Goal: Task Accomplishment & Management: Complete application form

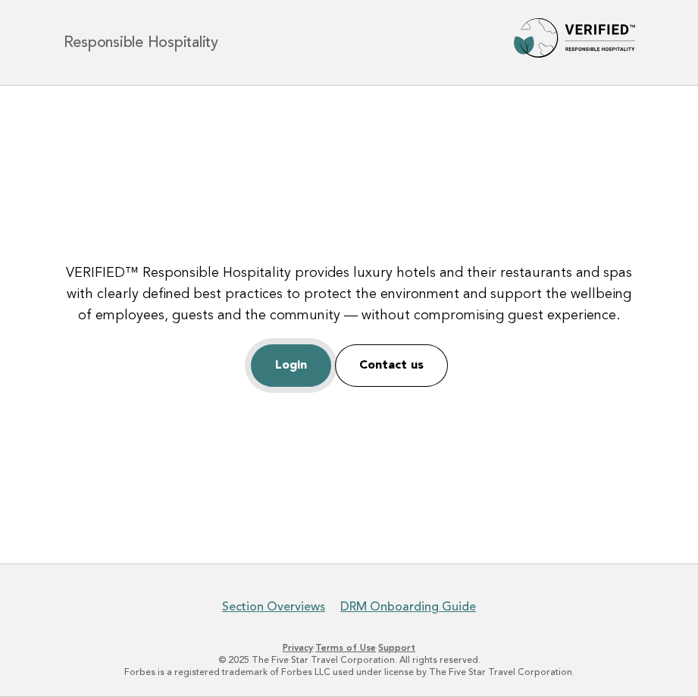
drag, startPoint x: 289, startPoint y: 366, endPoint x: 299, endPoint y: 359, distance: 11.6
click at [289, 366] on link "Login" at bounding box center [291, 365] width 80 height 42
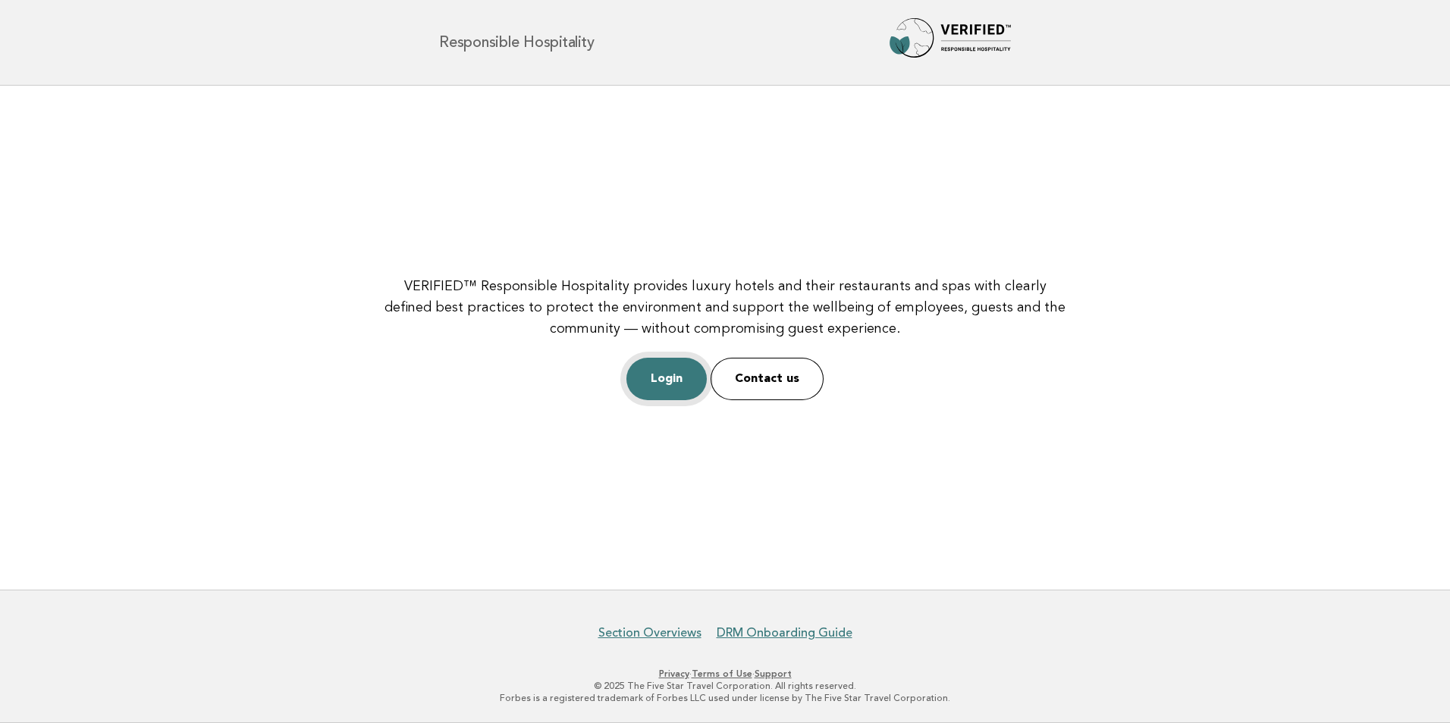
click at [665, 371] on link "Login" at bounding box center [666, 379] width 80 height 42
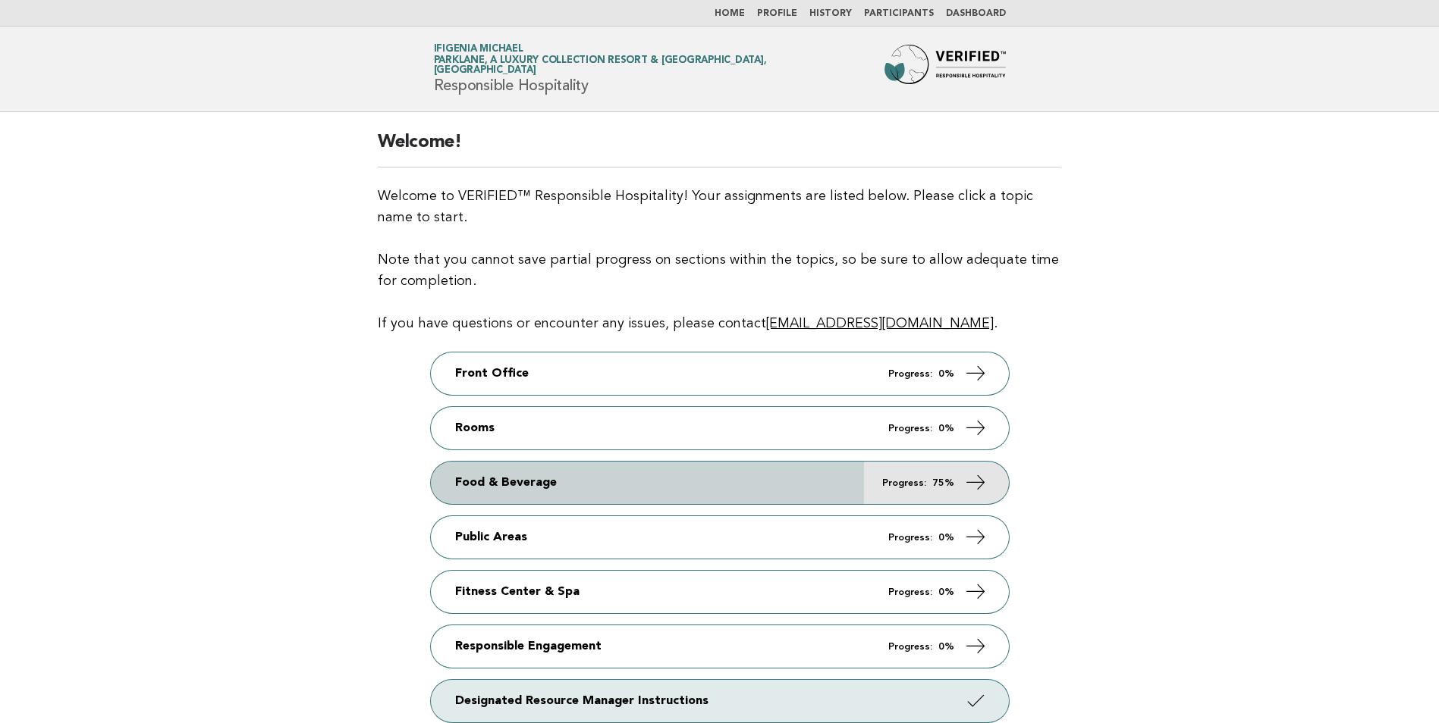
click at [721, 472] on link "Food & Beverage Progress: 75%" at bounding box center [720, 483] width 578 height 42
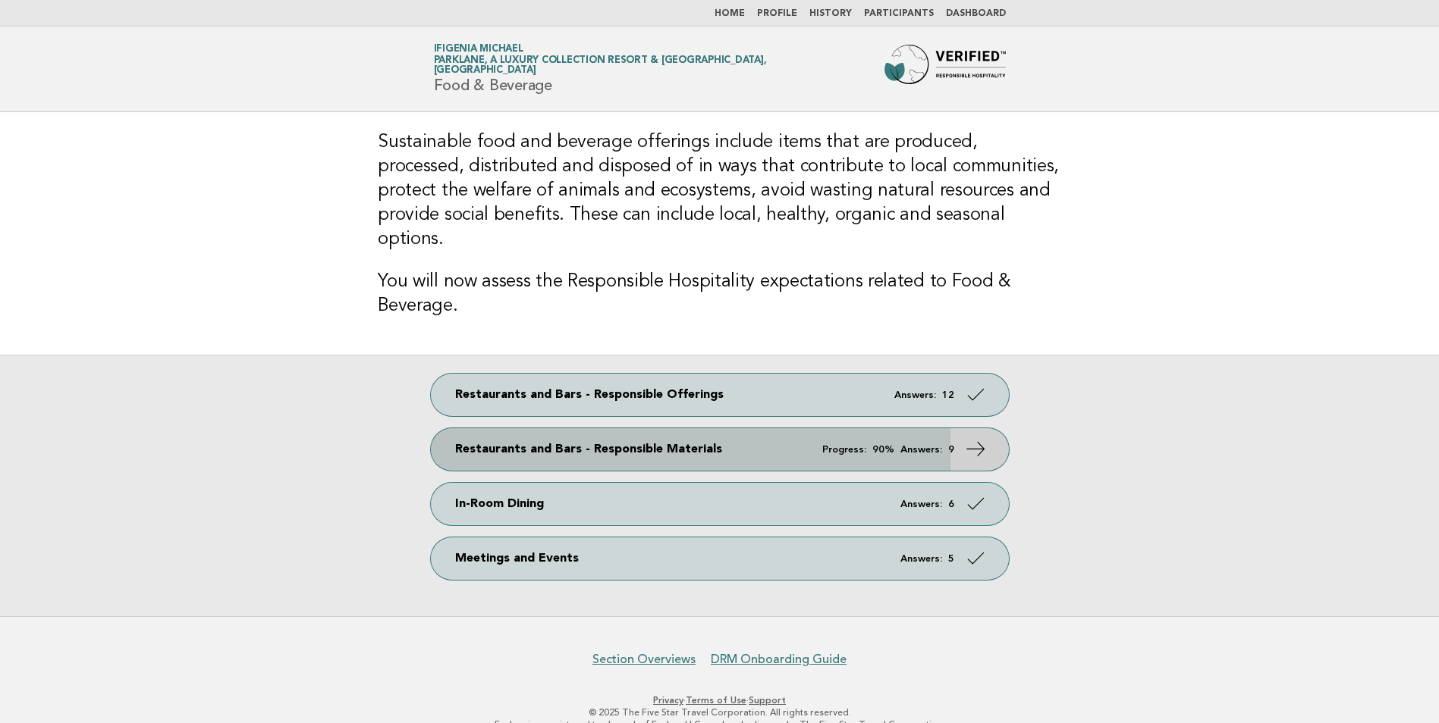
click at [861, 445] on em "Progress:" at bounding box center [844, 450] width 44 height 10
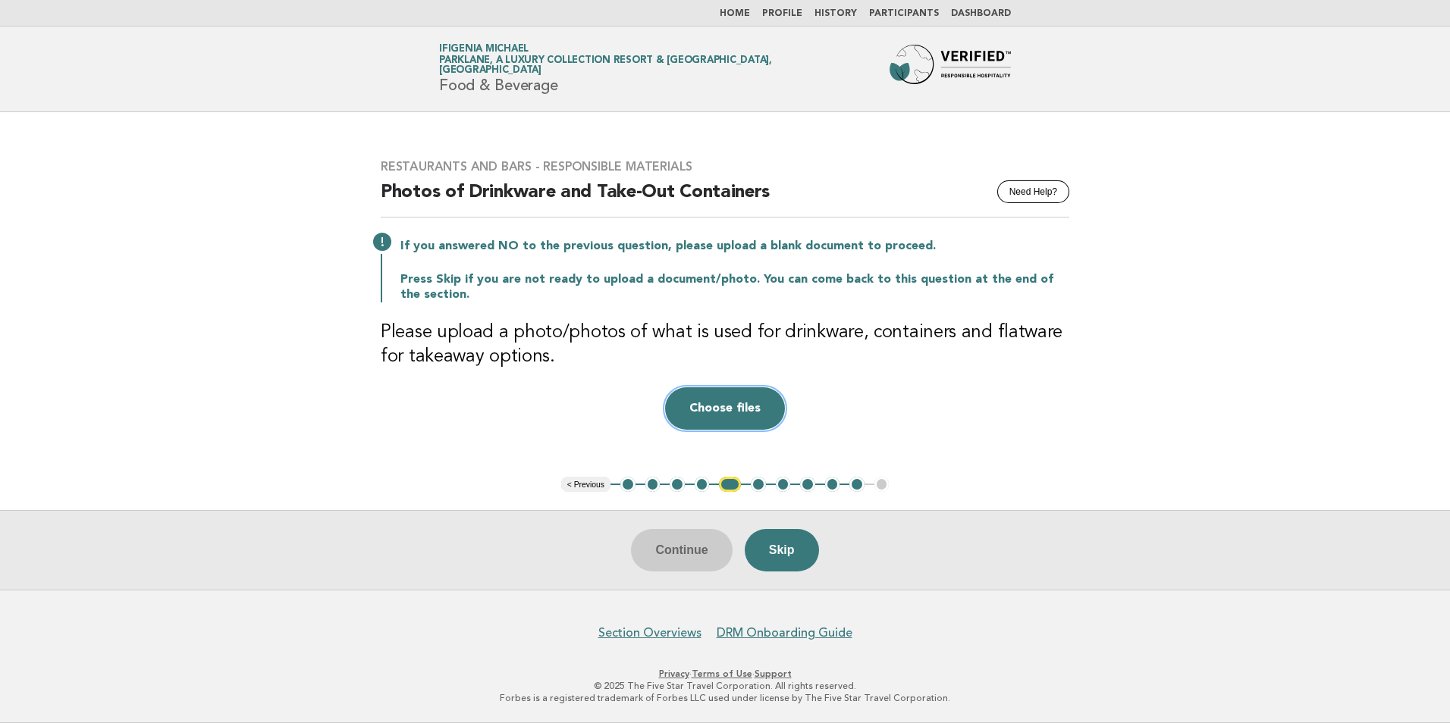
click at [708, 419] on button "Choose files" at bounding box center [725, 409] width 120 height 42
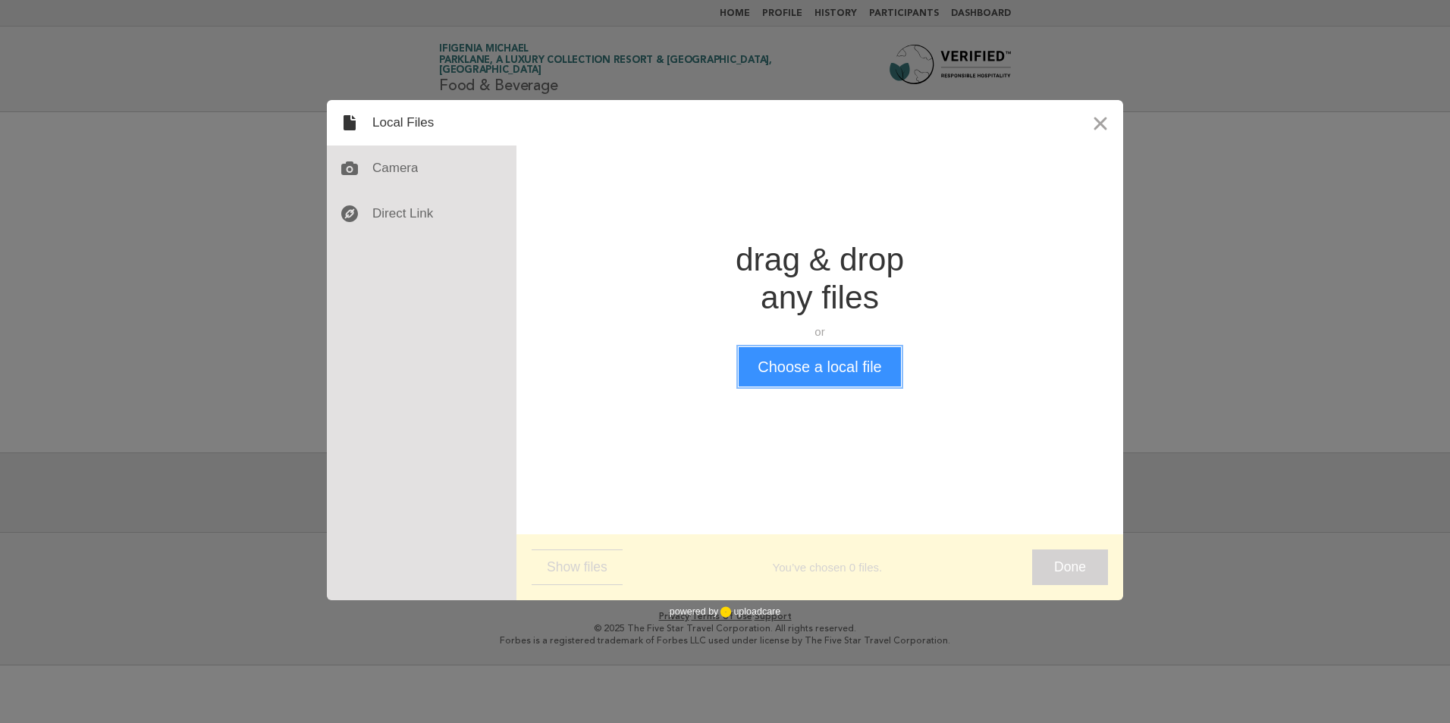
click at [788, 372] on button "Choose a local file" at bounding box center [820, 366] width 162 height 39
click at [1095, 120] on button "Close" at bounding box center [1101, 123] width 46 height 46
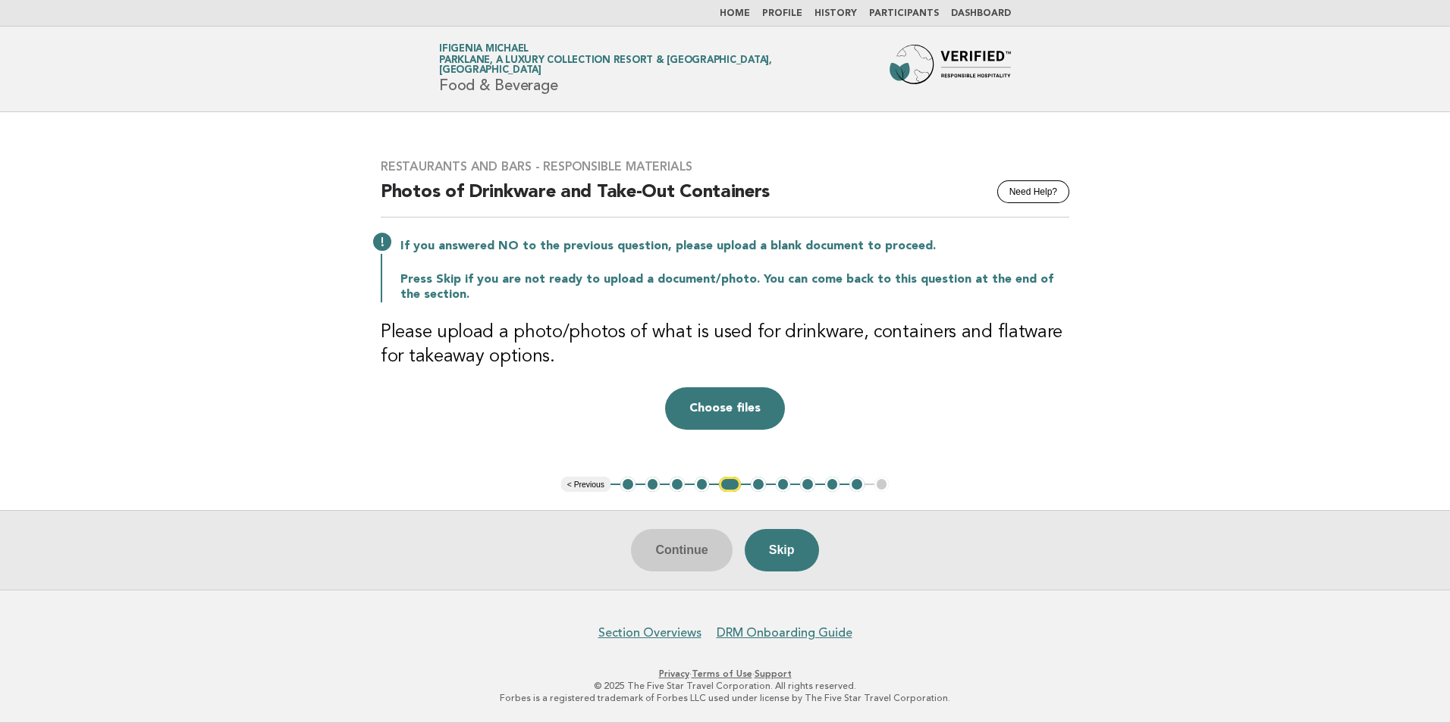
click at [644, 484] on ul "< Previous 1 2 3 4 5 6 7 8 9 10 11" at bounding box center [725, 484] width 328 height 15
click at [649, 482] on button "2" at bounding box center [652, 484] width 15 height 15
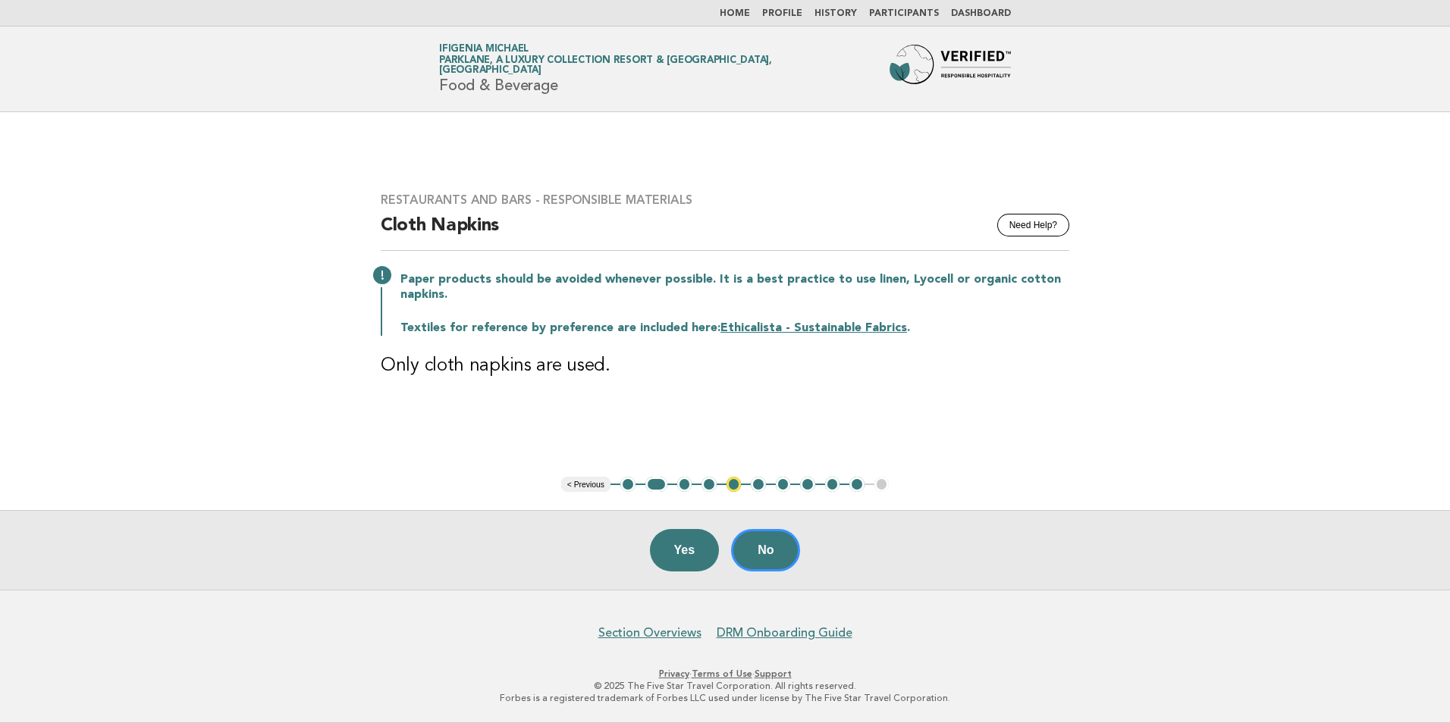
click at [685, 488] on button "3" at bounding box center [684, 484] width 15 height 15
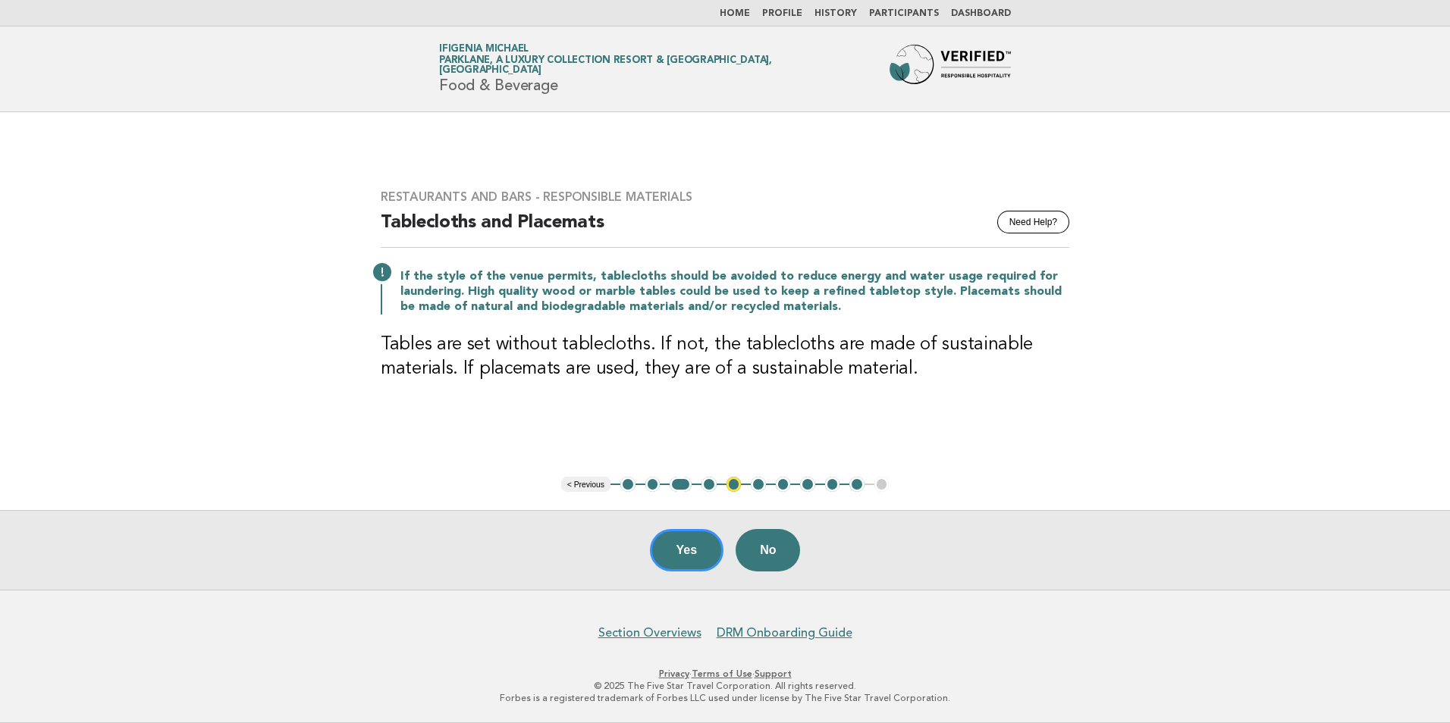
click at [630, 485] on button "1" at bounding box center [627, 484] width 15 height 15
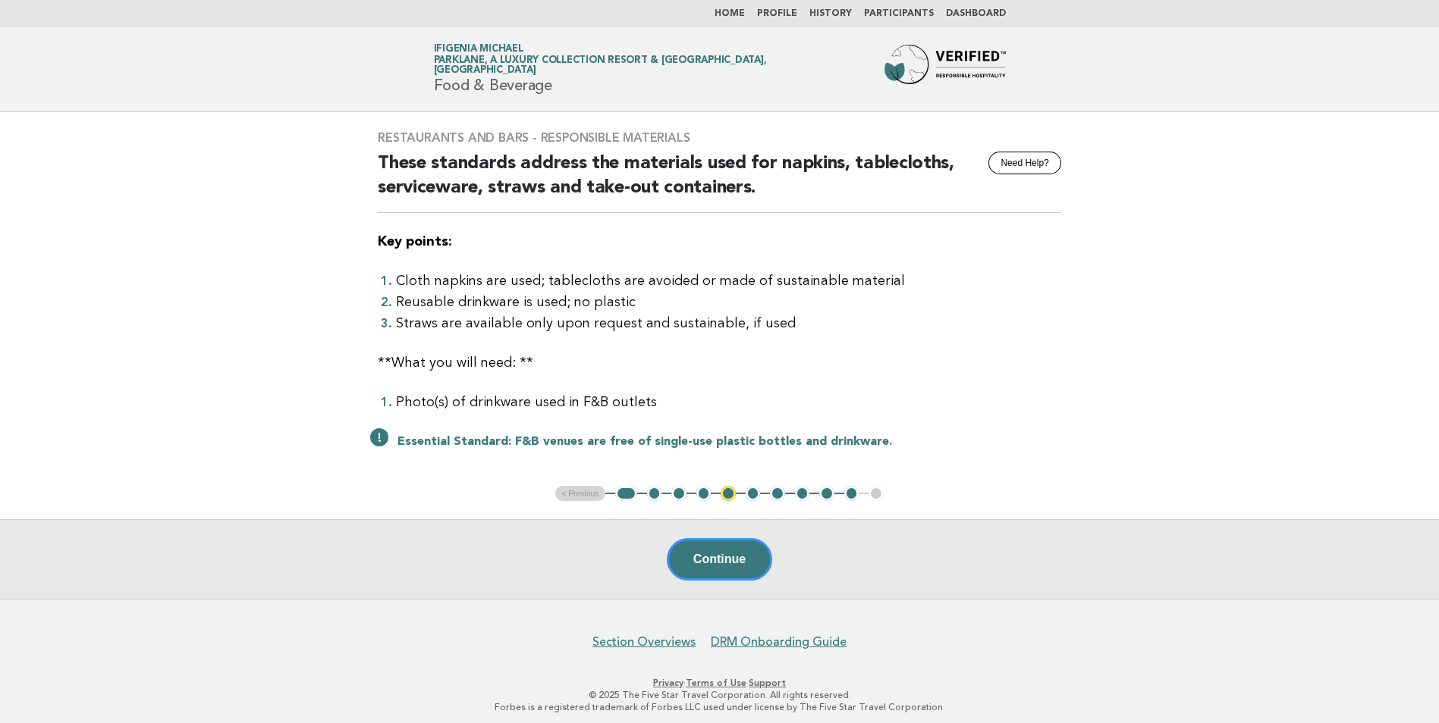
click at [653, 492] on button "2" at bounding box center [654, 493] width 15 height 15
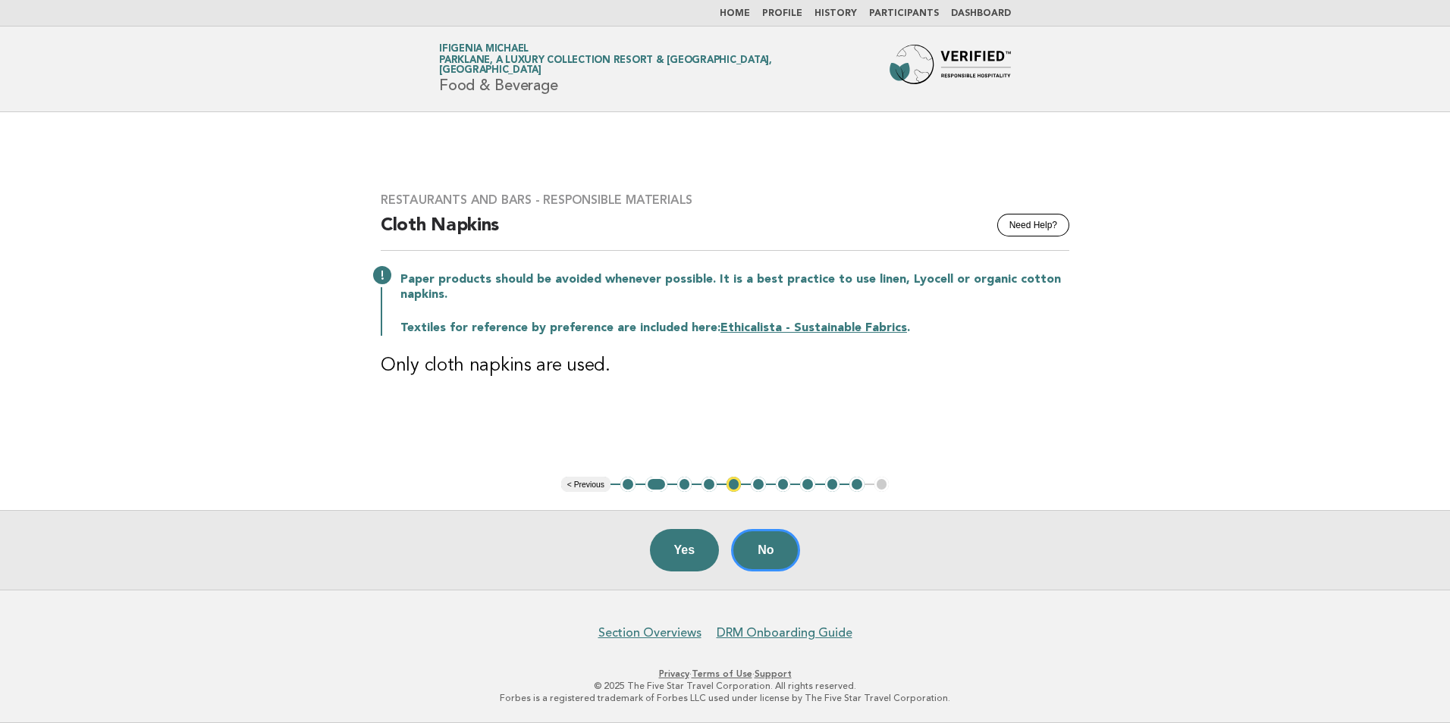
click at [591, 485] on button "< Previous" at bounding box center [585, 484] width 49 height 15
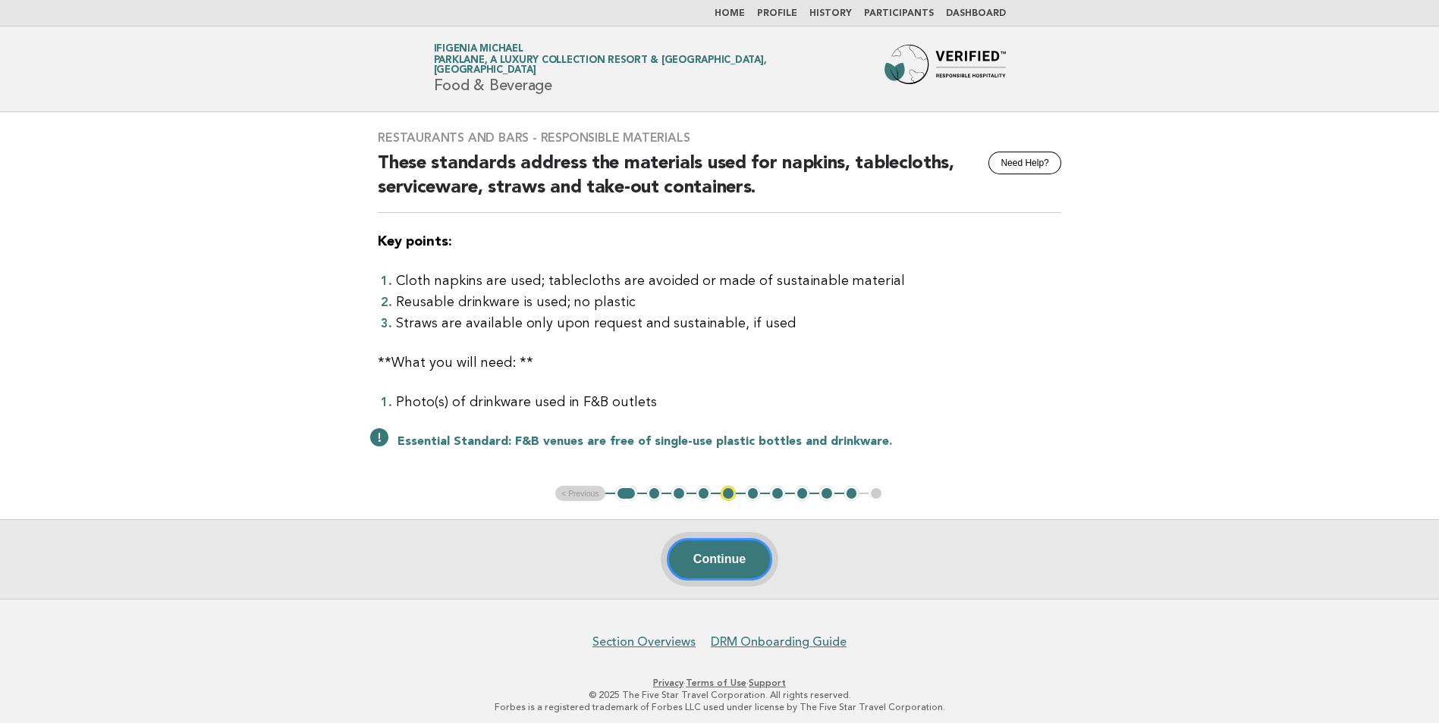
click at [719, 545] on button "Continue" at bounding box center [719, 559] width 105 height 42
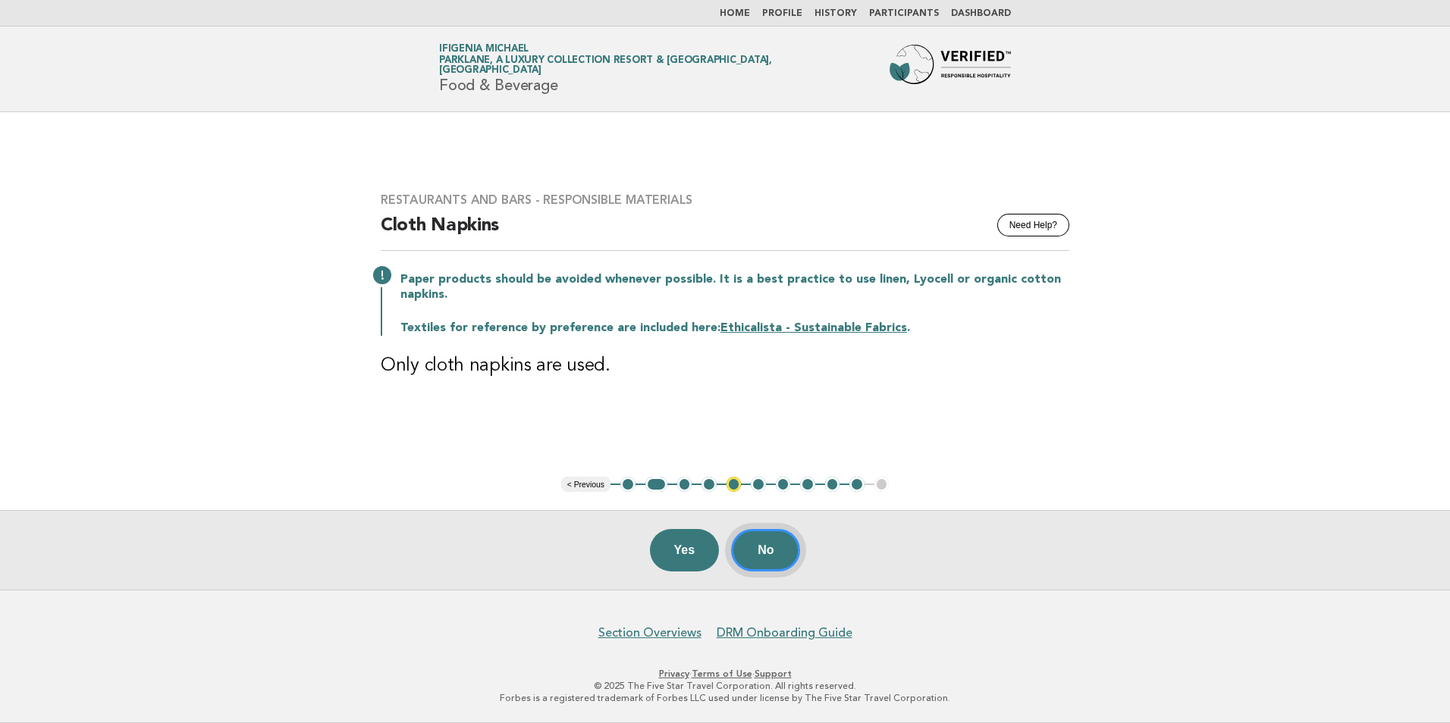
click at [787, 562] on button "No" at bounding box center [765, 550] width 69 height 42
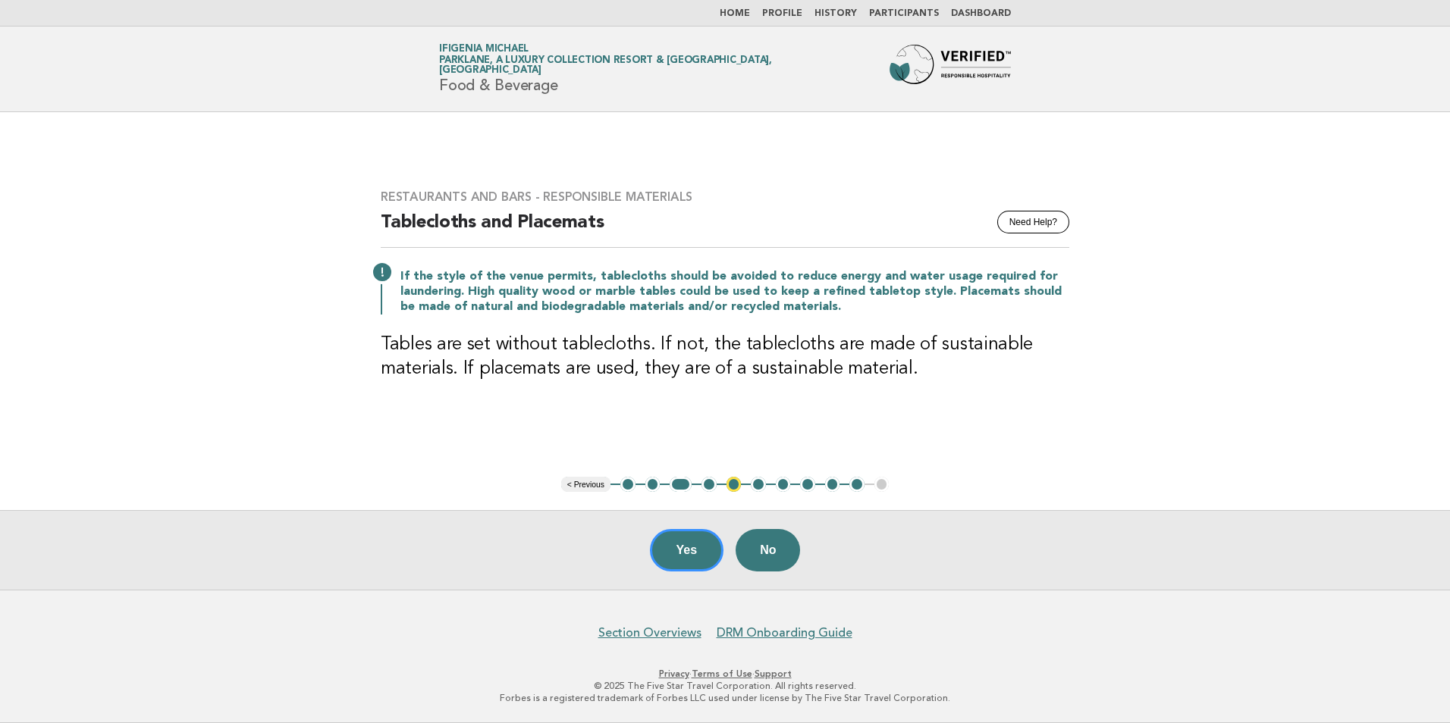
click at [629, 485] on button "1" at bounding box center [627, 484] width 15 height 15
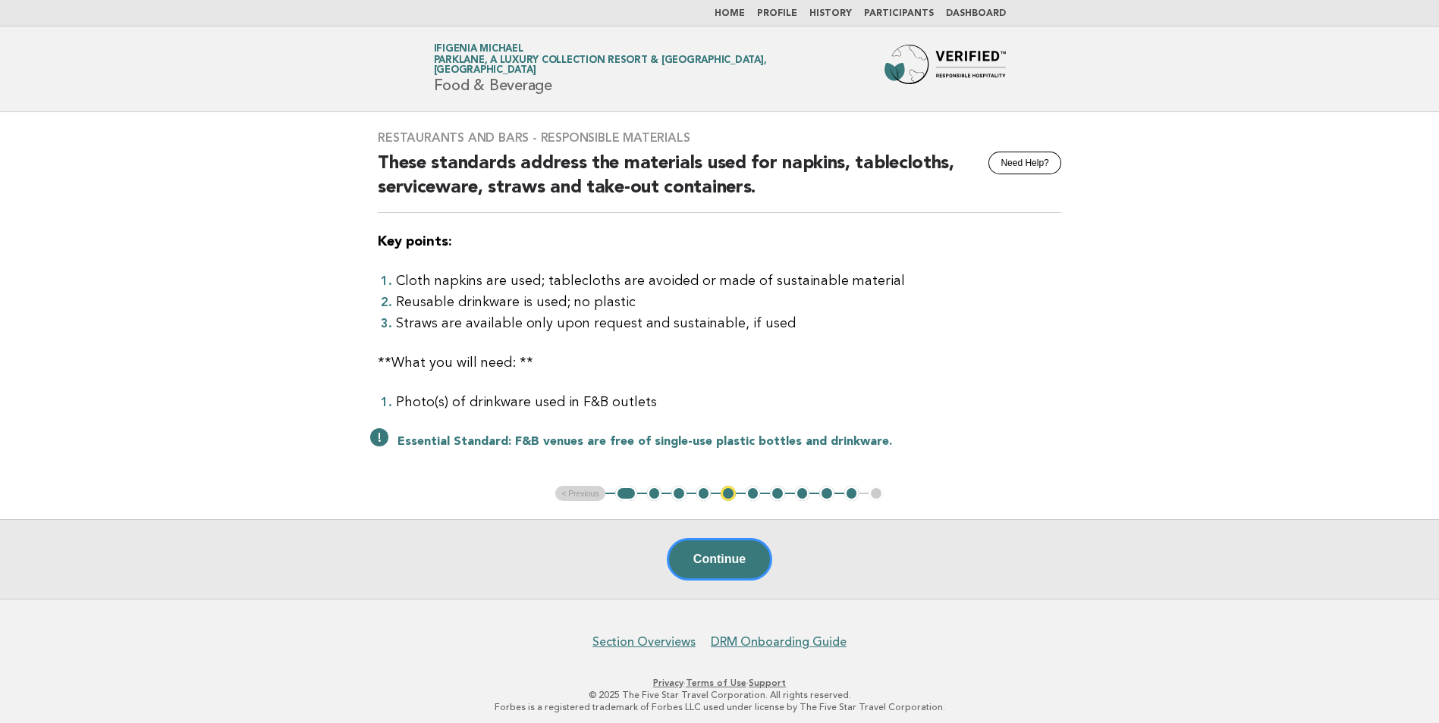
click at [657, 497] on button "2" at bounding box center [654, 493] width 15 height 15
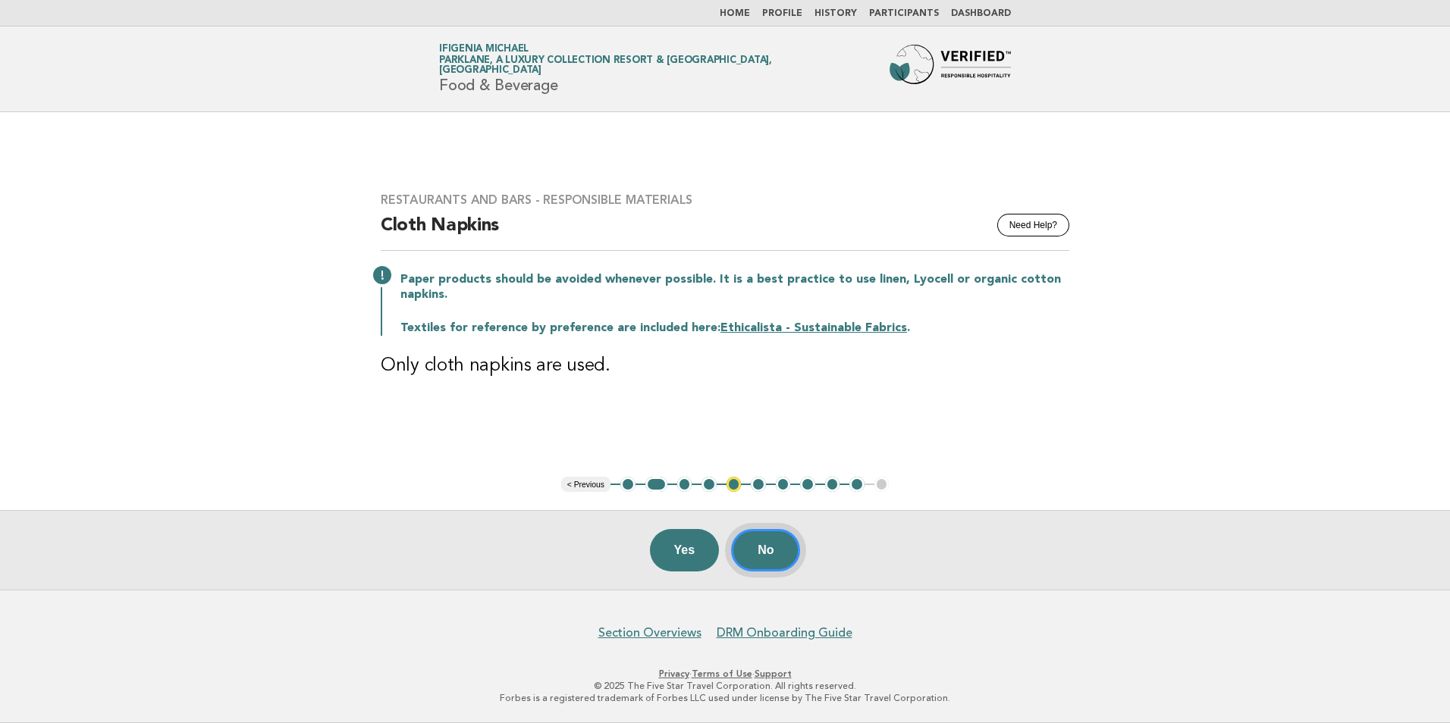
click at [758, 553] on button "No" at bounding box center [765, 550] width 69 height 42
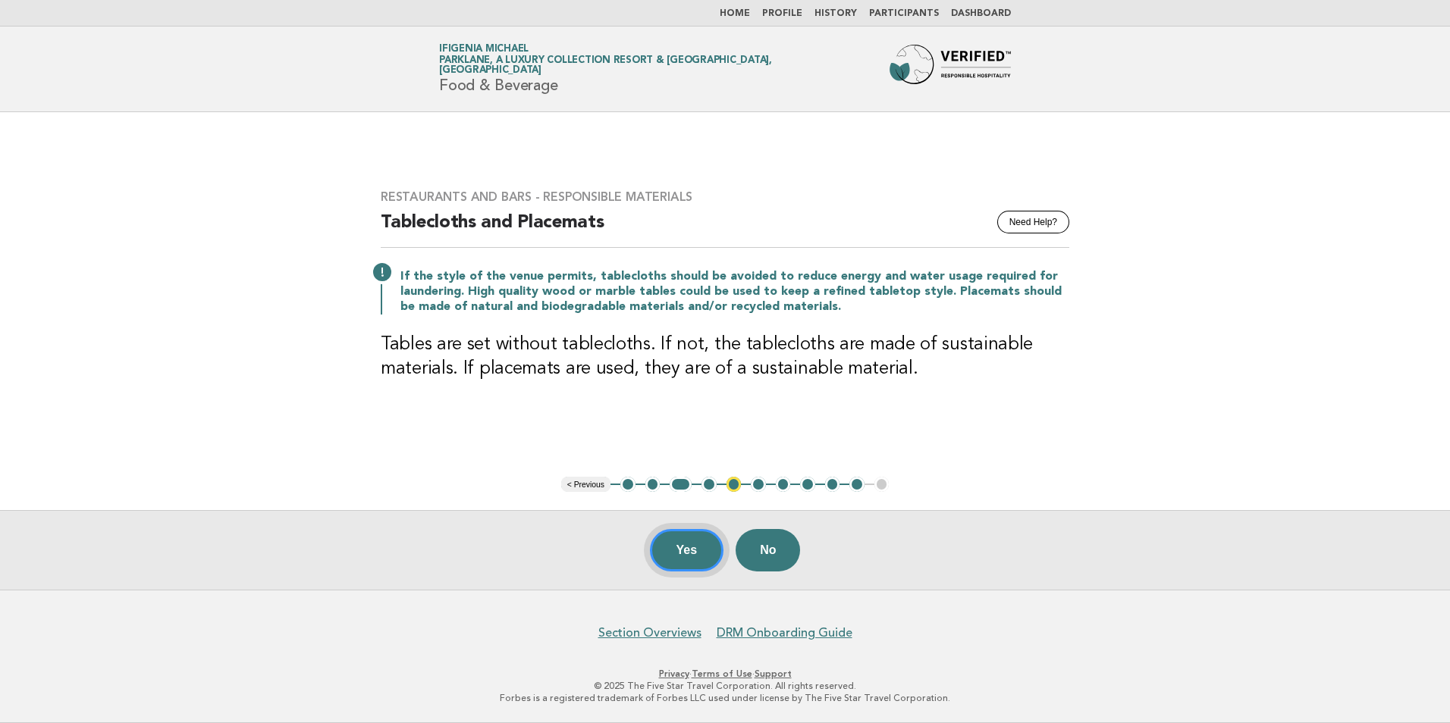
click at [674, 551] on button "Yes" at bounding box center [687, 550] width 74 height 42
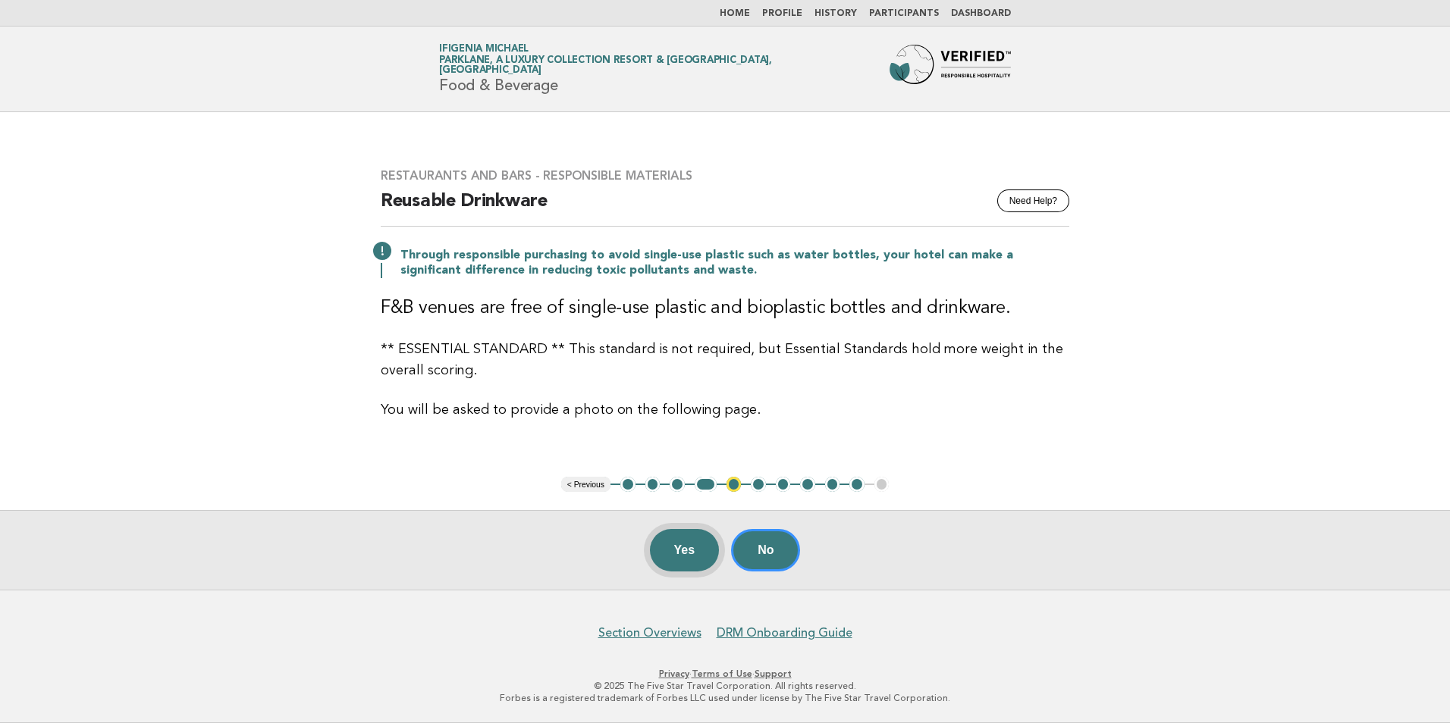
click at [684, 557] on button "Yes" at bounding box center [685, 550] width 70 height 42
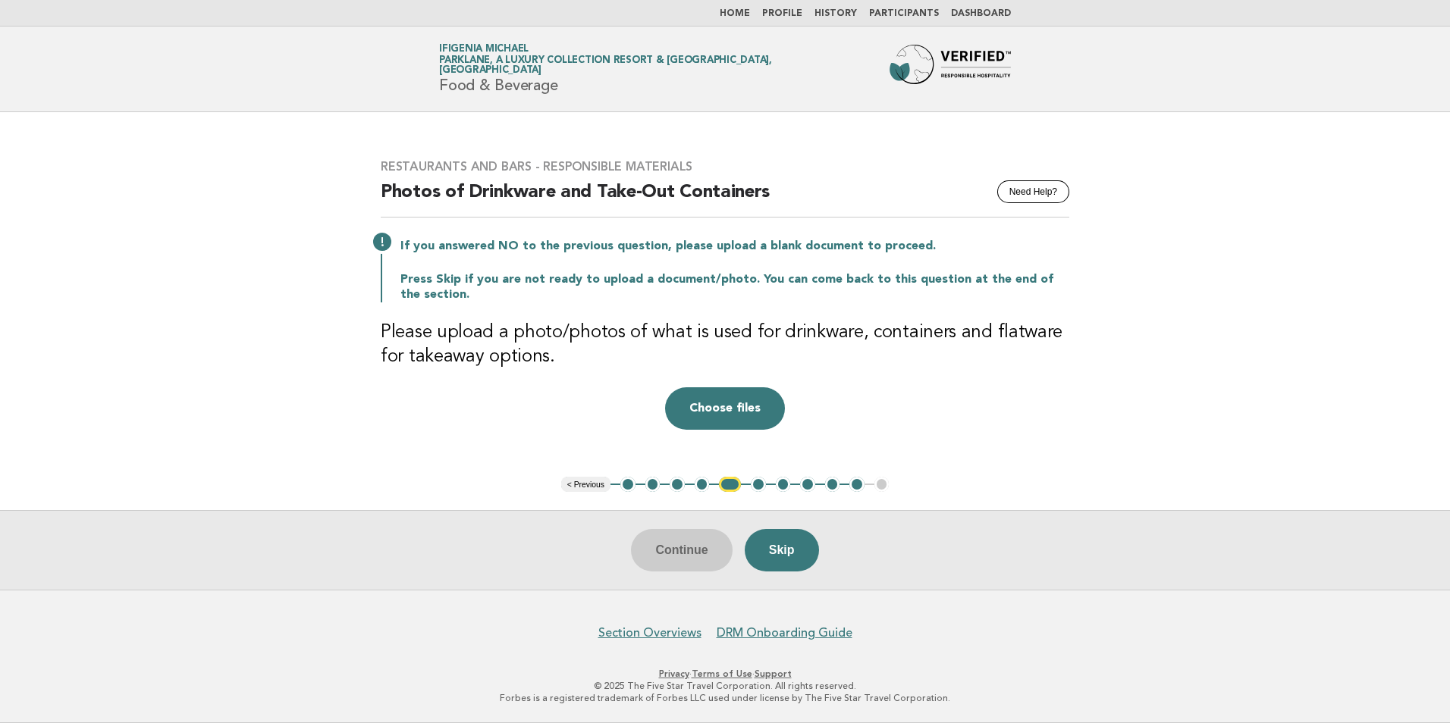
click at [700, 485] on button "4" at bounding box center [702, 484] width 15 height 15
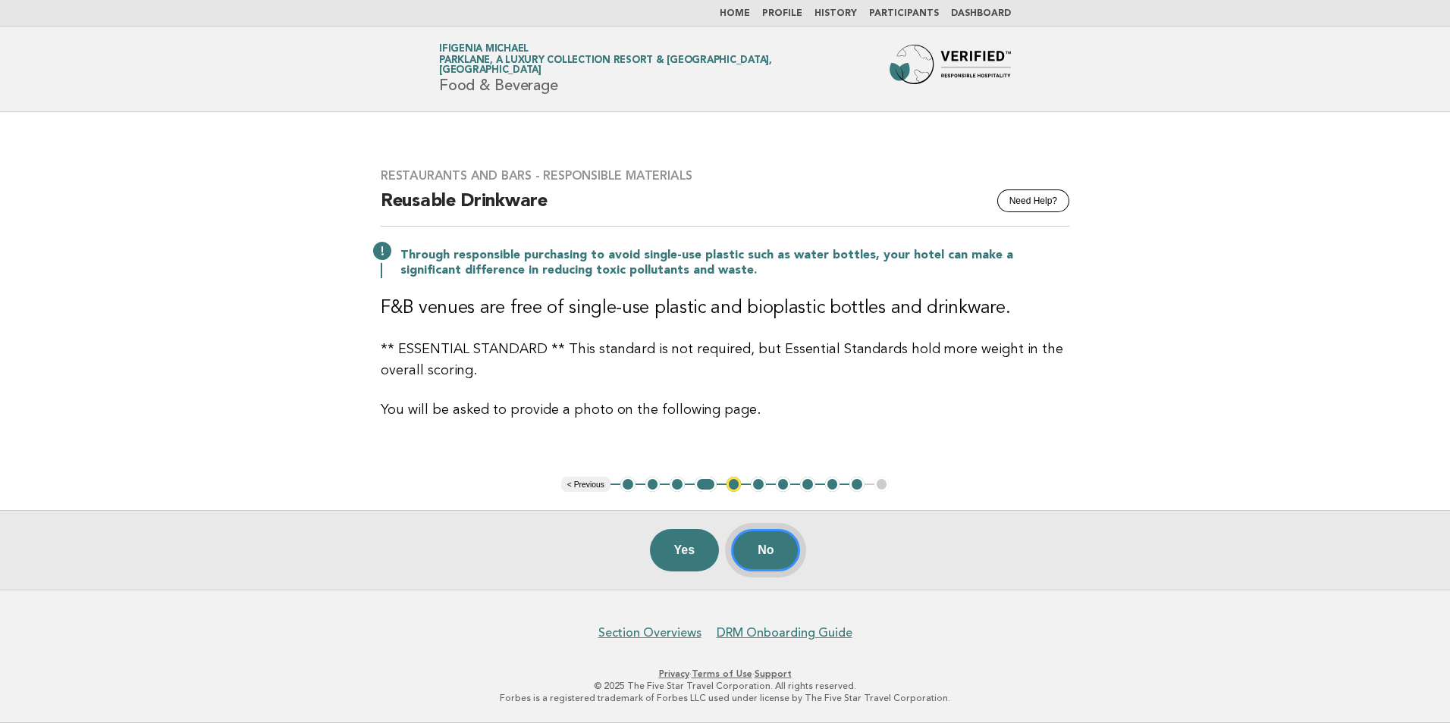
click at [777, 550] on button "No" at bounding box center [765, 550] width 69 height 42
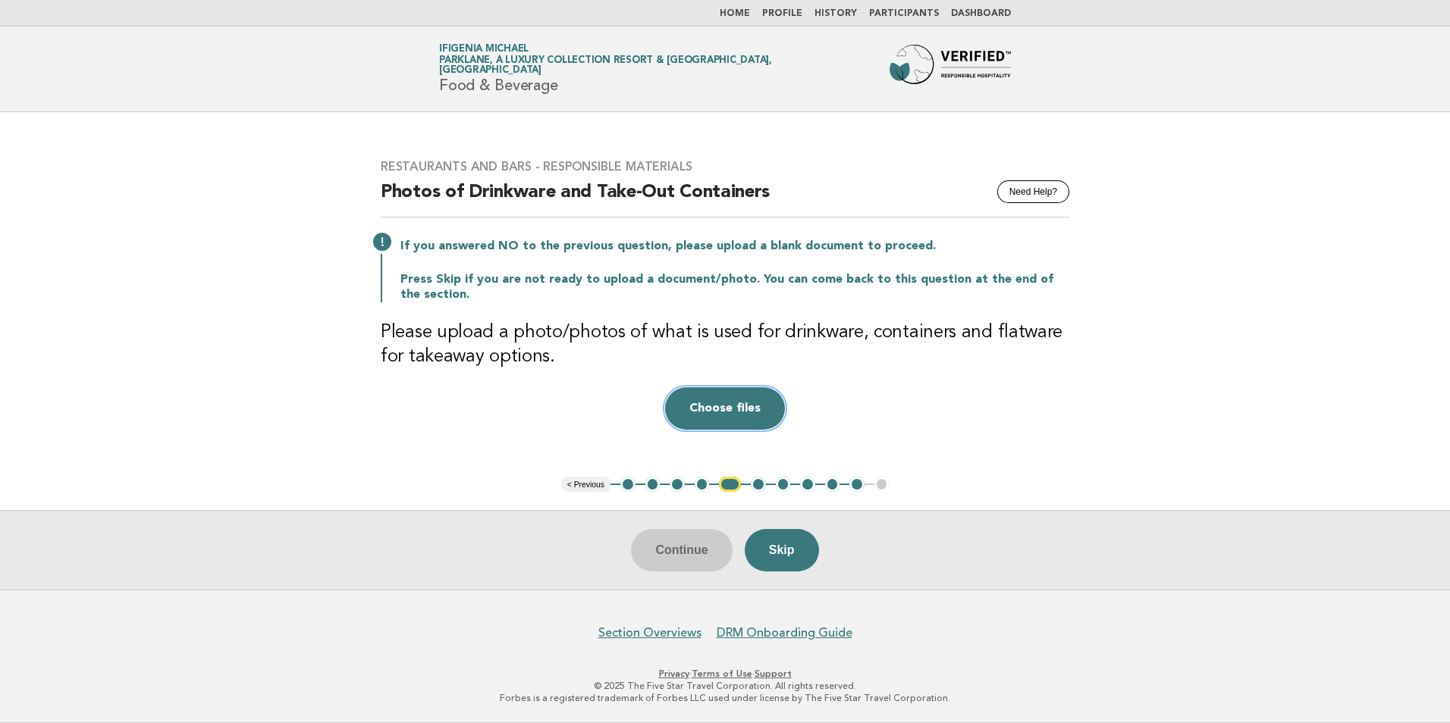
click at [707, 406] on button "Choose files" at bounding box center [725, 409] width 120 height 42
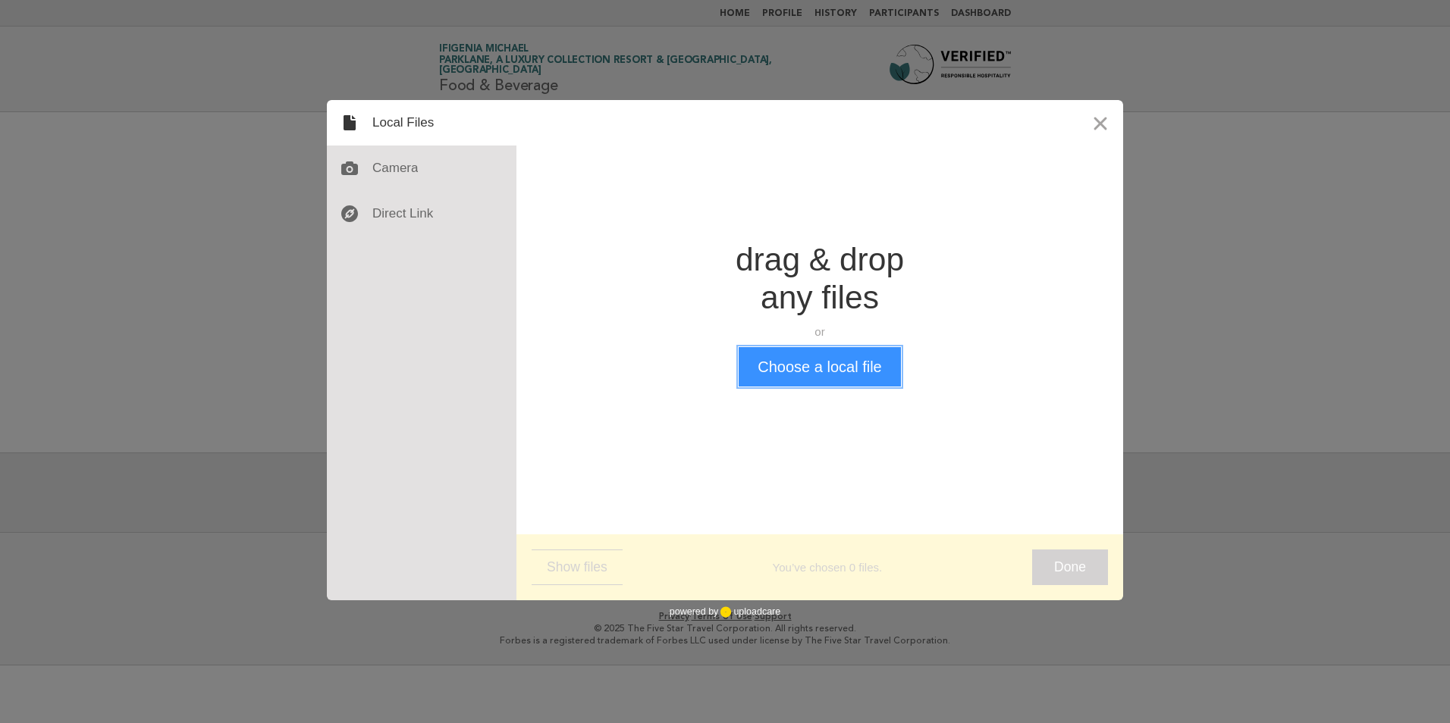
click at [800, 371] on button "Choose a local file" at bounding box center [820, 366] width 162 height 39
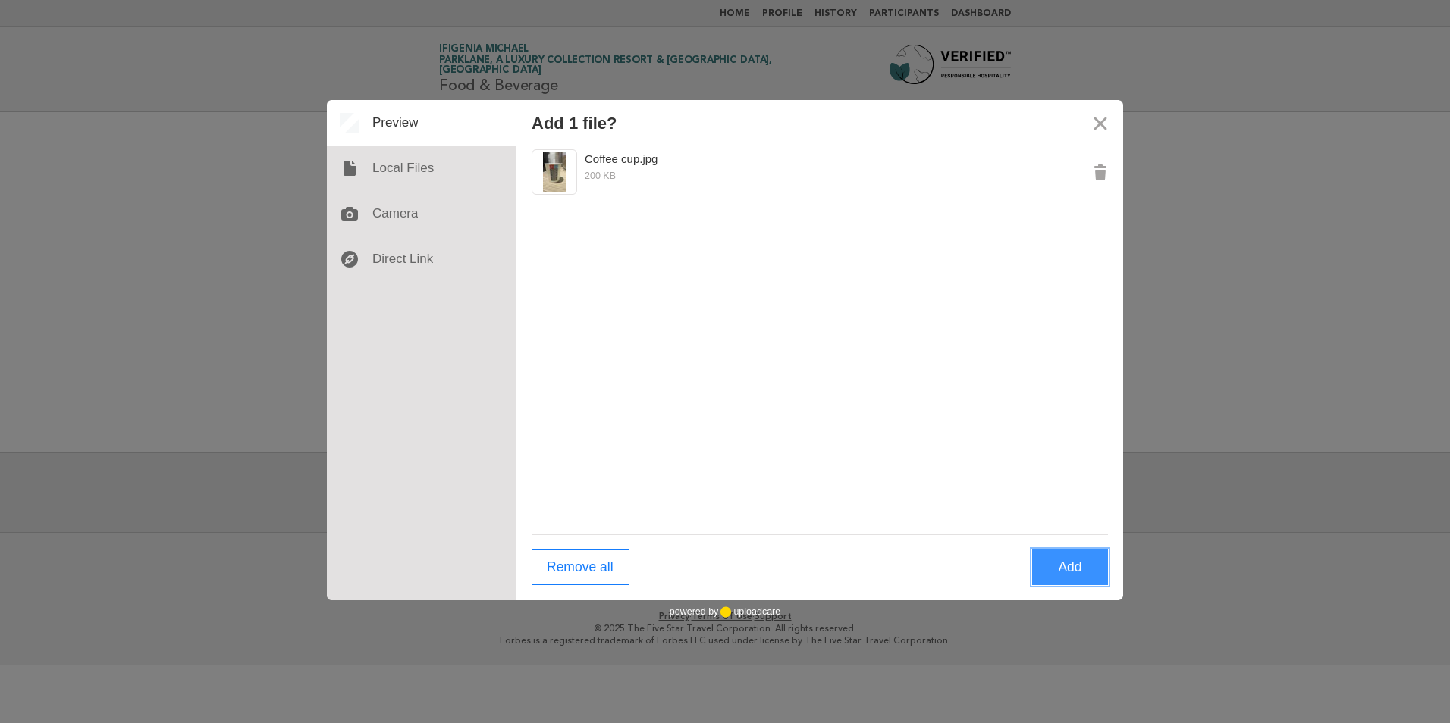
click at [1066, 562] on button "Add" at bounding box center [1070, 568] width 76 height 36
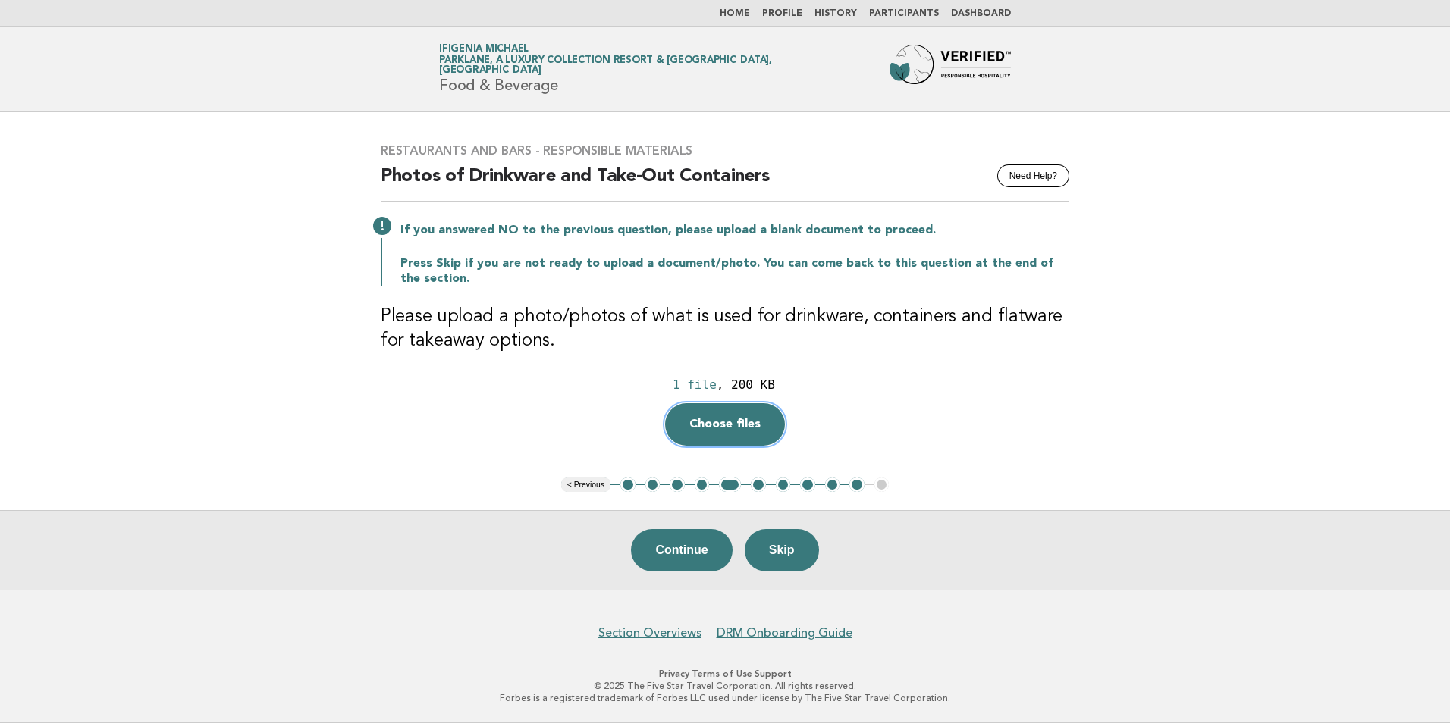
click at [717, 424] on button "Choose files" at bounding box center [725, 424] width 120 height 42
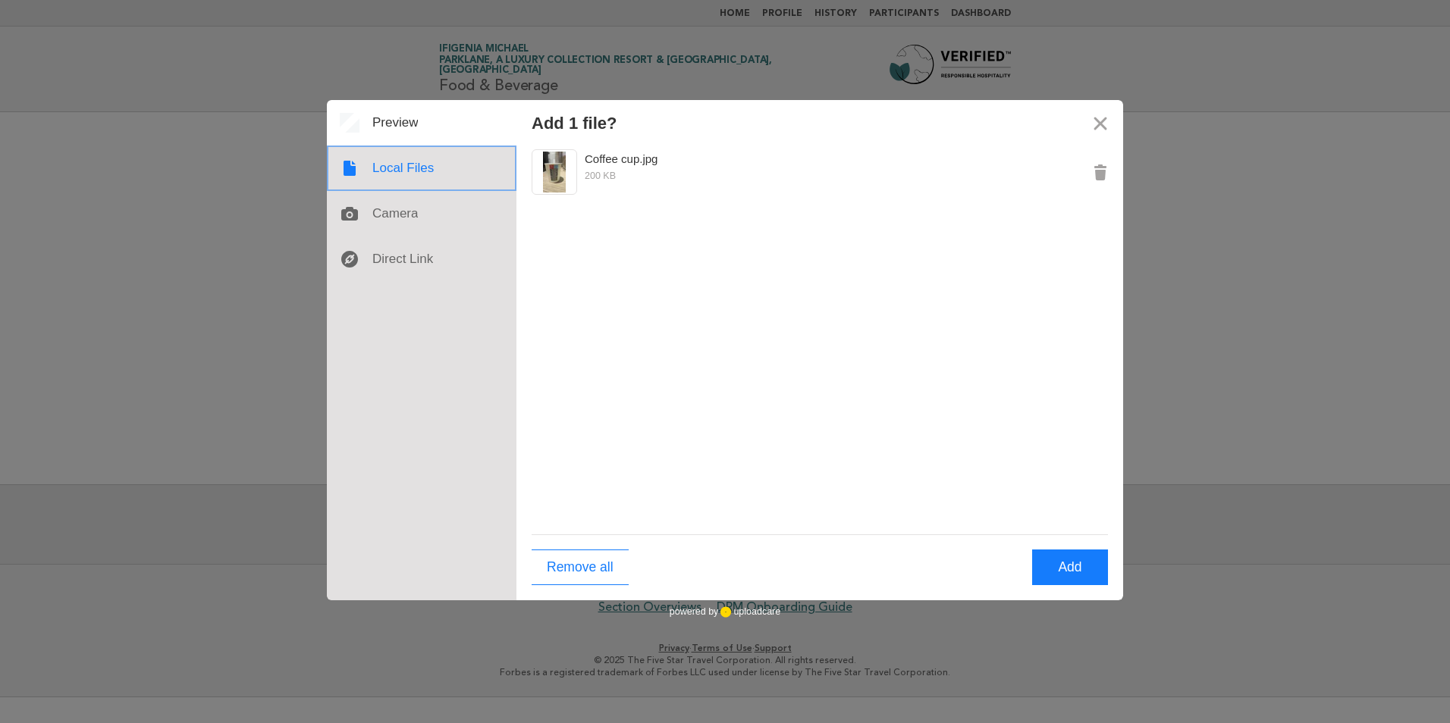
click at [399, 170] on div at bounding box center [422, 169] width 190 height 46
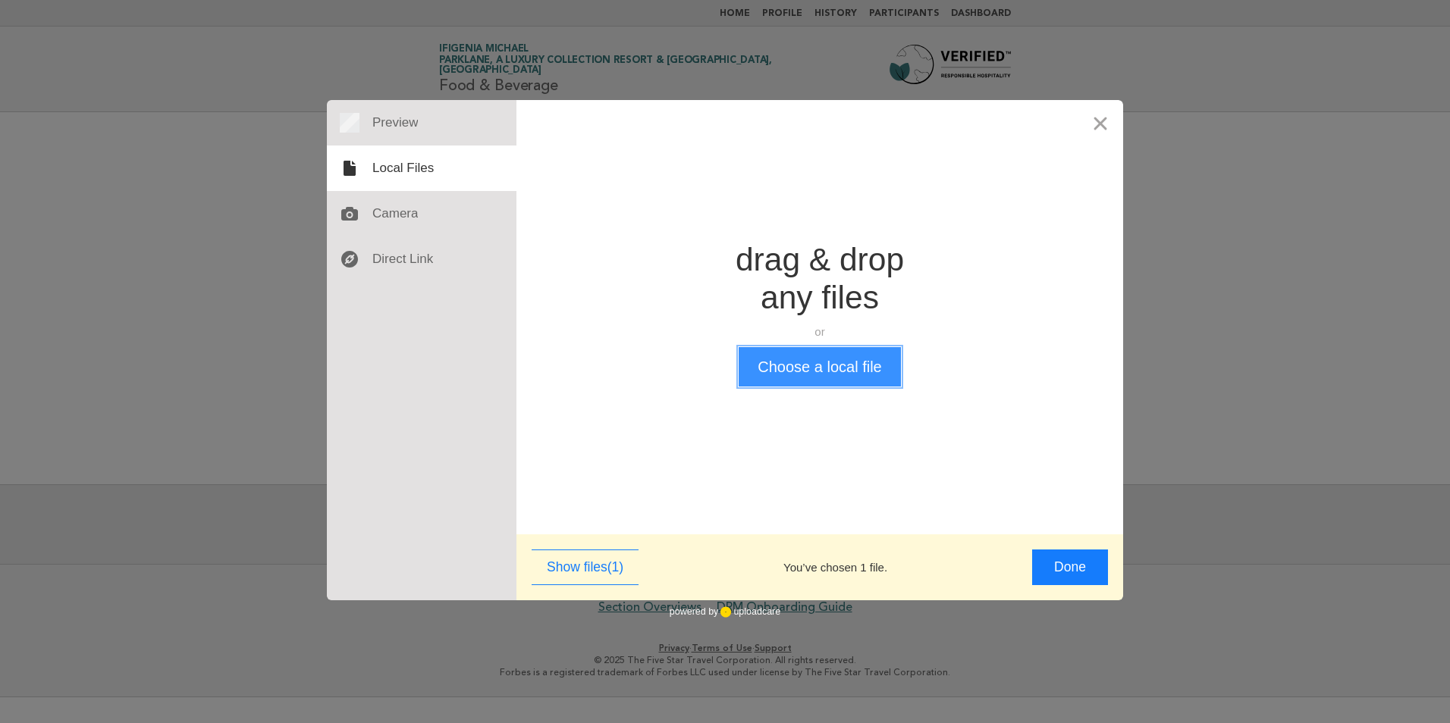
click at [818, 359] on button "Choose a local file" at bounding box center [820, 366] width 162 height 39
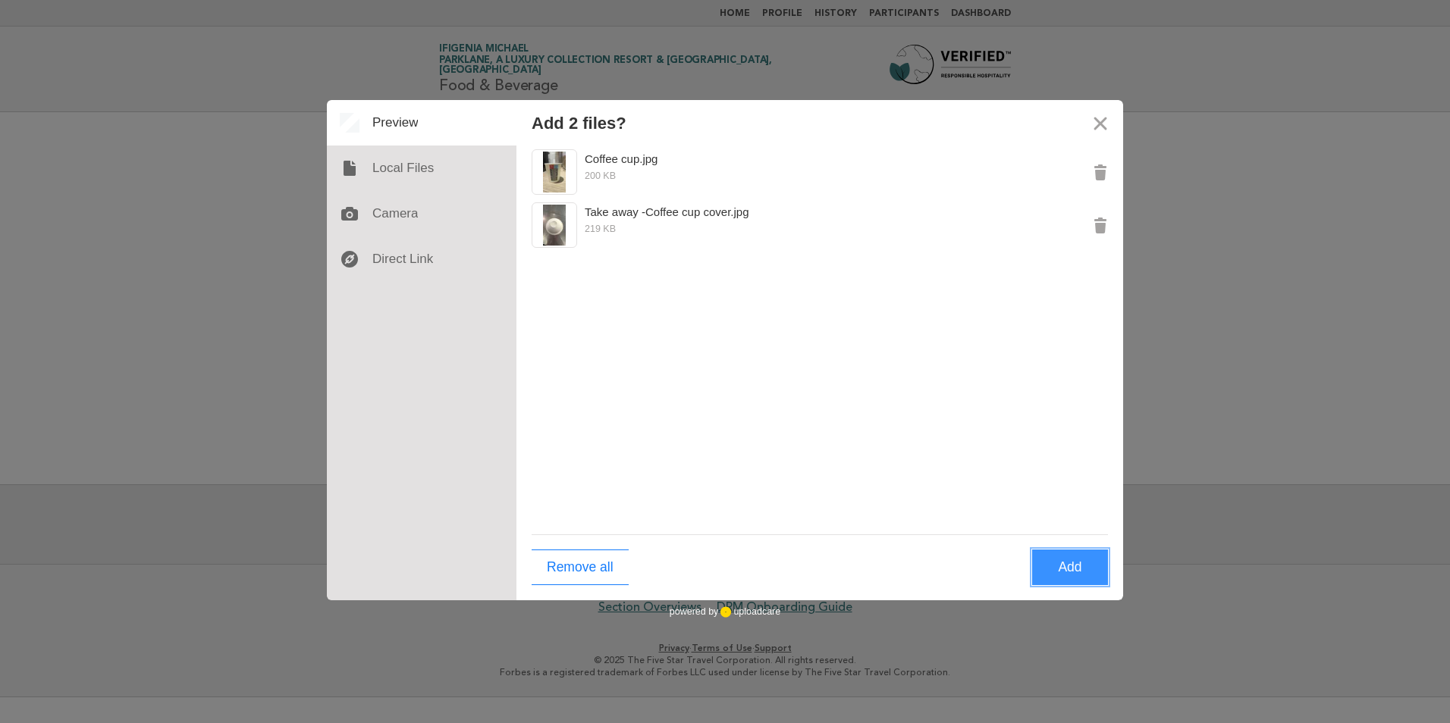
click at [1069, 569] on button "Add" at bounding box center [1070, 568] width 76 height 36
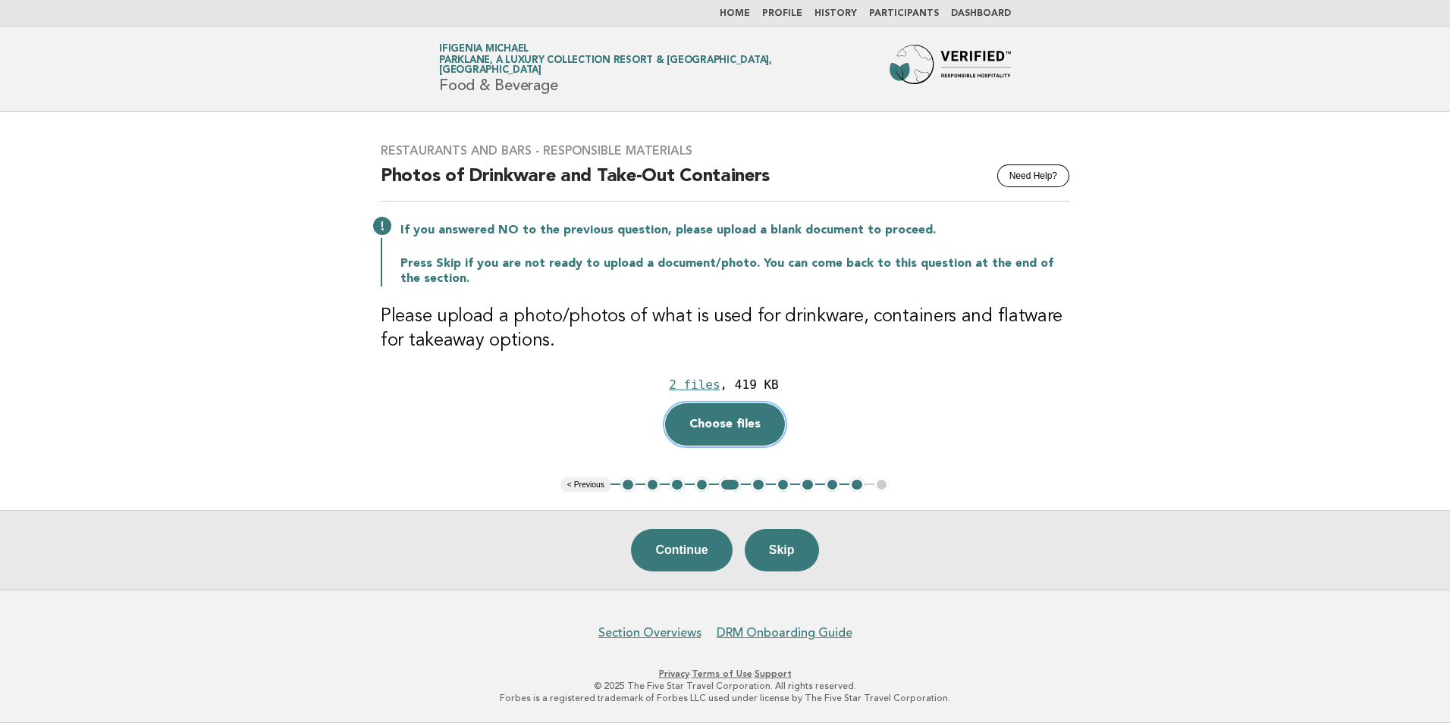
click at [742, 432] on button "Choose files" at bounding box center [725, 424] width 120 height 42
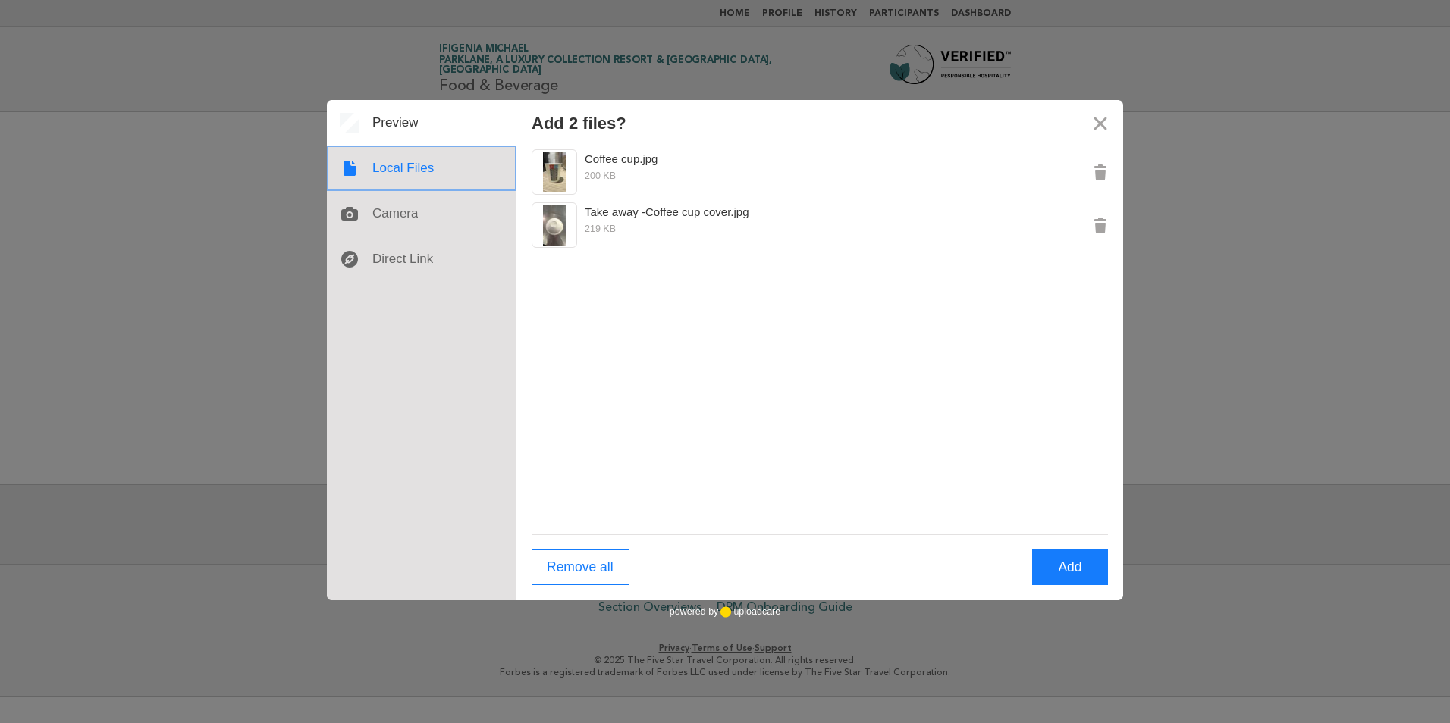
click at [378, 168] on div at bounding box center [422, 169] width 190 height 46
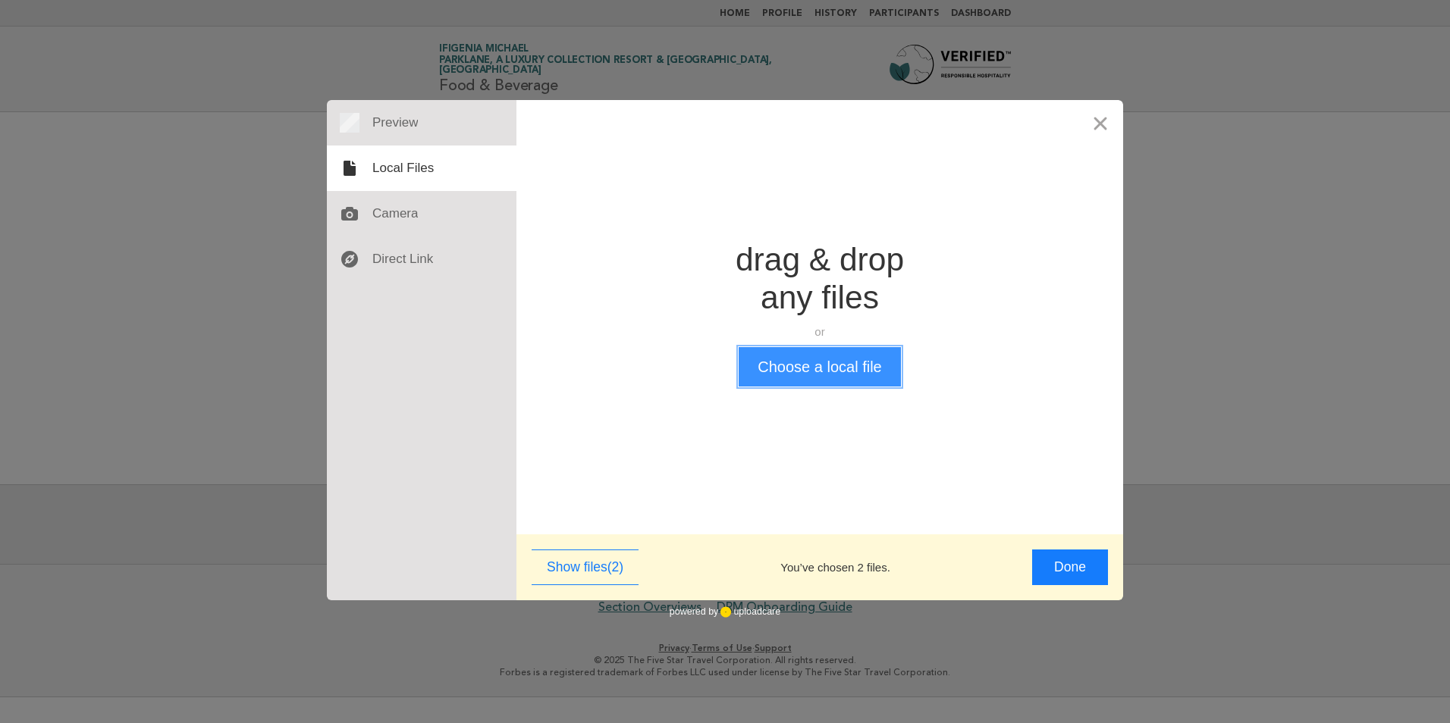
click at [805, 369] on button "Choose a local file" at bounding box center [820, 366] width 162 height 39
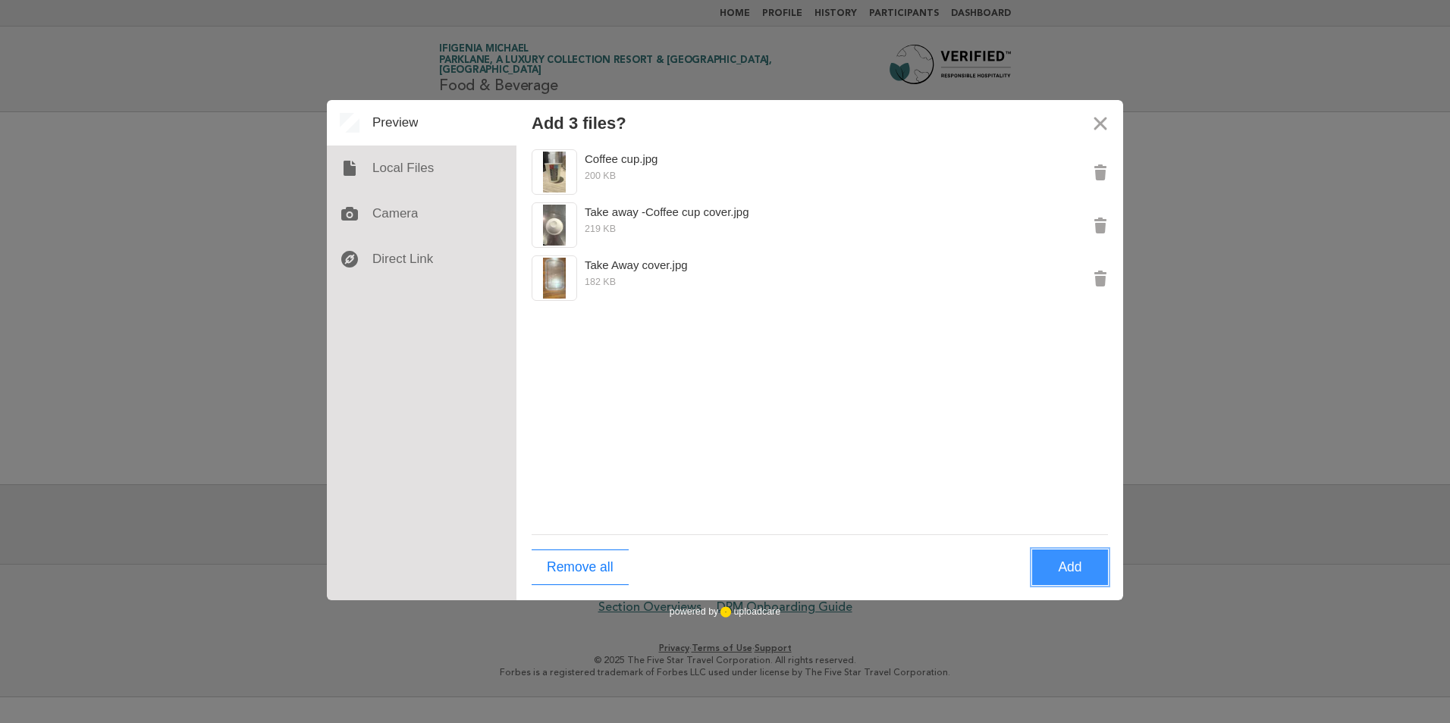
click at [1072, 573] on button "Add" at bounding box center [1070, 568] width 76 height 36
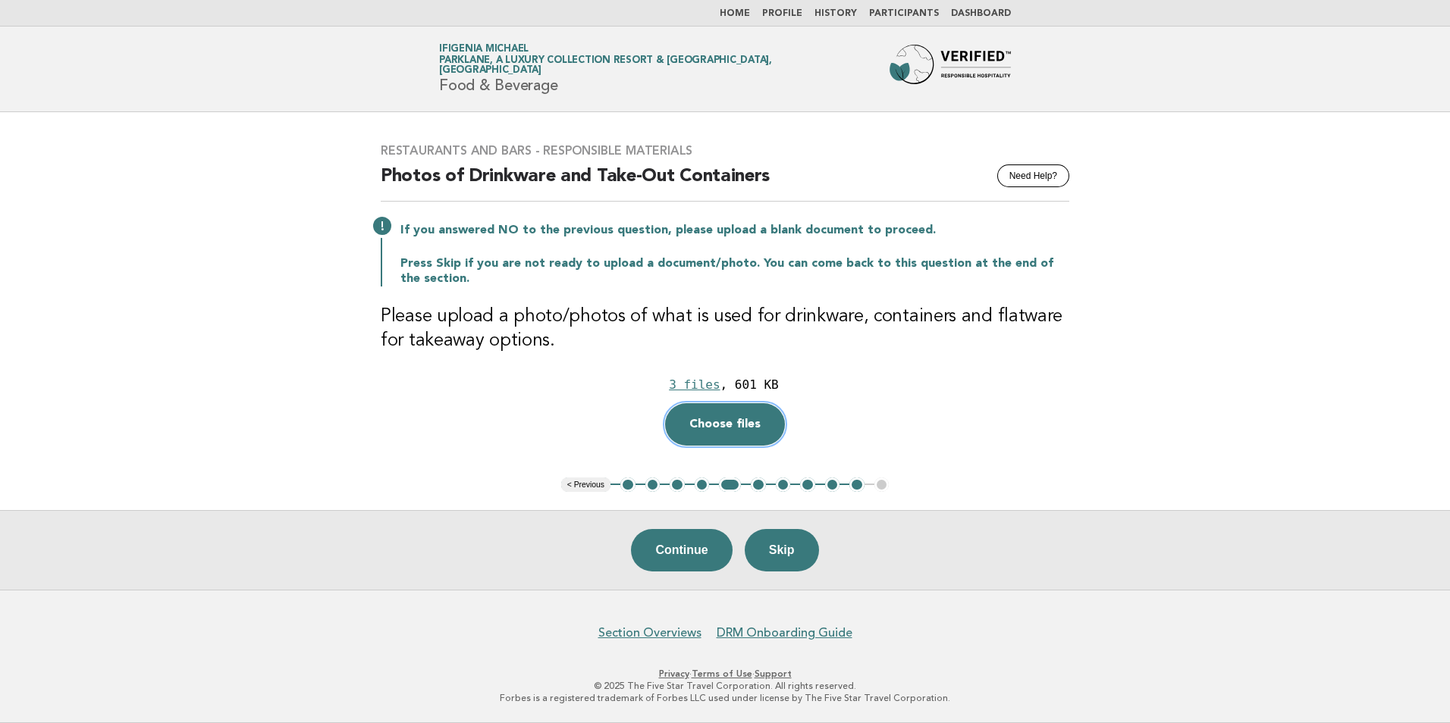
click at [722, 424] on button "Choose files" at bounding box center [725, 424] width 120 height 42
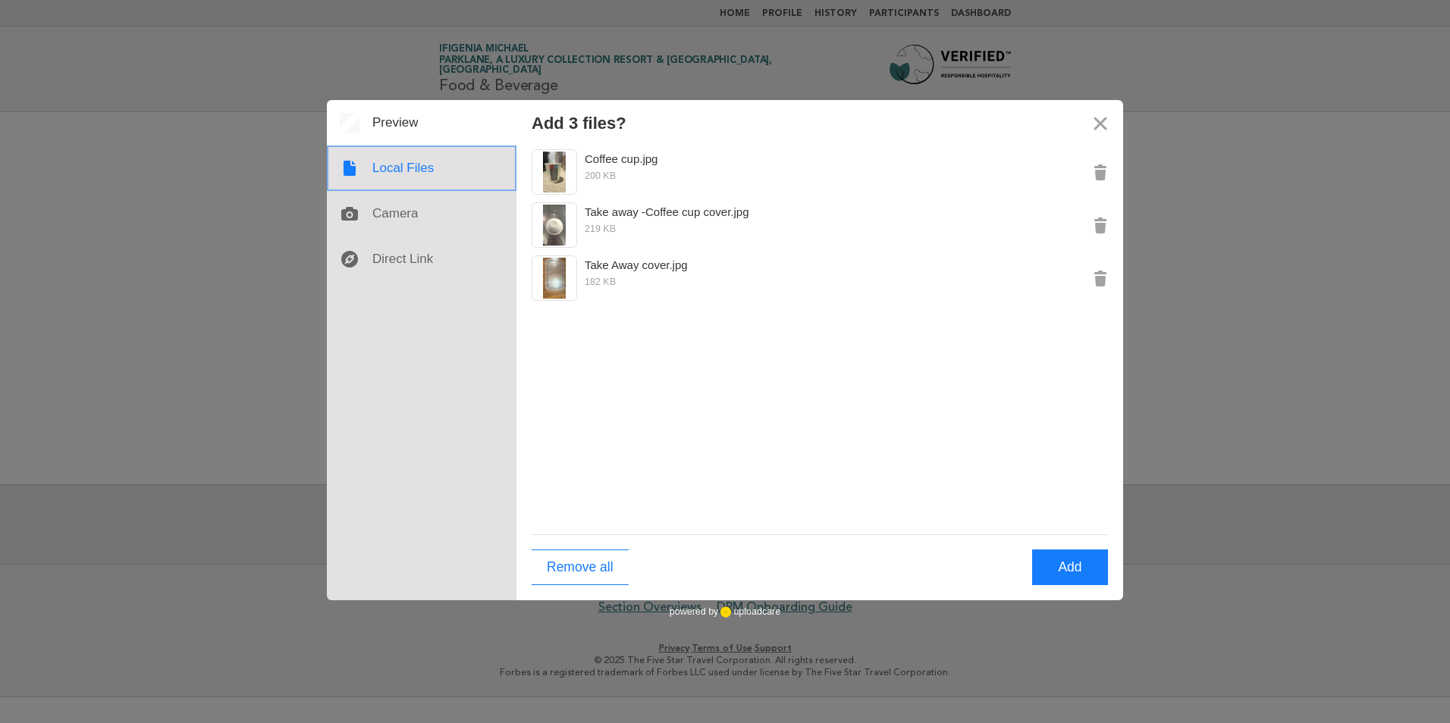
click at [422, 162] on div at bounding box center [422, 169] width 190 height 46
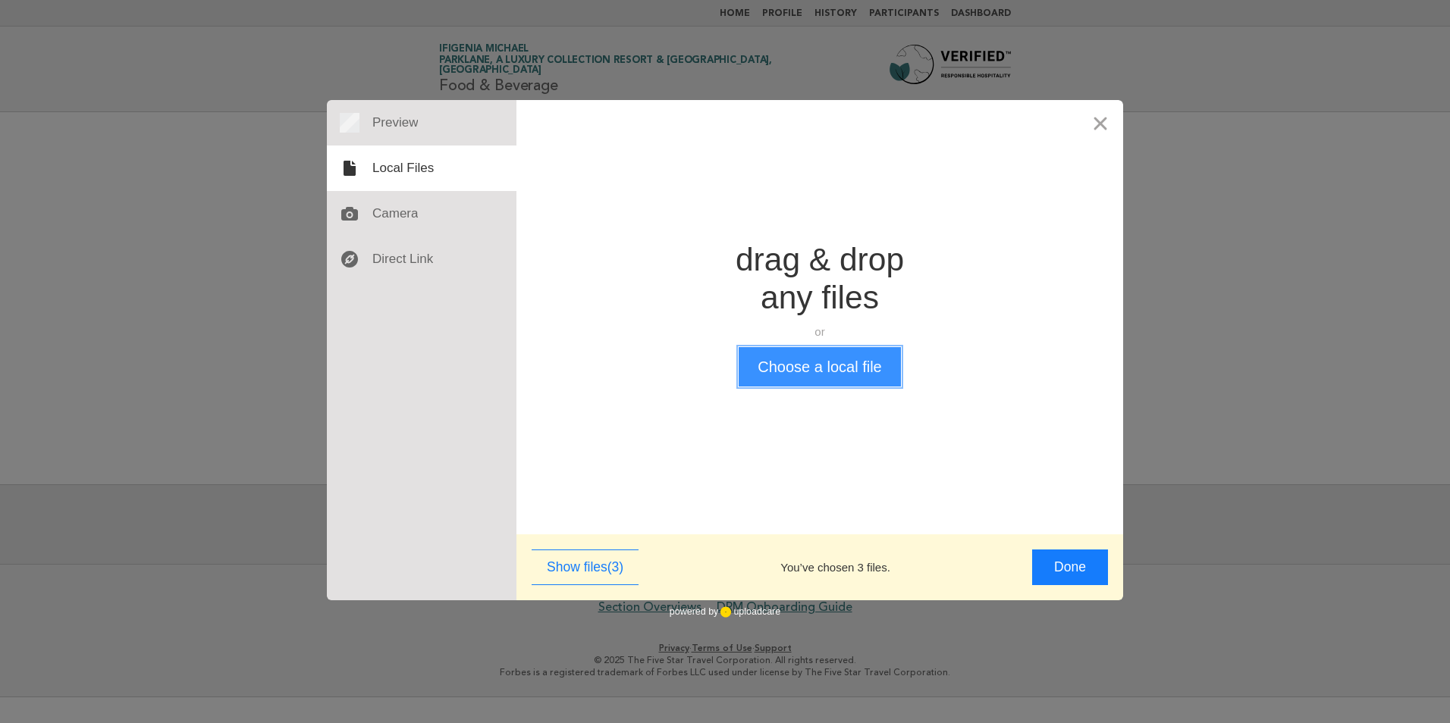
click at [797, 363] on button "Choose a local file" at bounding box center [820, 366] width 162 height 39
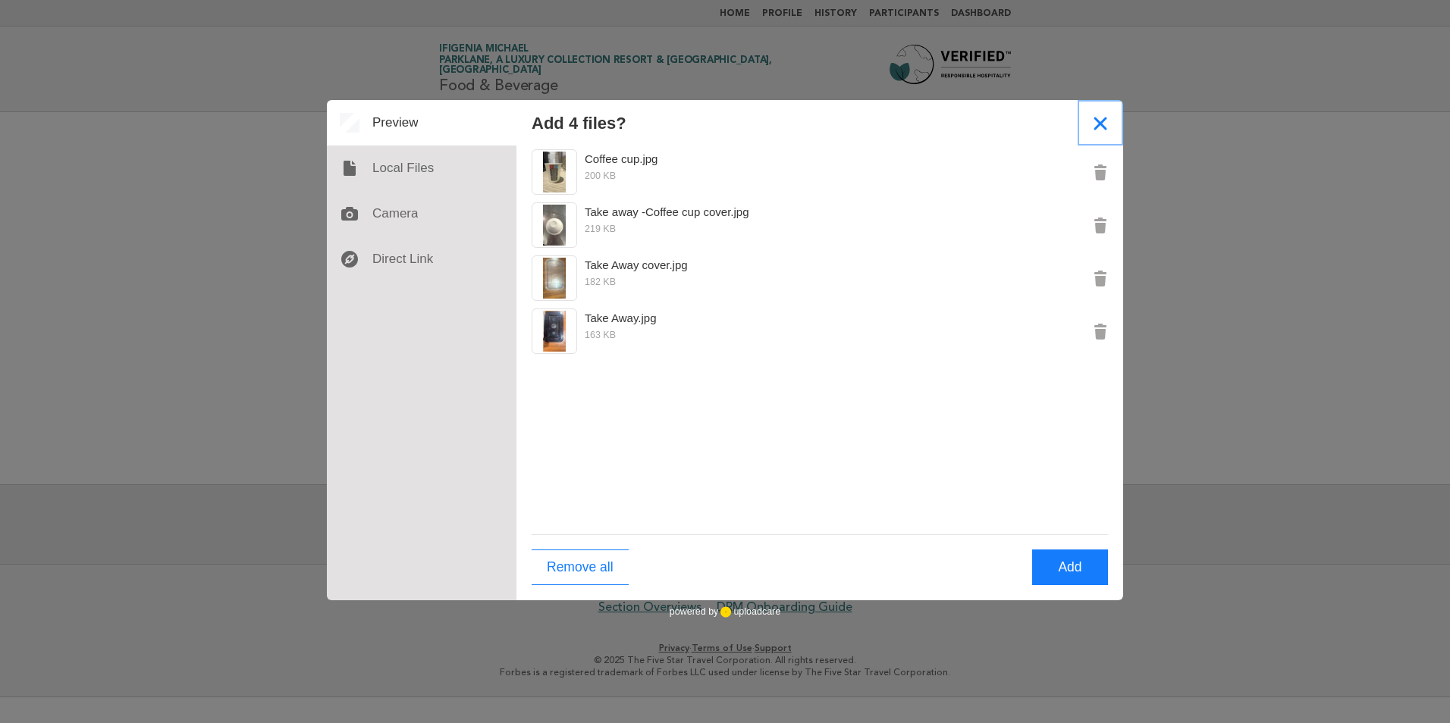
click at [1102, 115] on button "Close" at bounding box center [1101, 123] width 46 height 46
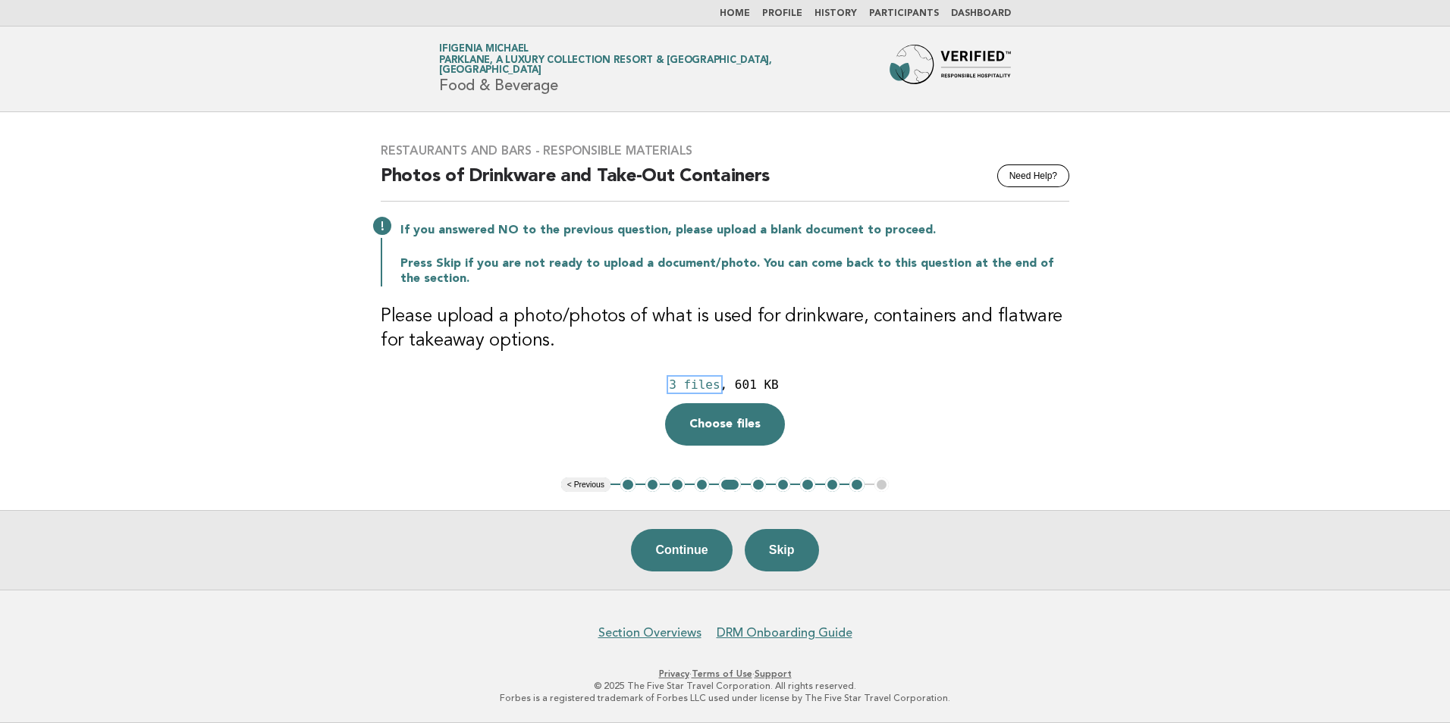
click at [710, 384] on div "3 files" at bounding box center [694, 385] width 51 height 14
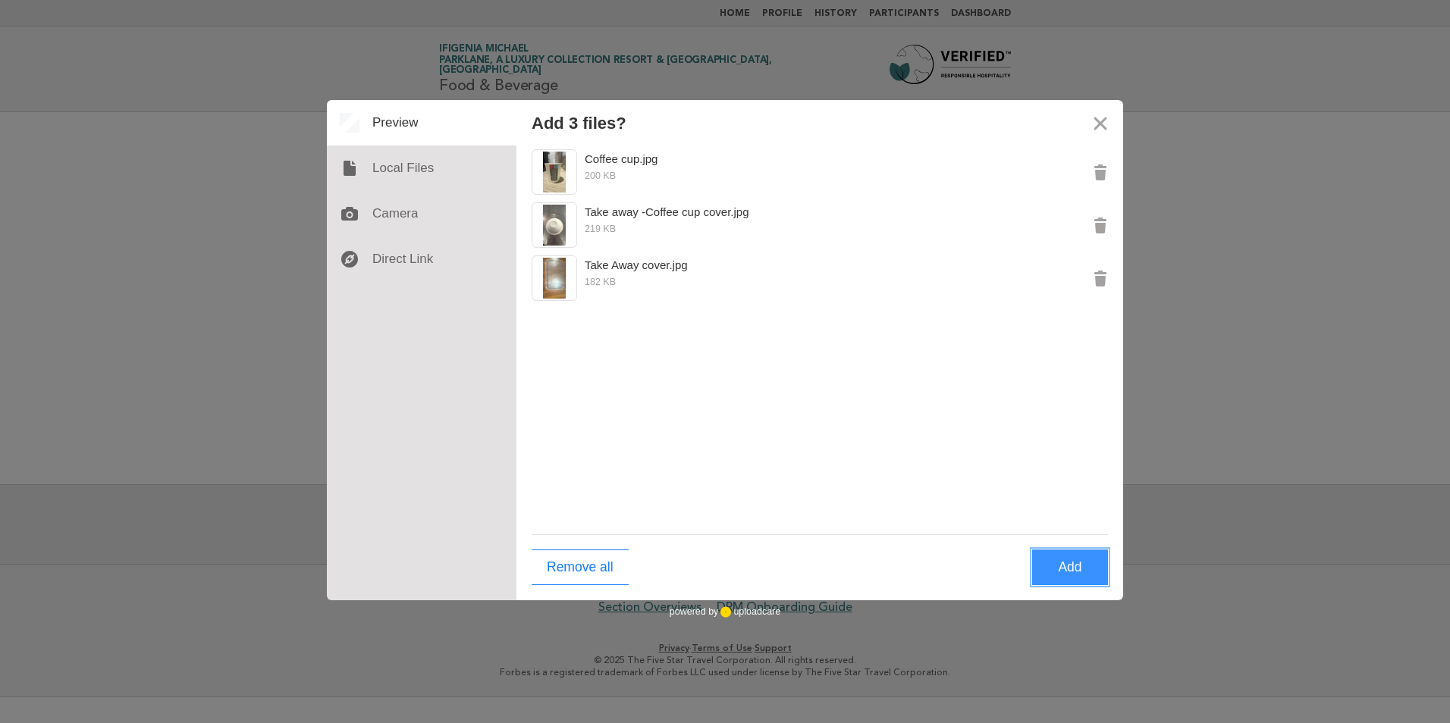
drag, startPoint x: 1065, startPoint y: 570, endPoint x: 1045, endPoint y: 565, distance: 20.4
click at [1065, 570] on button "Add" at bounding box center [1070, 568] width 76 height 36
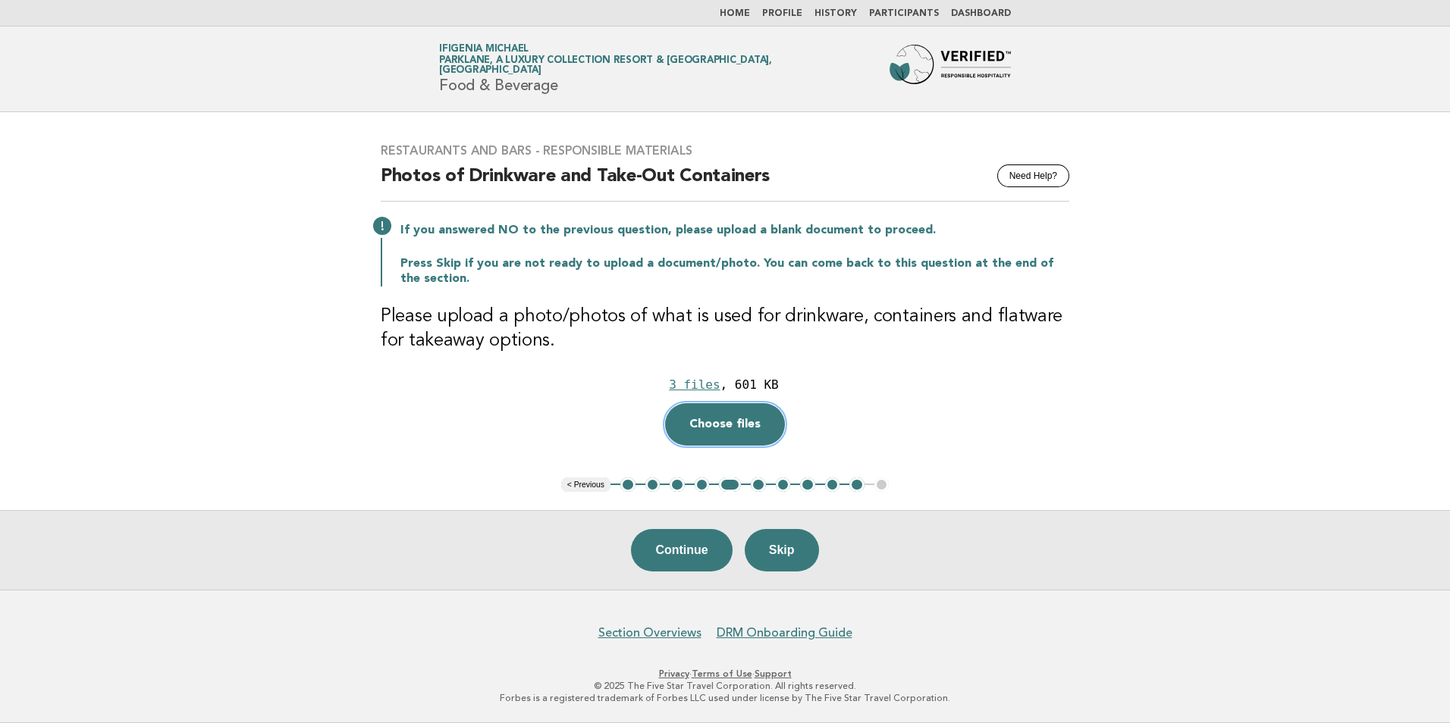
click at [723, 435] on button "Choose files" at bounding box center [725, 424] width 120 height 42
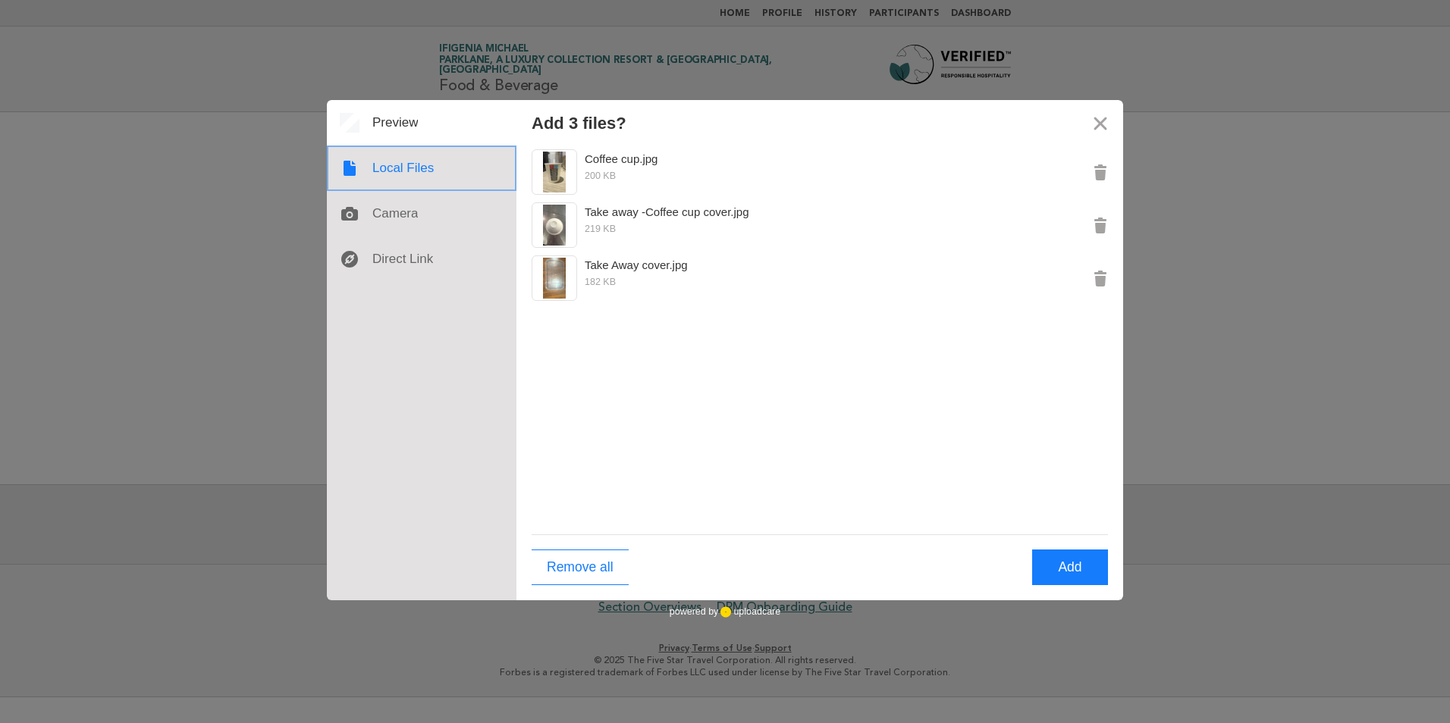
click at [361, 172] on icon at bounding box center [349, 168] width 24 height 24
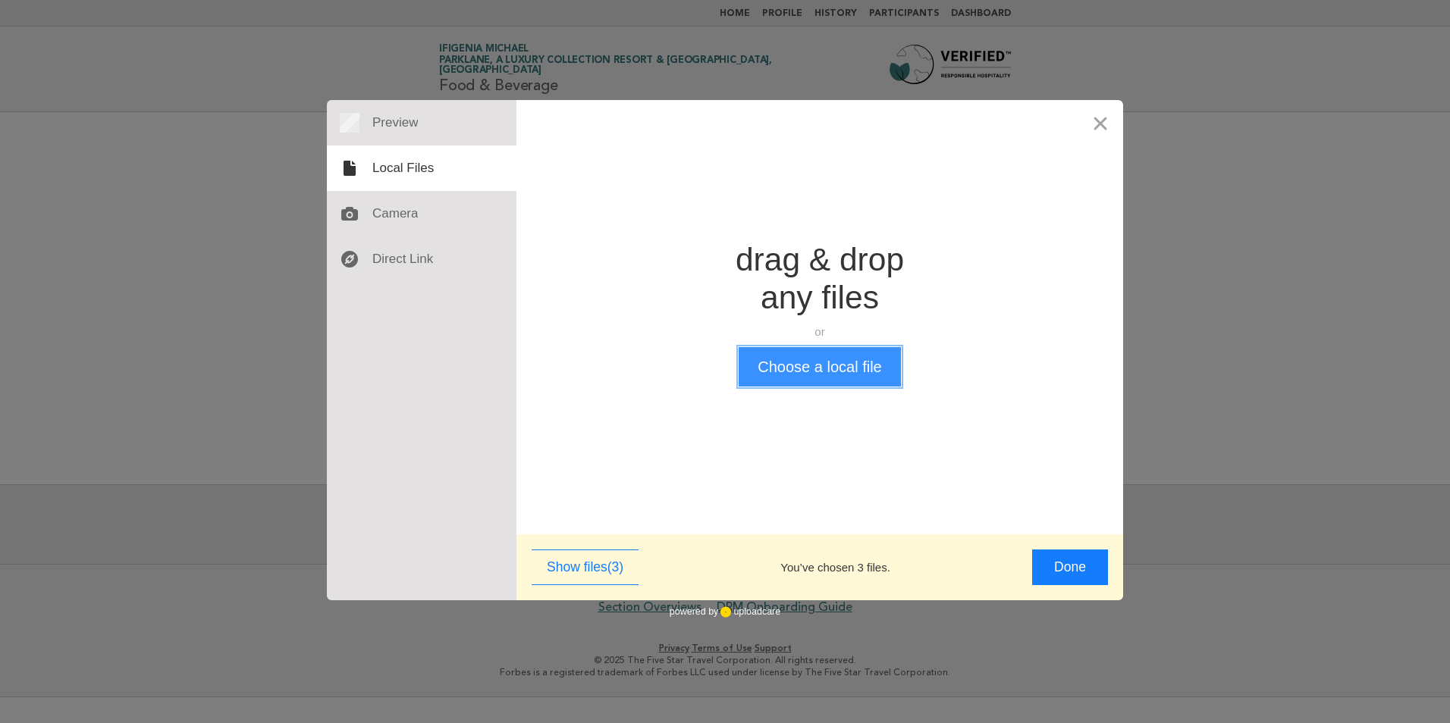
click at [794, 367] on button "Choose a local file" at bounding box center [820, 366] width 162 height 39
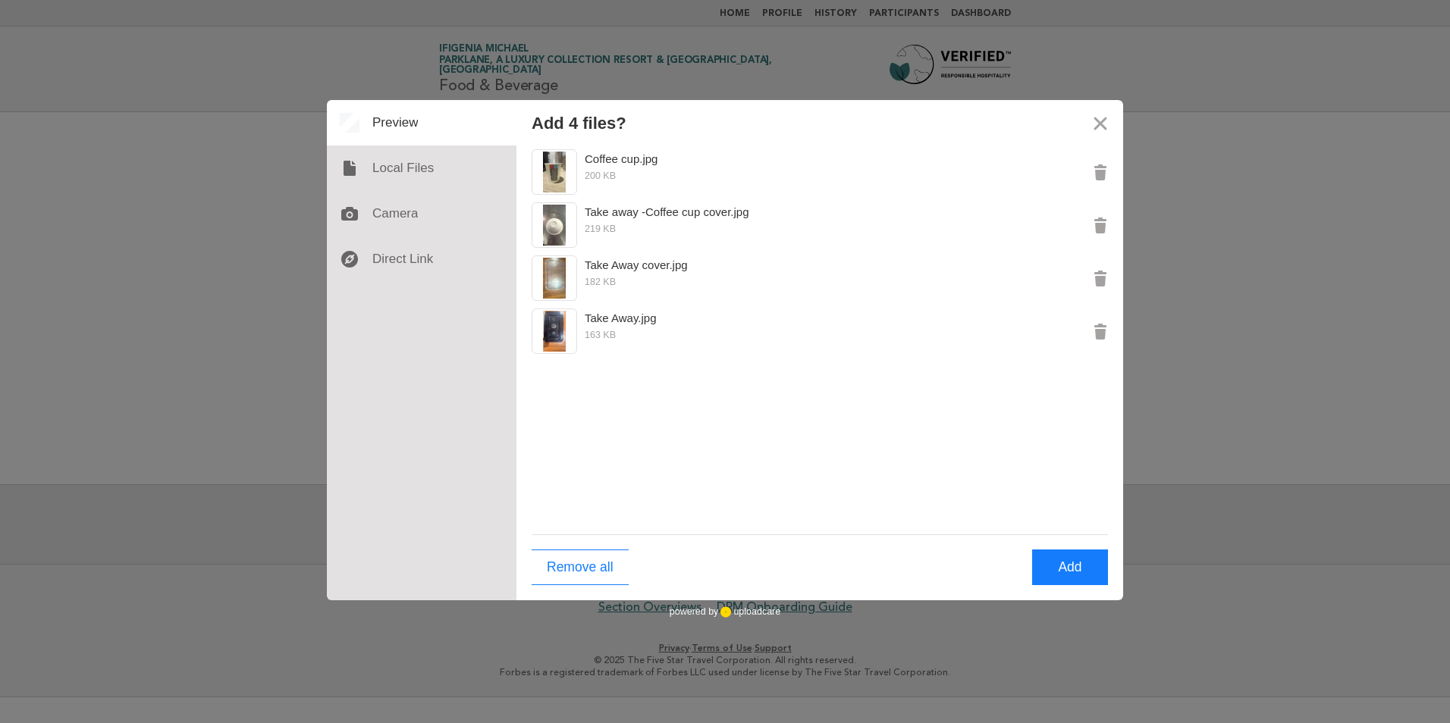
click at [1233, 420] on div "Add 4 files? Coffee cup.jpg 200 KB Take away -Coffee cup cover.jpg 219 KB Take …" at bounding box center [725, 361] width 1450 height 723
click at [1072, 563] on button "Add" at bounding box center [1070, 568] width 76 height 36
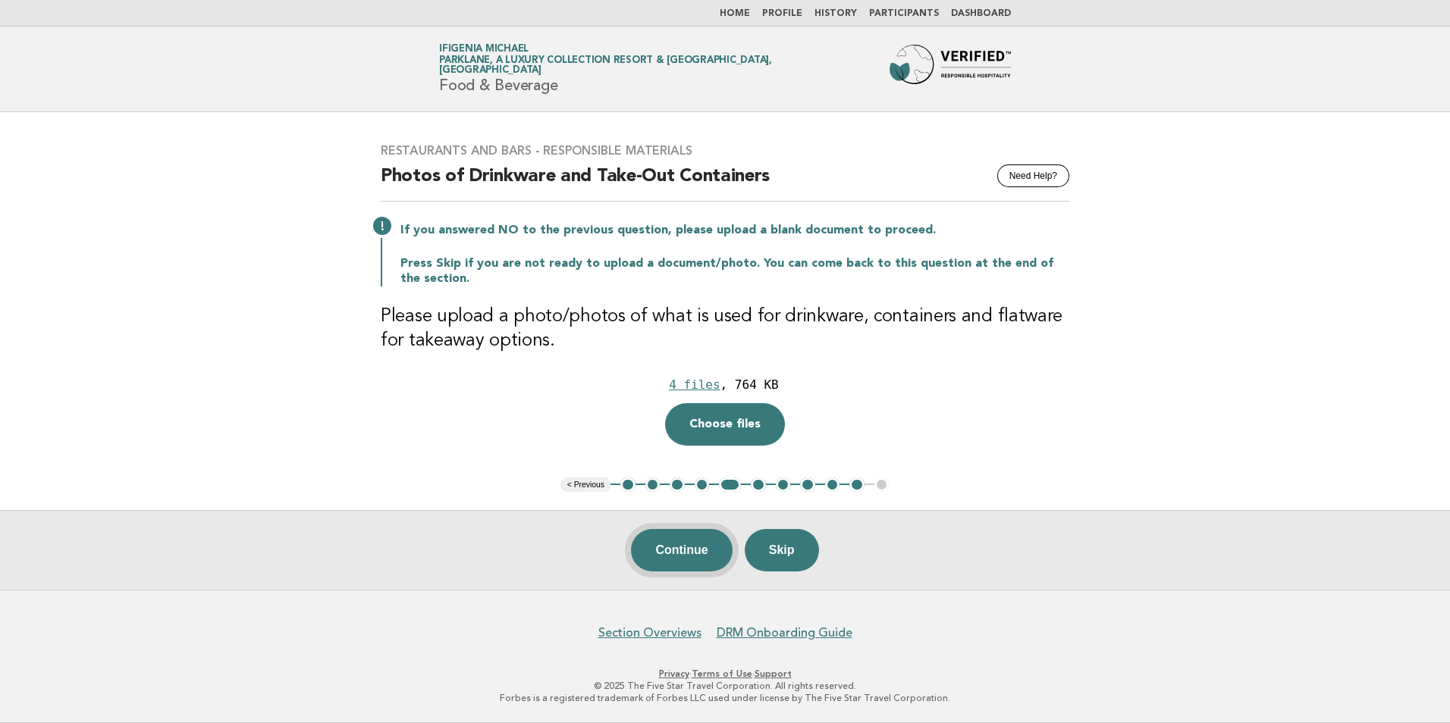
click at [697, 554] on button "Continue" at bounding box center [681, 550] width 101 height 42
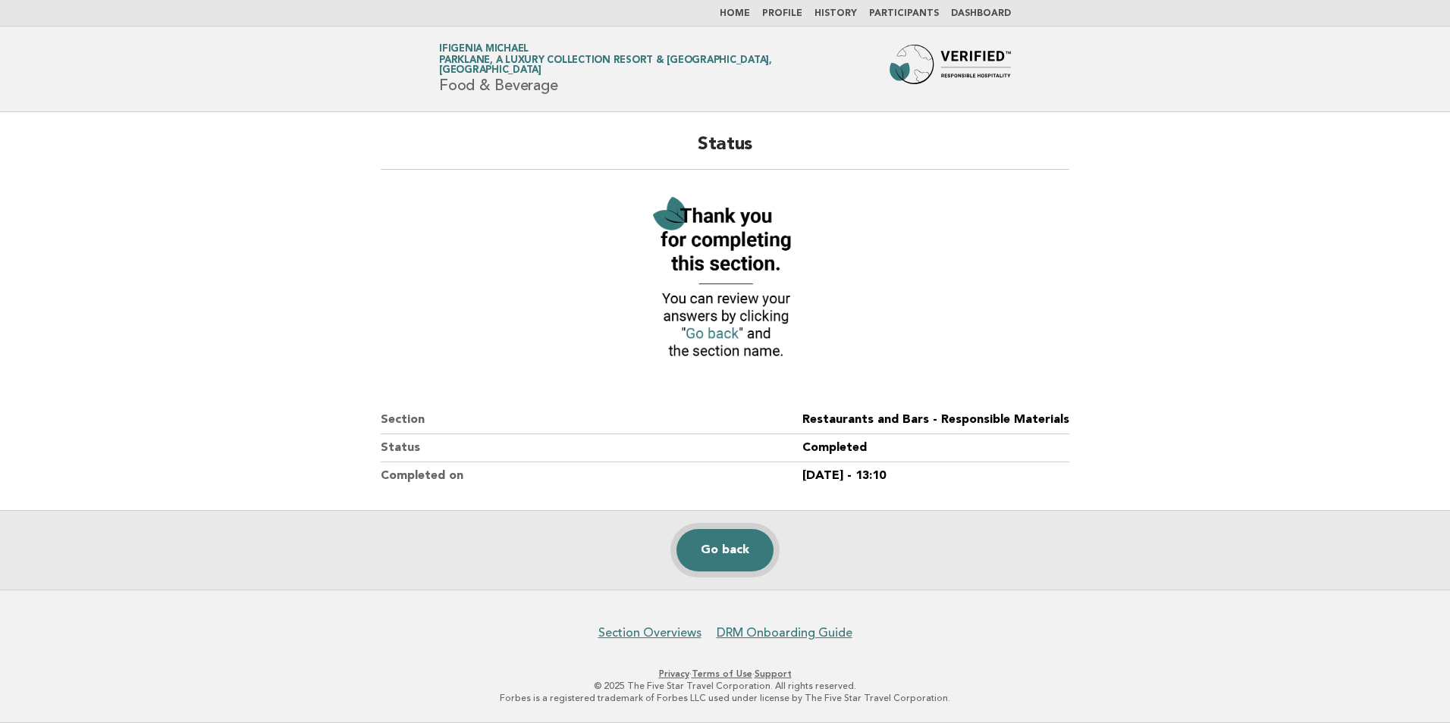
click at [733, 551] on link "Go back" at bounding box center [724, 550] width 97 height 42
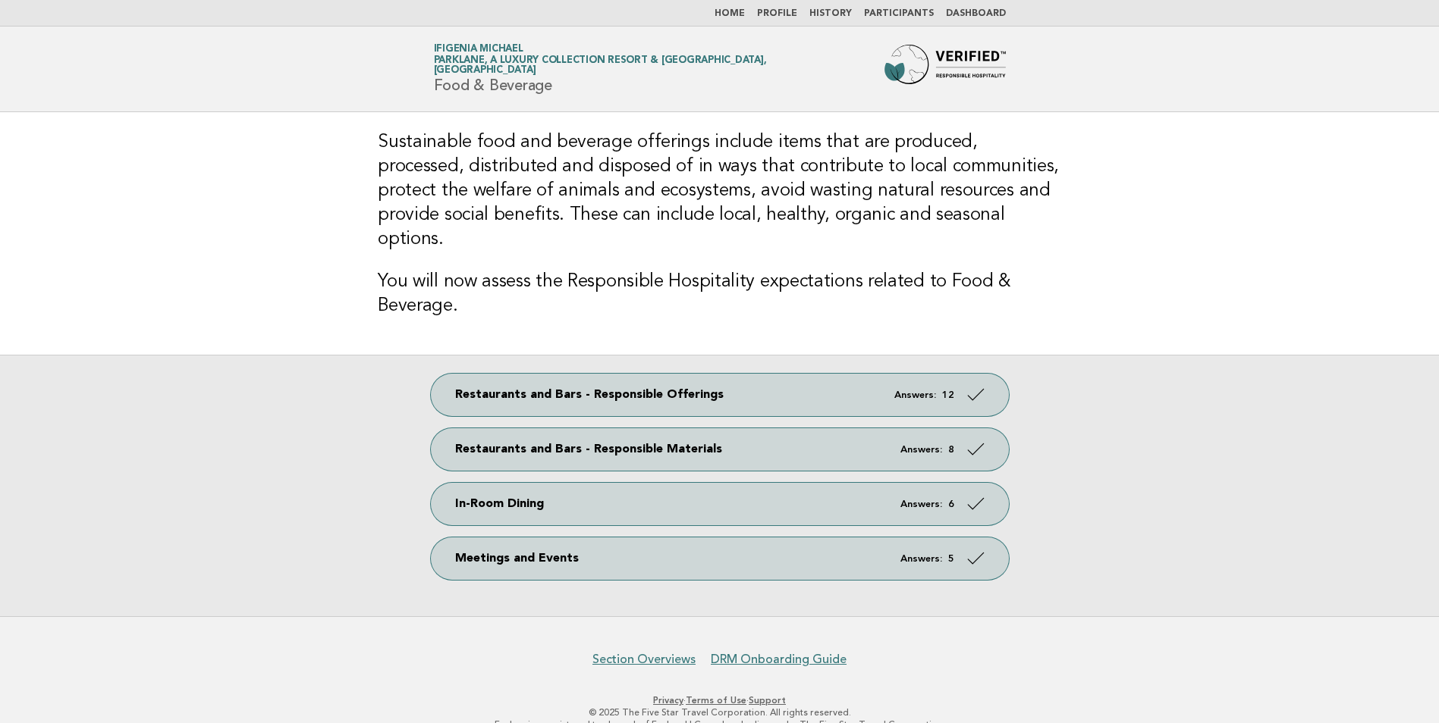
scroll to position [2, 0]
click at [661, 651] on link "Section Overviews" at bounding box center [643, 658] width 103 height 15
click at [1187, 353] on div "Restaurants and Bars - Responsible Offerings Answers: 12 Restaurants and Bars -…" at bounding box center [719, 484] width 1439 height 262
click at [796, 12] on link "Profile" at bounding box center [777, 12] width 40 height 9
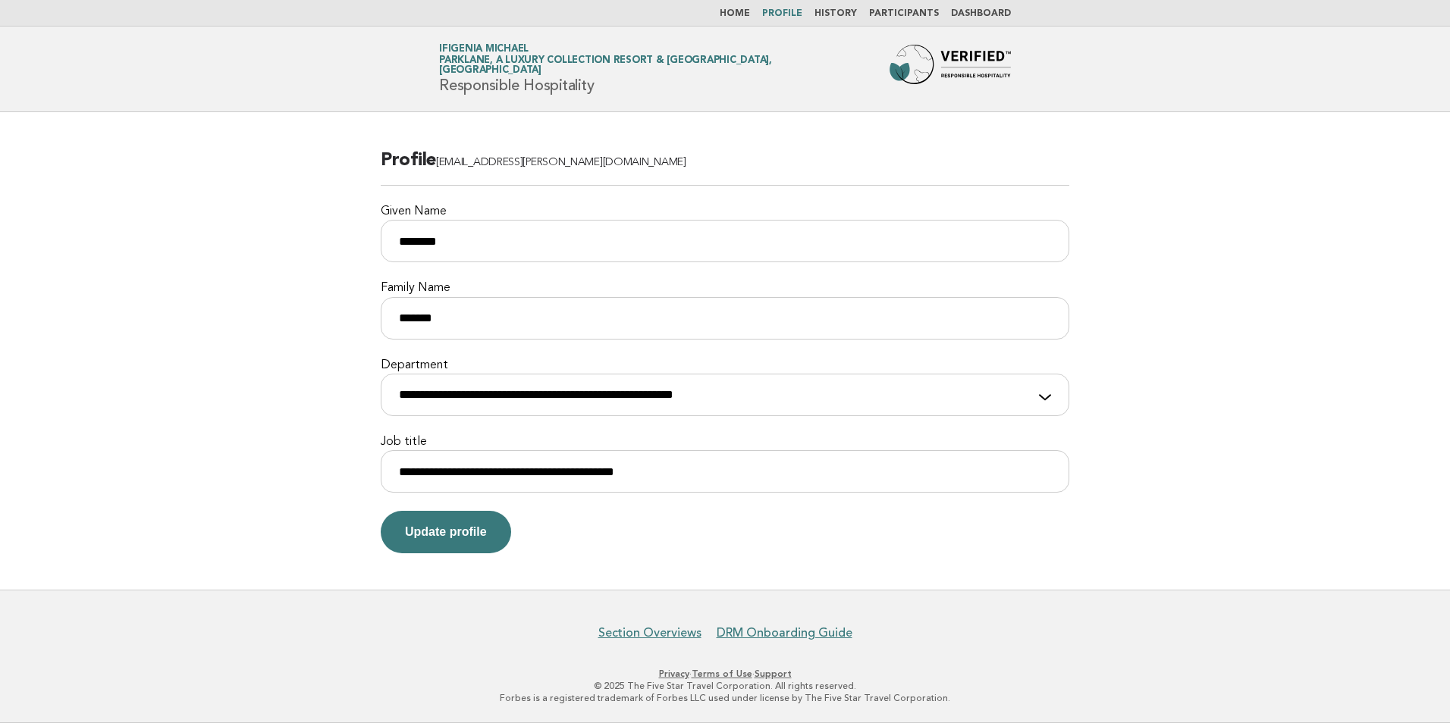
click at [846, 11] on link "History" at bounding box center [835, 13] width 42 height 9
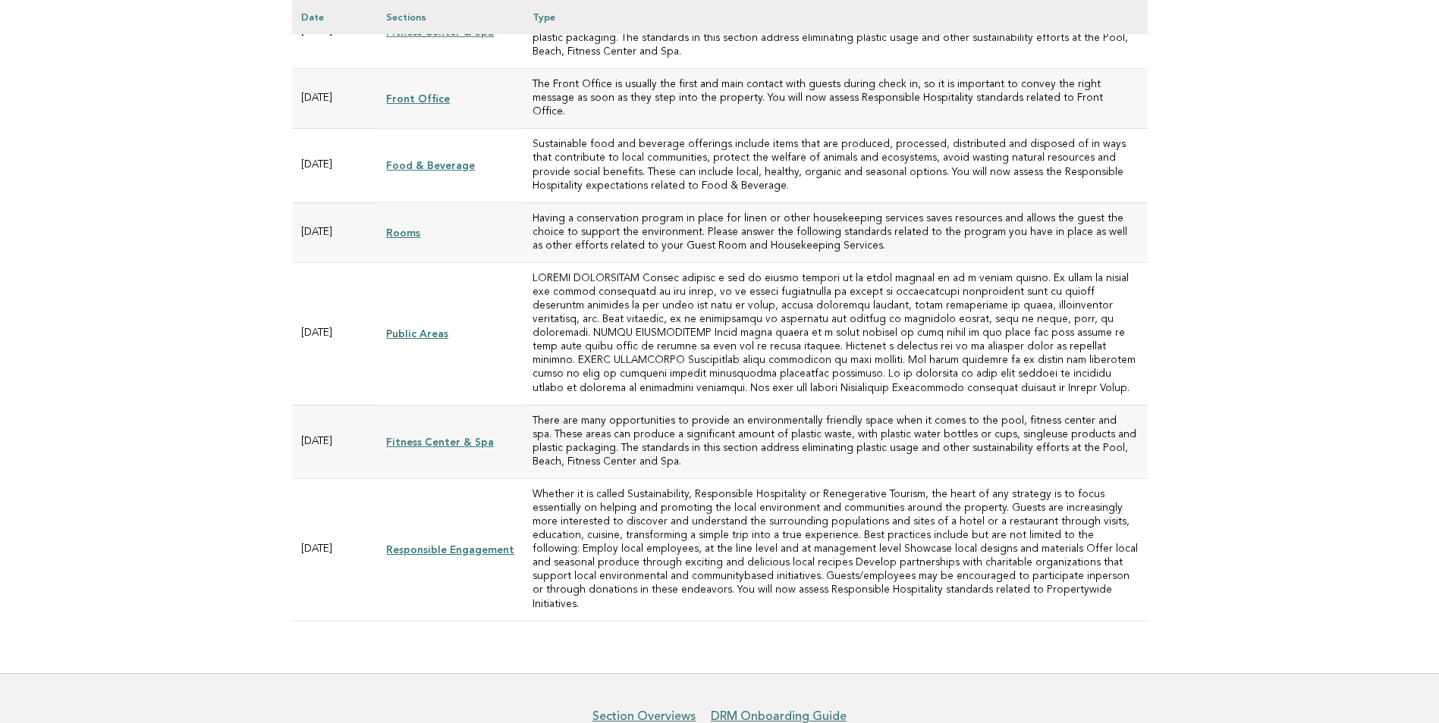
scroll to position [277, 0]
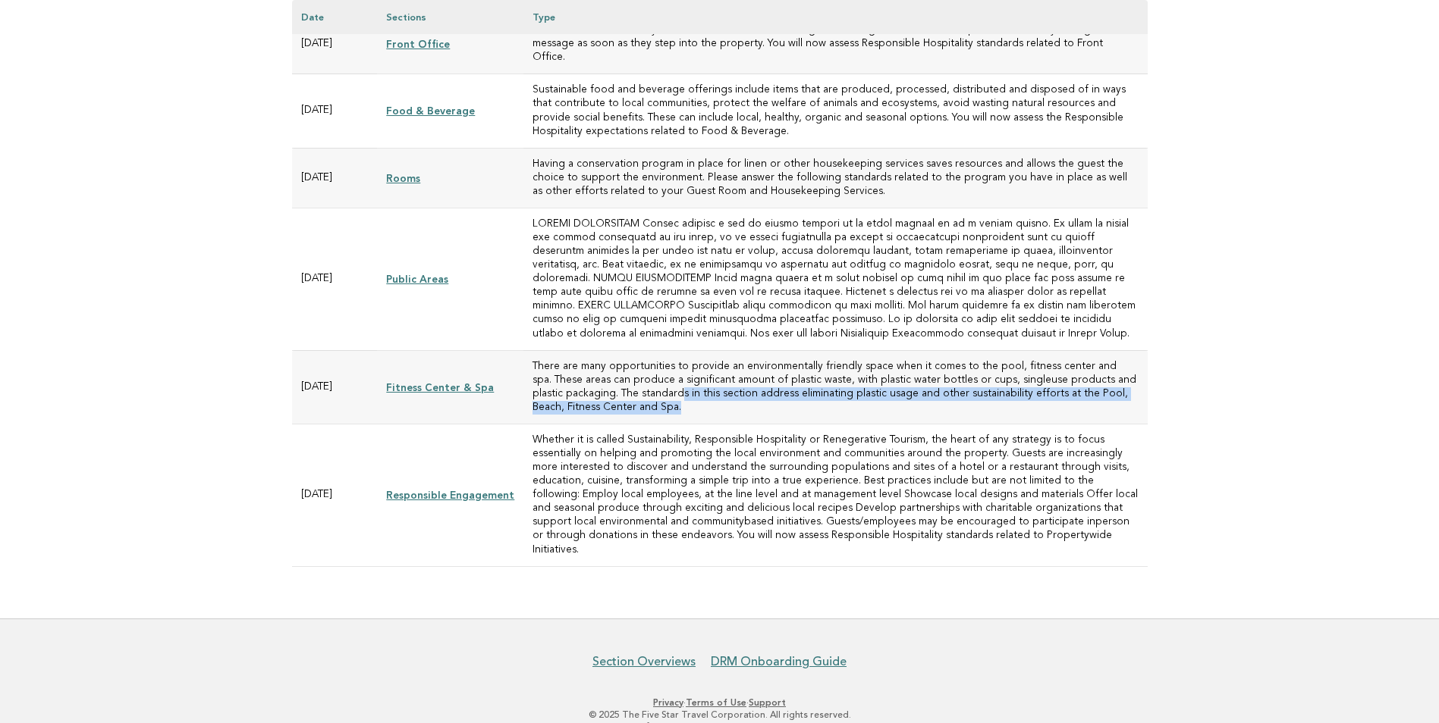
drag, startPoint x: 586, startPoint y: 378, endPoint x: 728, endPoint y: 388, distance: 142.2
click at [728, 388] on td "There are many opportunities to provide an environmentally friendly space when …" at bounding box center [834, 387] width 623 height 74
drag, startPoint x: 728, startPoint y: 388, endPoint x: 744, endPoint y: 388, distance: 15.9
click at [744, 388] on td "There are many opportunities to provide an environmentally friendly space when …" at bounding box center [834, 387] width 623 height 74
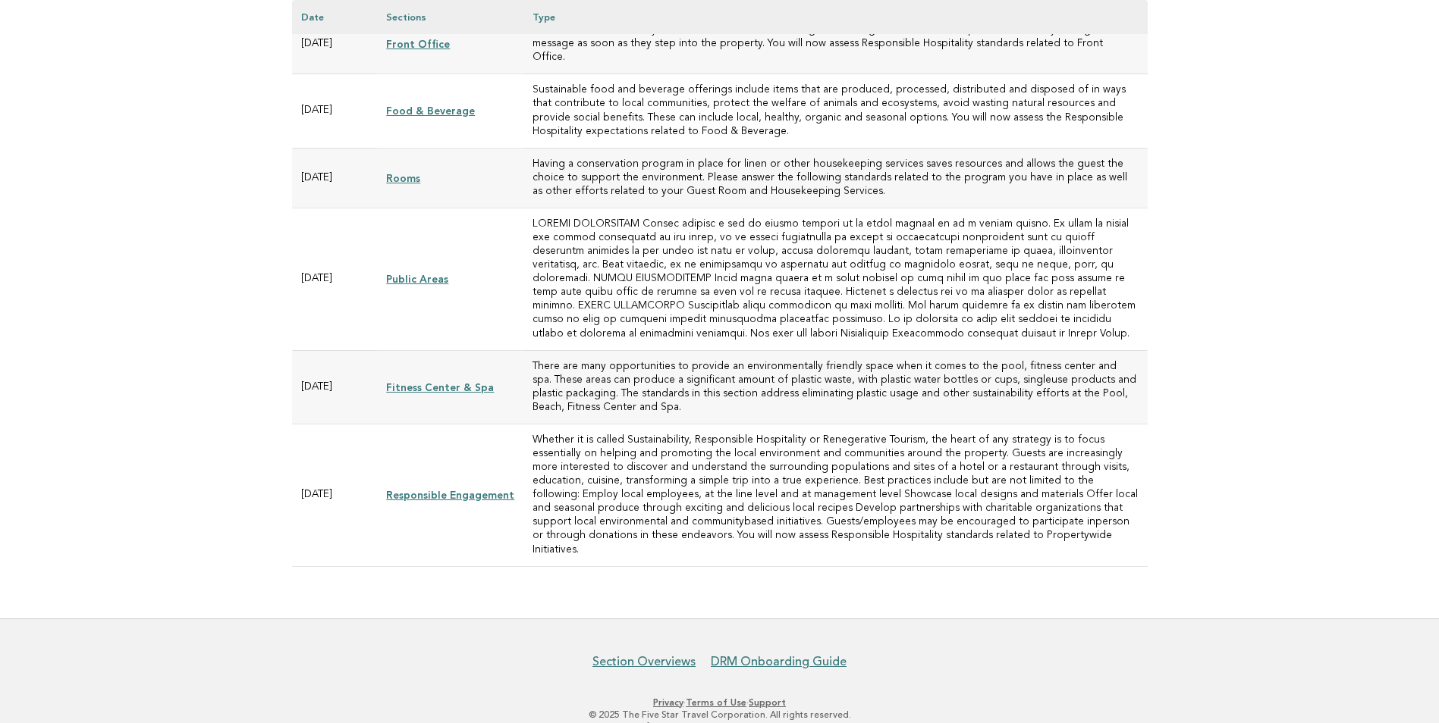
click at [542, 367] on td "There are many opportunities to provide an environmentally friendly space when …" at bounding box center [834, 387] width 623 height 74
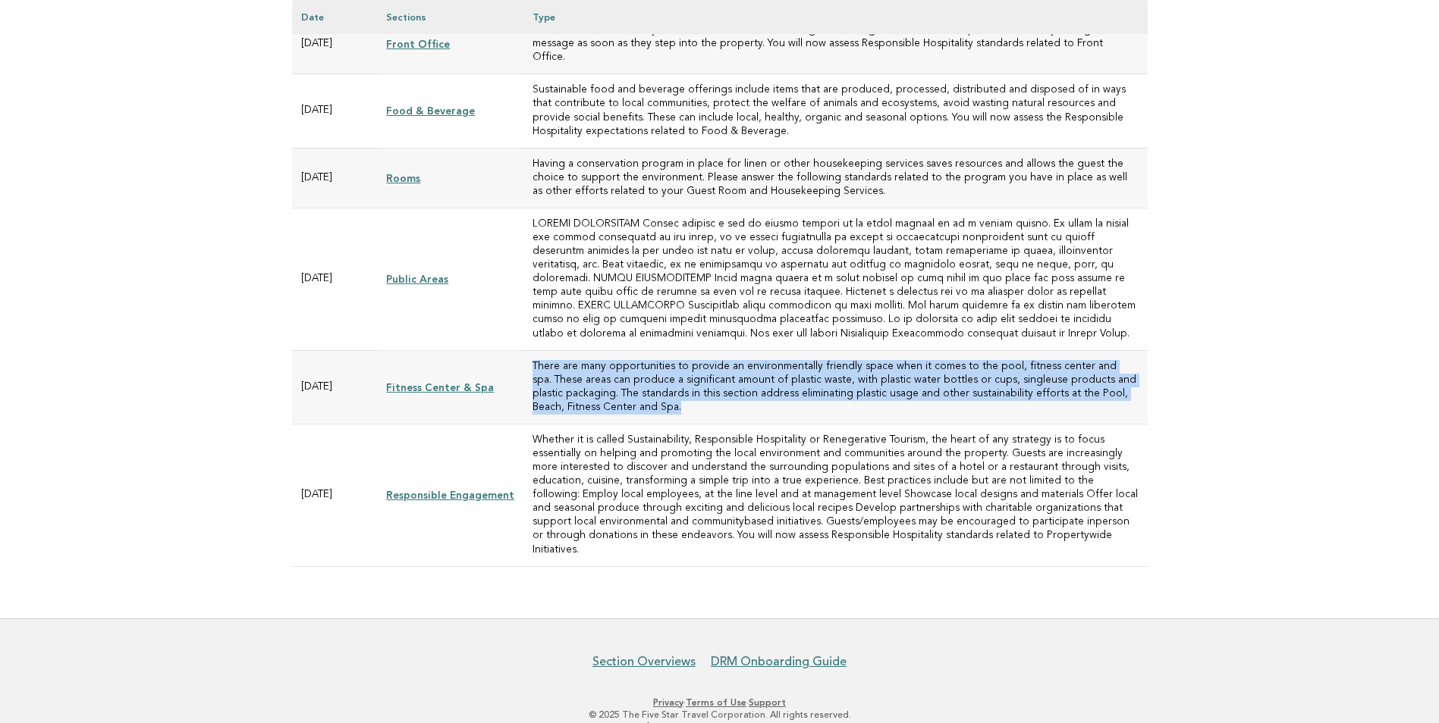
drag, startPoint x: 529, startPoint y: 350, endPoint x: 569, endPoint y: 403, distance: 65.5
click at [569, 403] on td "There are many opportunities to provide an environmentally friendly space when …" at bounding box center [834, 387] width 623 height 74
drag, startPoint x: 569, startPoint y: 403, endPoint x: 541, endPoint y: 373, distance: 40.3
copy td "There are many opportunities to provide an environmentally friendly space when …"
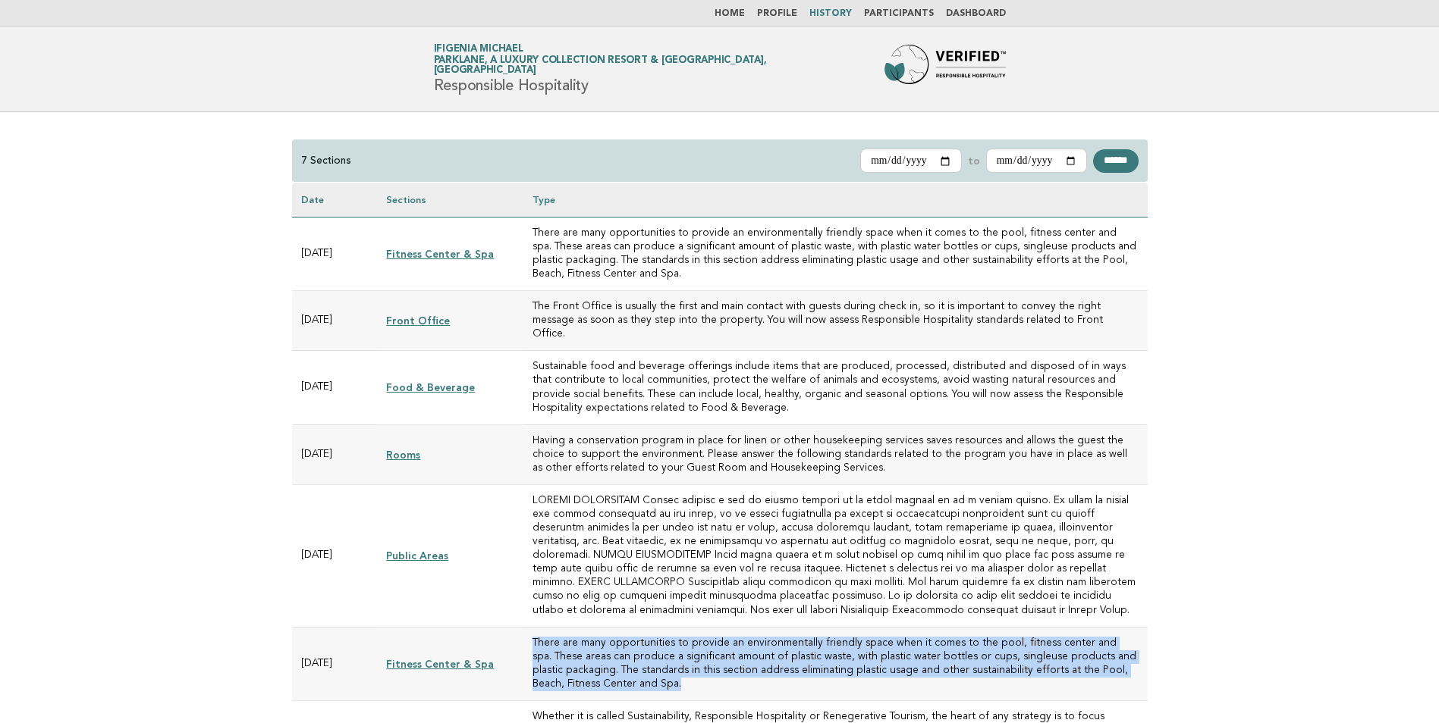
click at [976, 11] on link "Dashboard" at bounding box center [976, 13] width 60 height 9
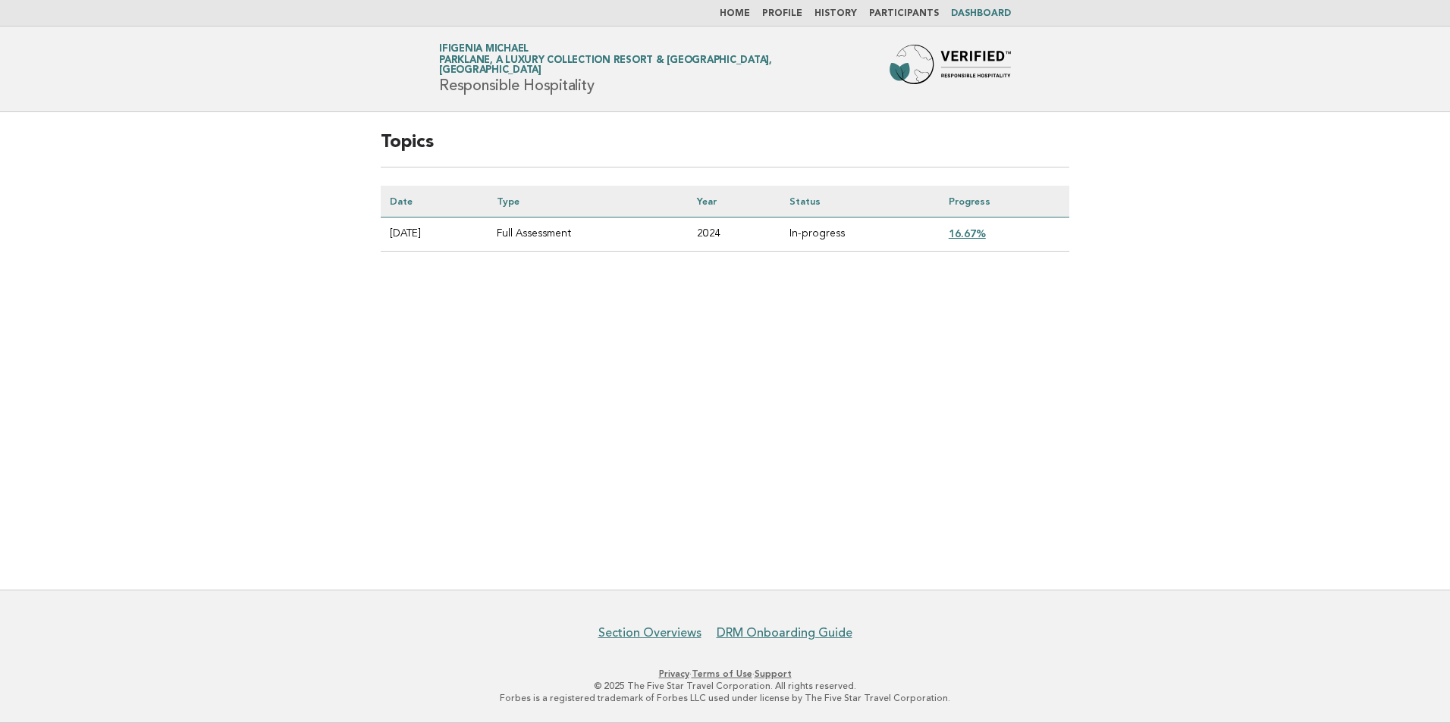
click at [750, 11] on link "Home" at bounding box center [735, 13] width 30 height 9
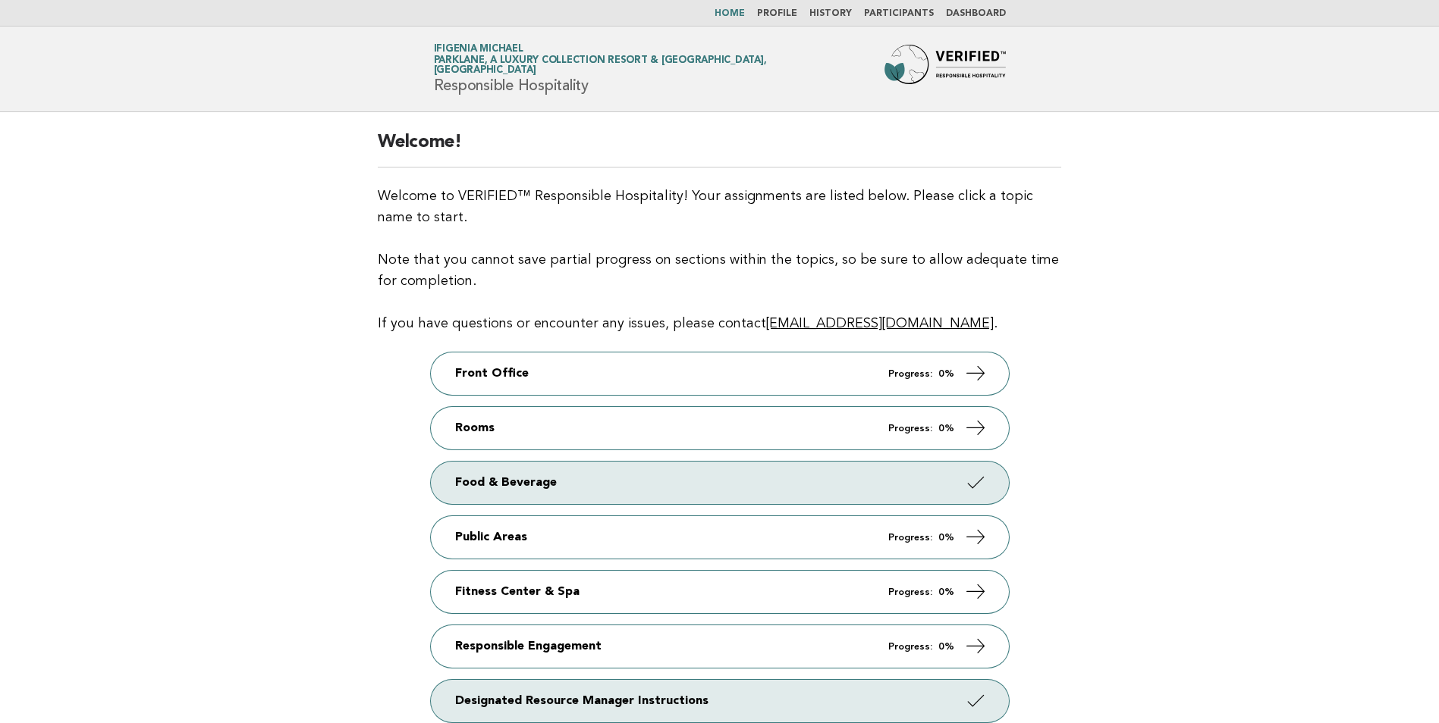
click at [745, 9] on link "Home" at bounding box center [729, 13] width 30 height 9
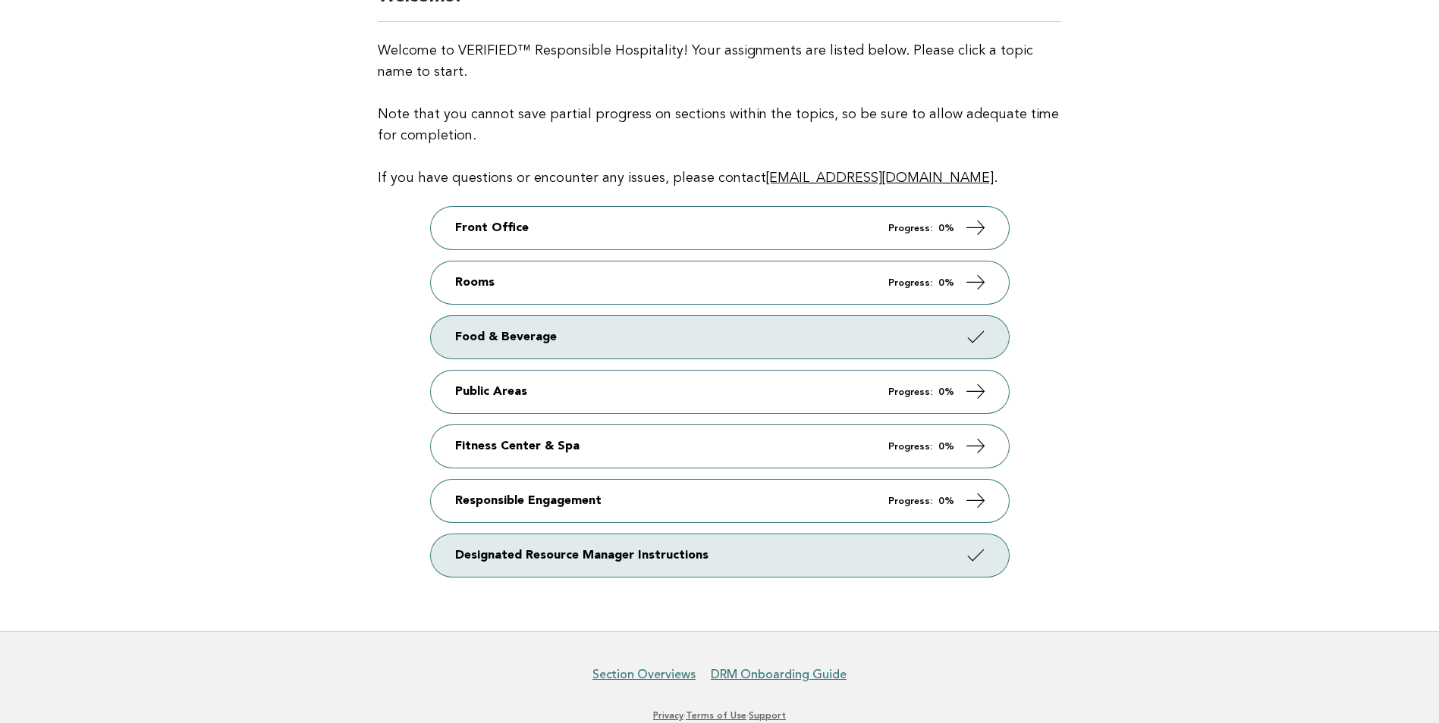
scroll to position [152, 0]
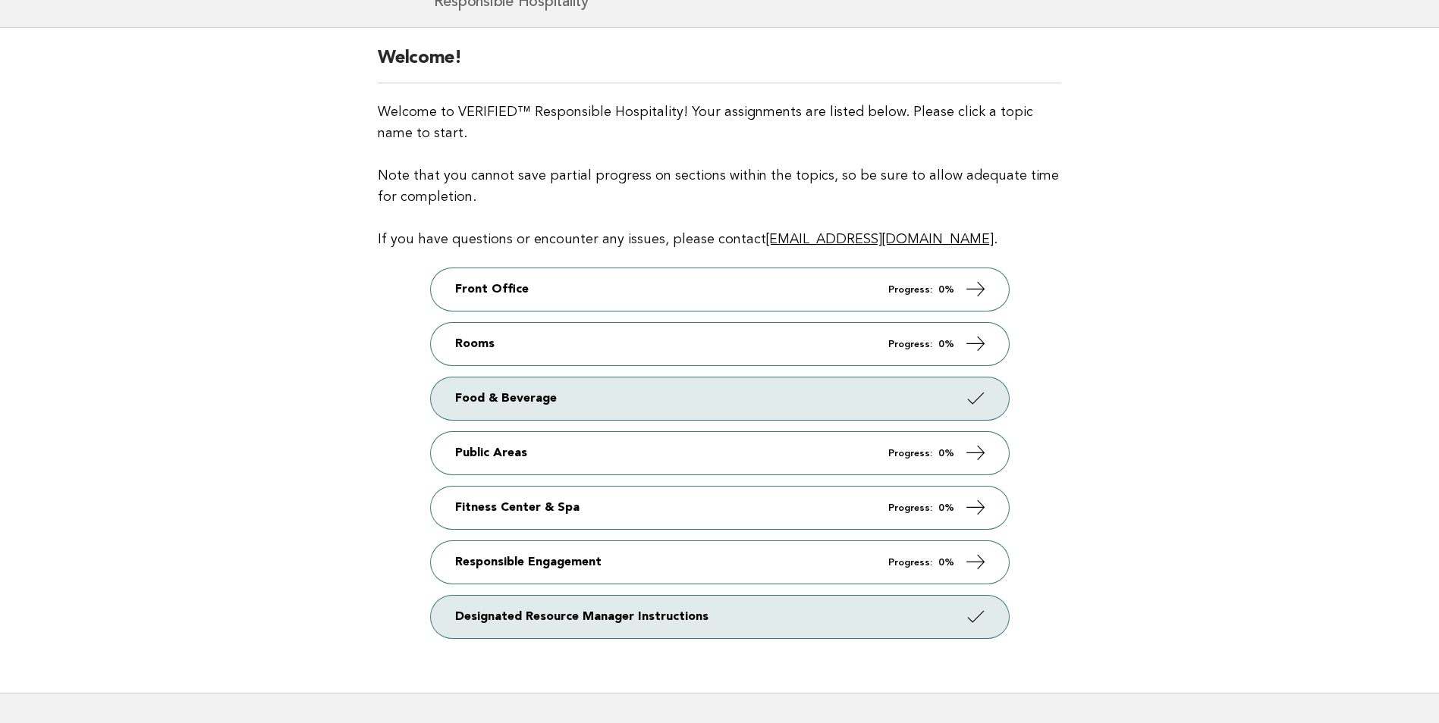
scroll to position [152, 0]
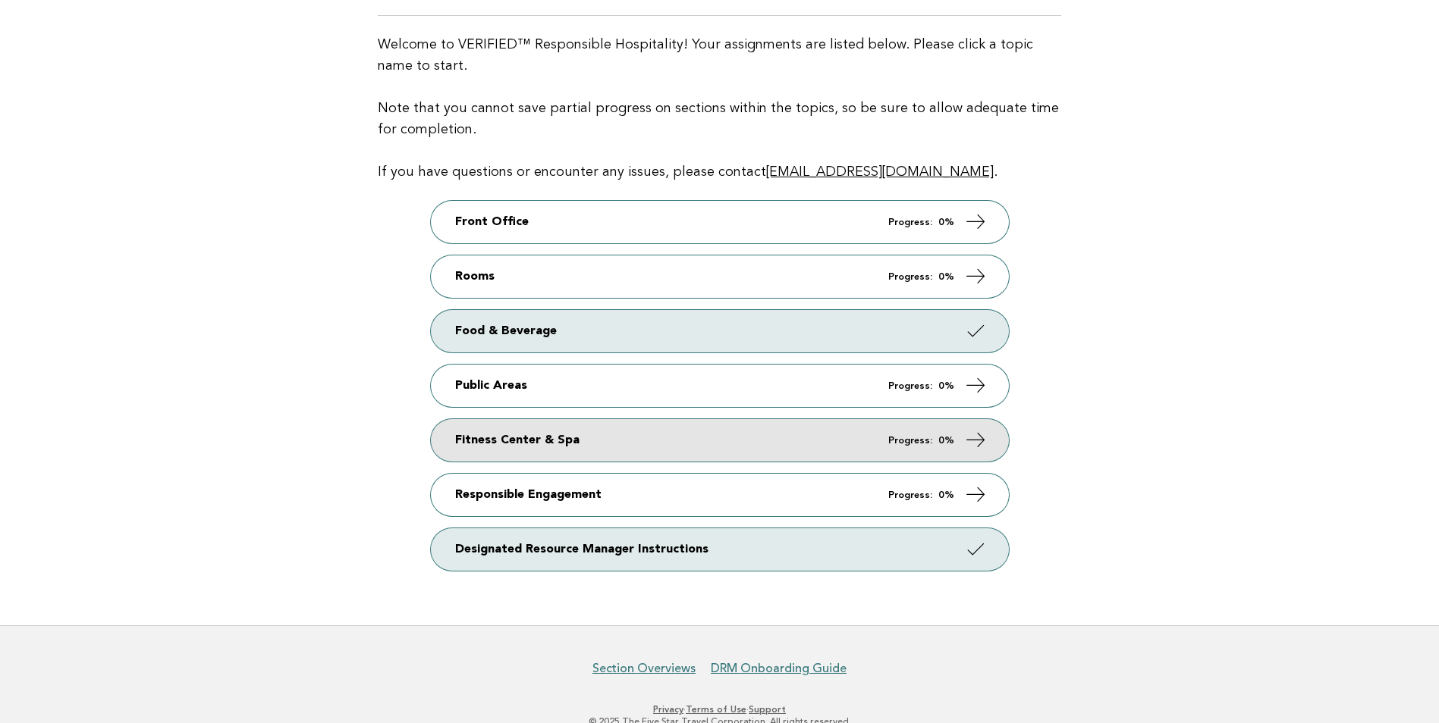
click at [566, 436] on link "Fitness Center & Spa Progress: 0%" at bounding box center [720, 440] width 578 height 42
click at [914, 438] on em "Progress:" at bounding box center [910, 441] width 44 height 10
click at [523, 437] on link "Fitness Center & Spa Progress: 0%" at bounding box center [720, 440] width 578 height 42
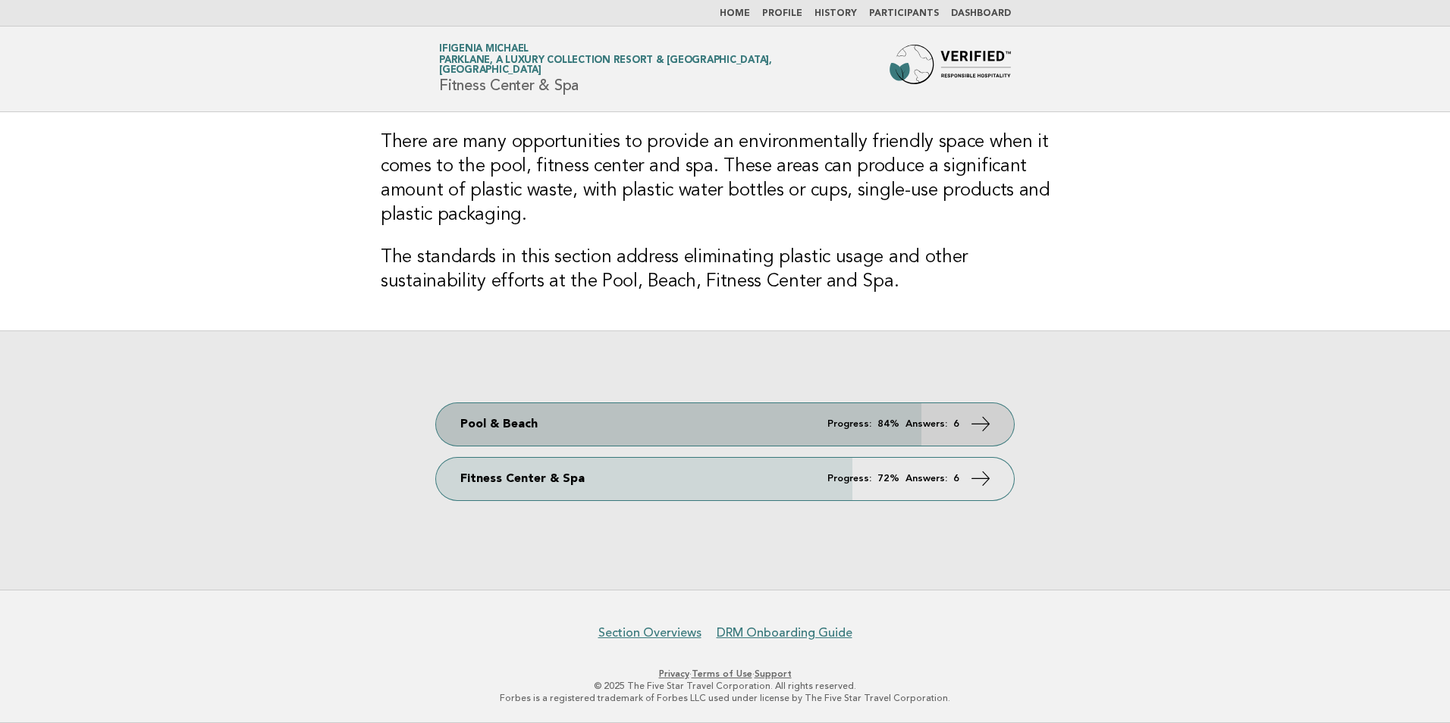
click at [526, 424] on link "Pool & Beach Progress: 84% Answers: 6" at bounding box center [725, 424] width 578 height 42
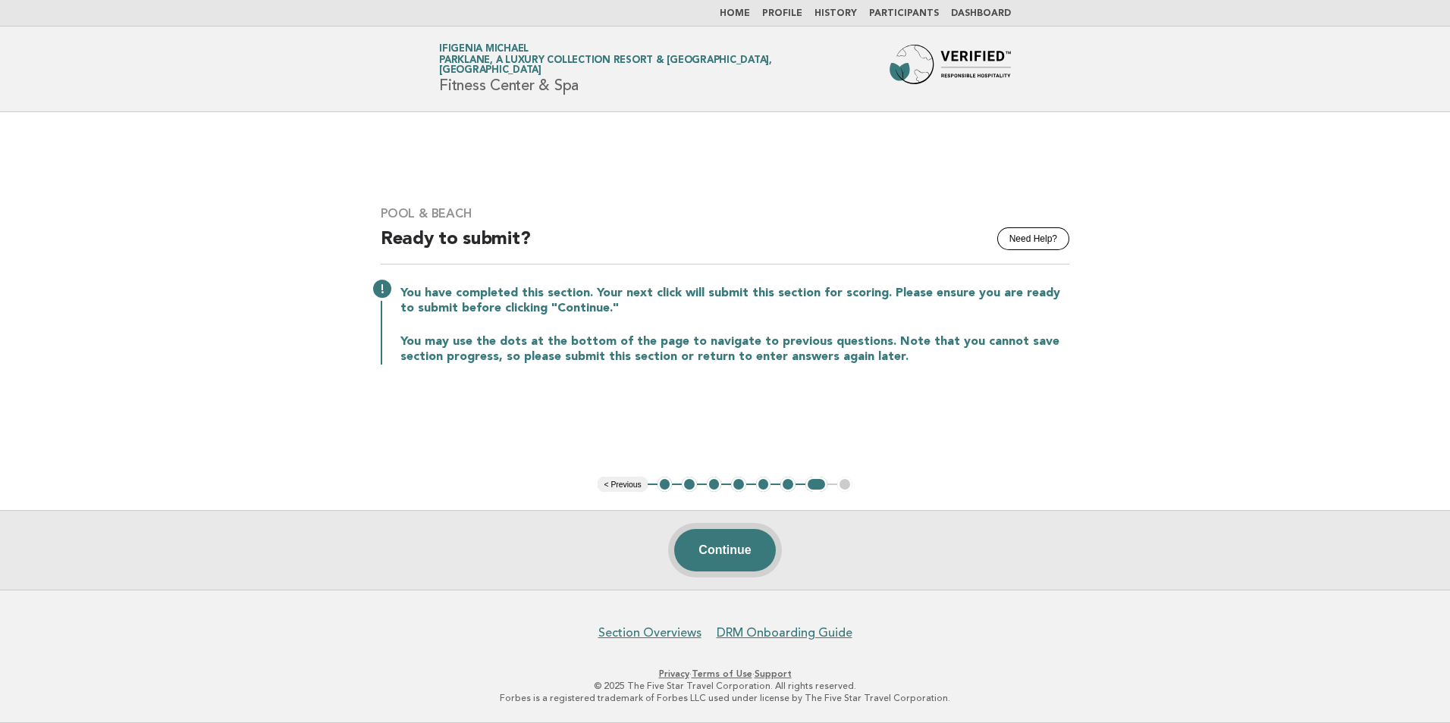
click at [709, 545] on button "Continue" at bounding box center [724, 550] width 101 height 42
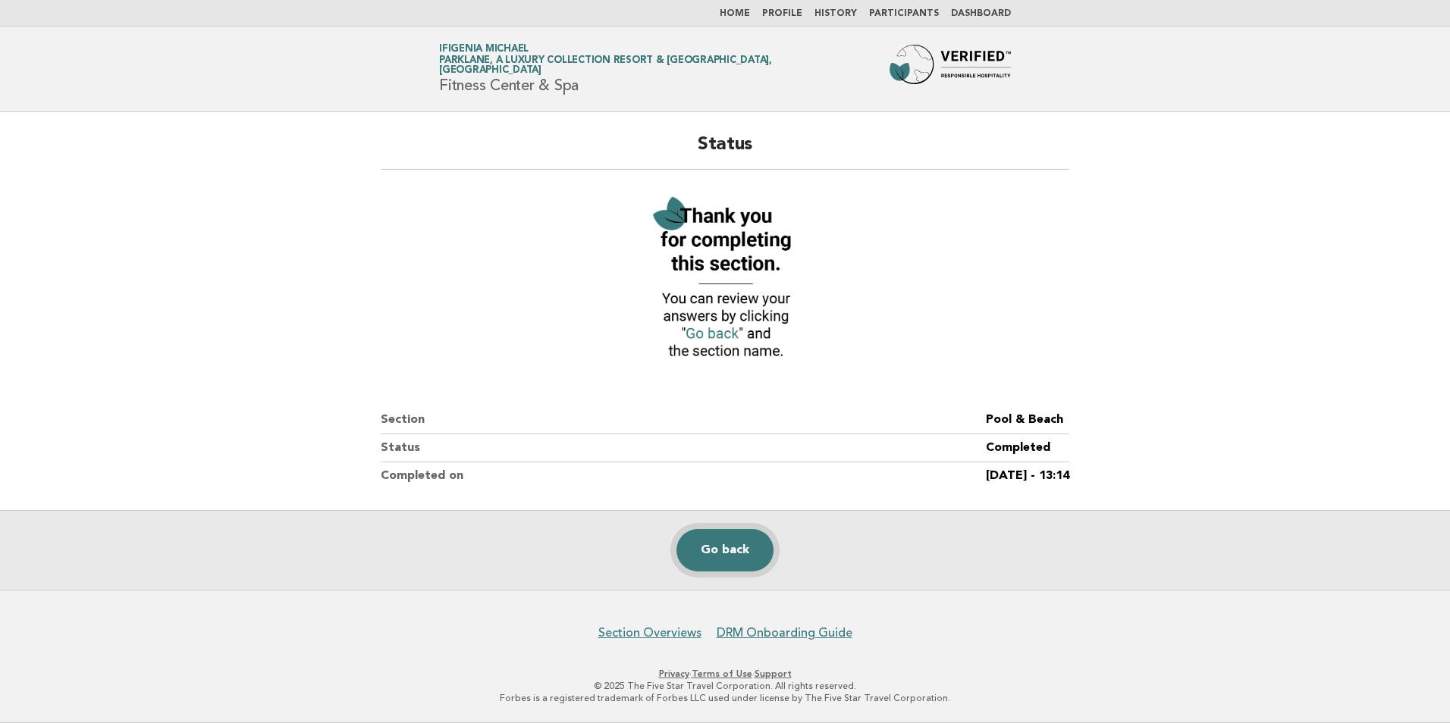
click at [717, 555] on link "Go back" at bounding box center [724, 550] width 97 height 42
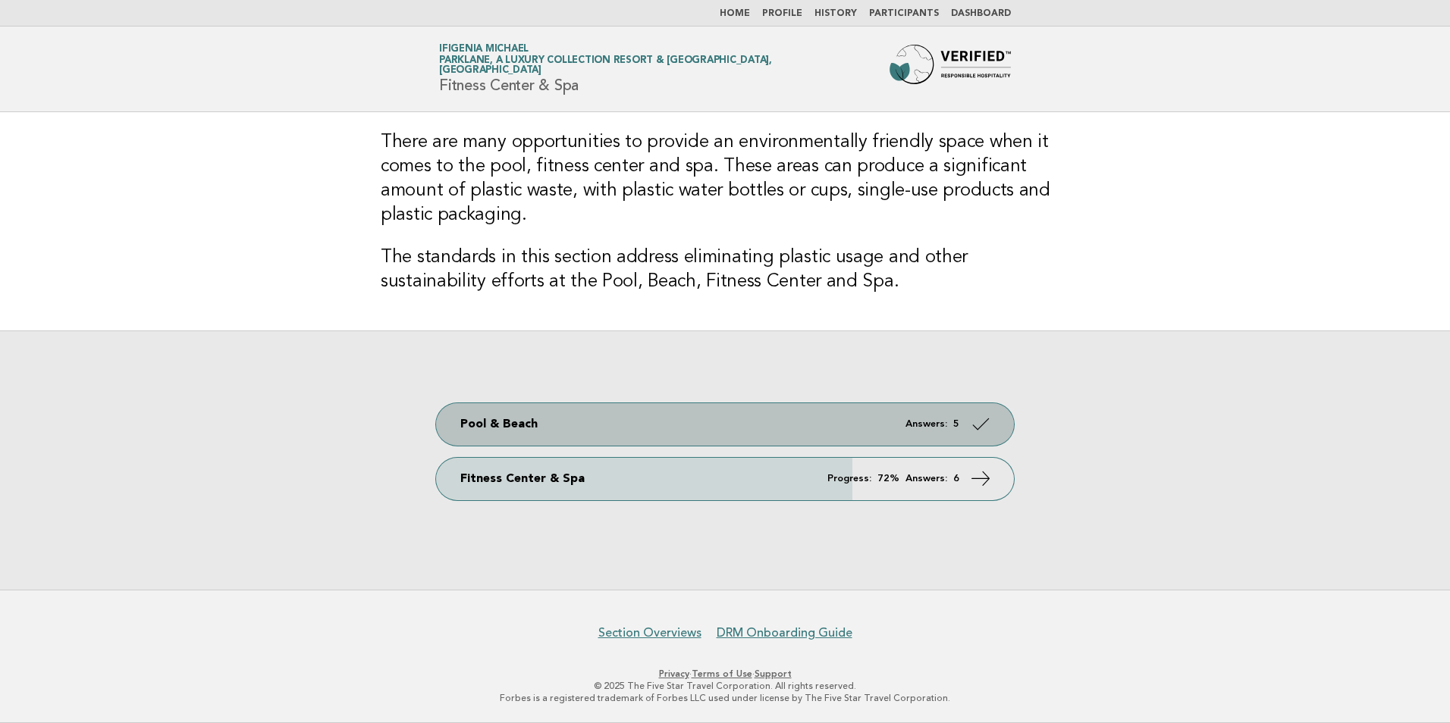
click at [938, 425] on em "Answers:" at bounding box center [926, 424] width 42 height 10
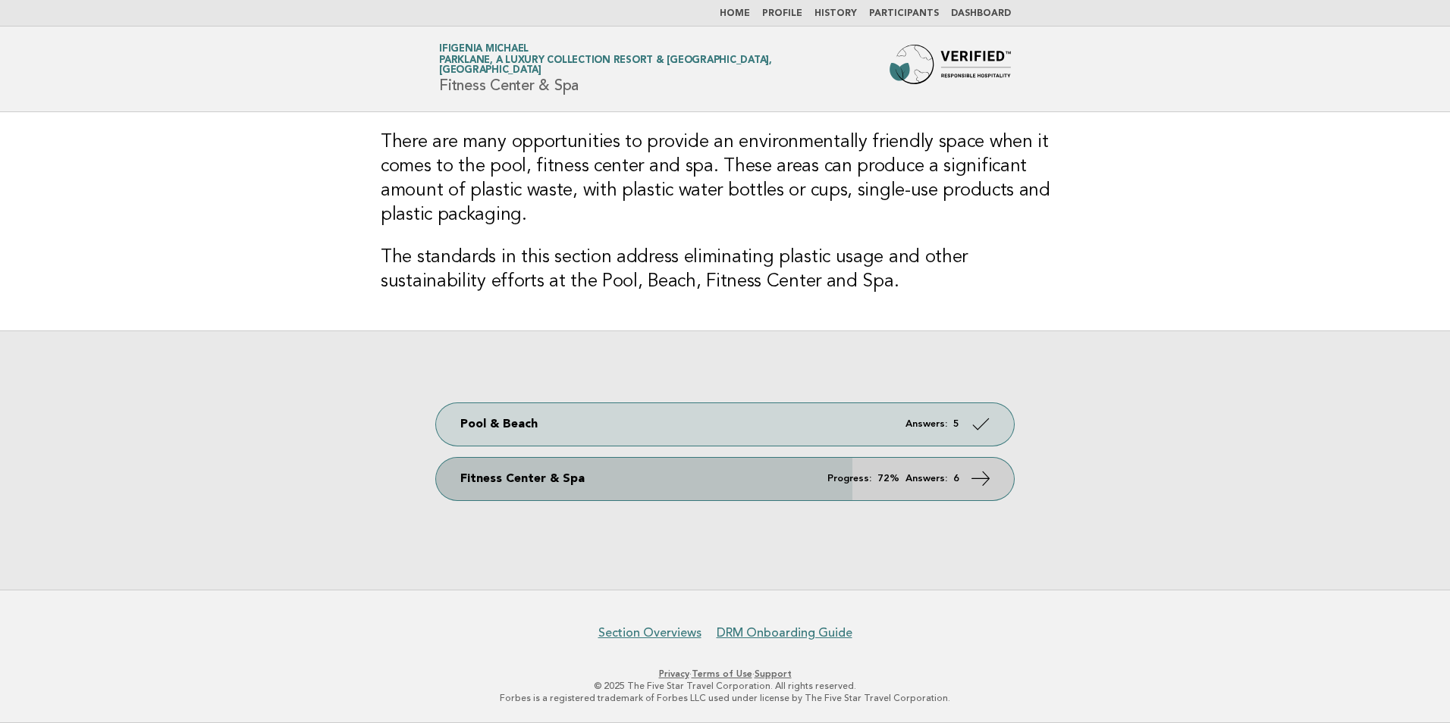
click at [906, 475] on em "Answers:" at bounding box center [926, 479] width 42 height 10
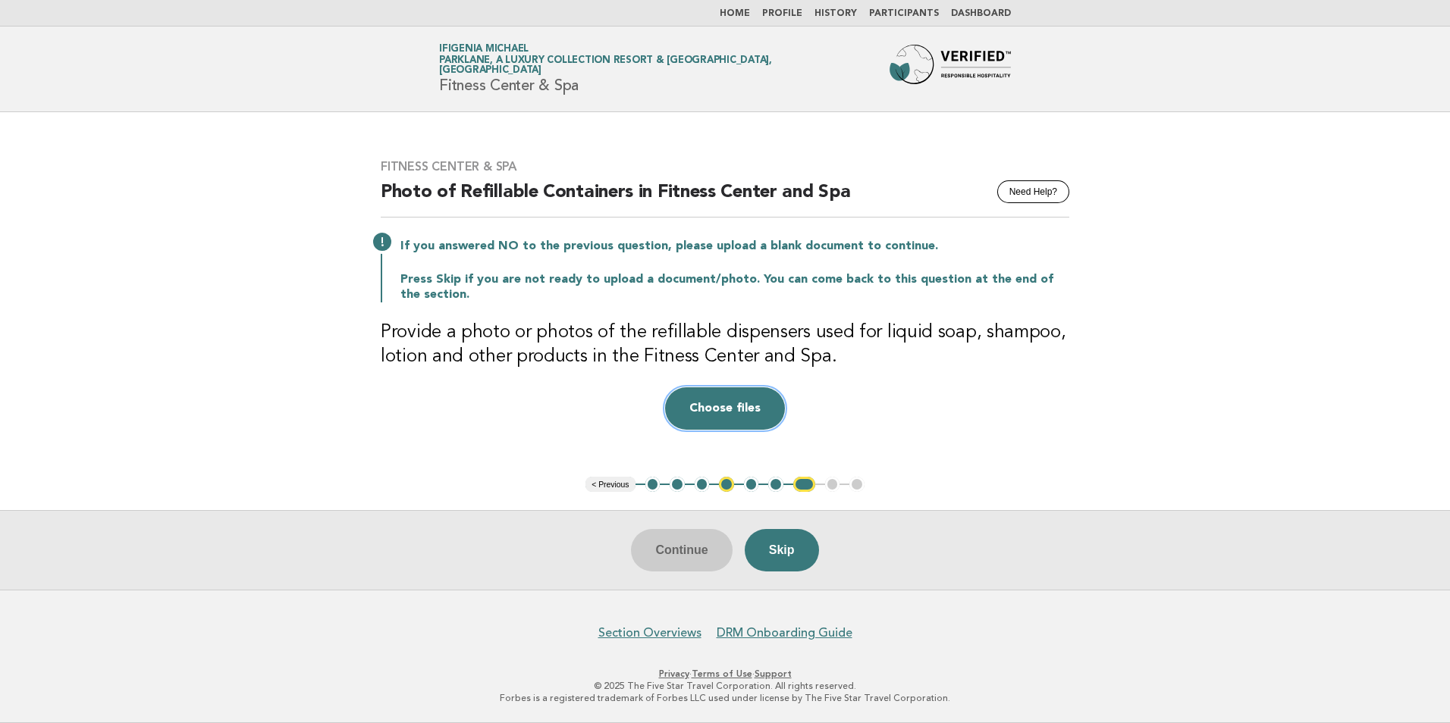
click at [733, 404] on button "Choose files" at bounding box center [725, 409] width 120 height 42
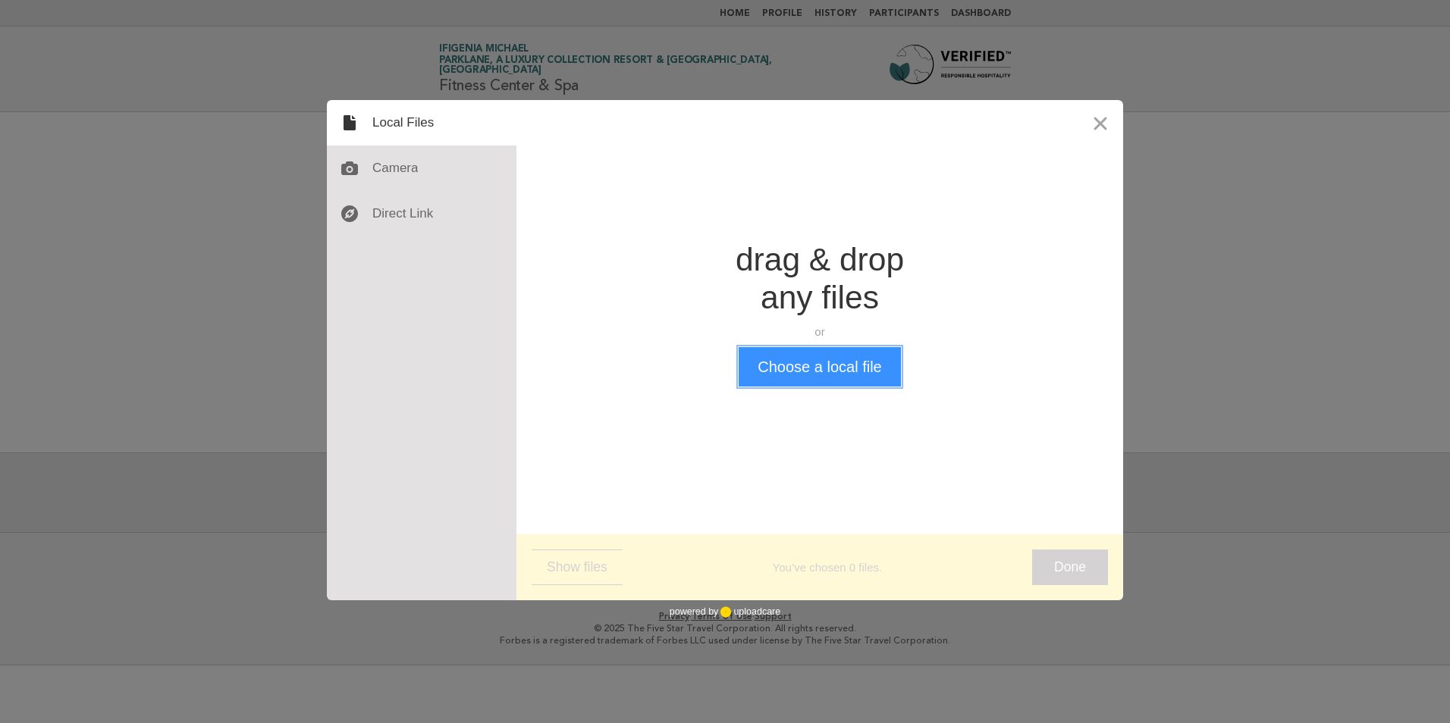
click at [793, 362] on button "Choose a local file" at bounding box center [820, 366] width 162 height 39
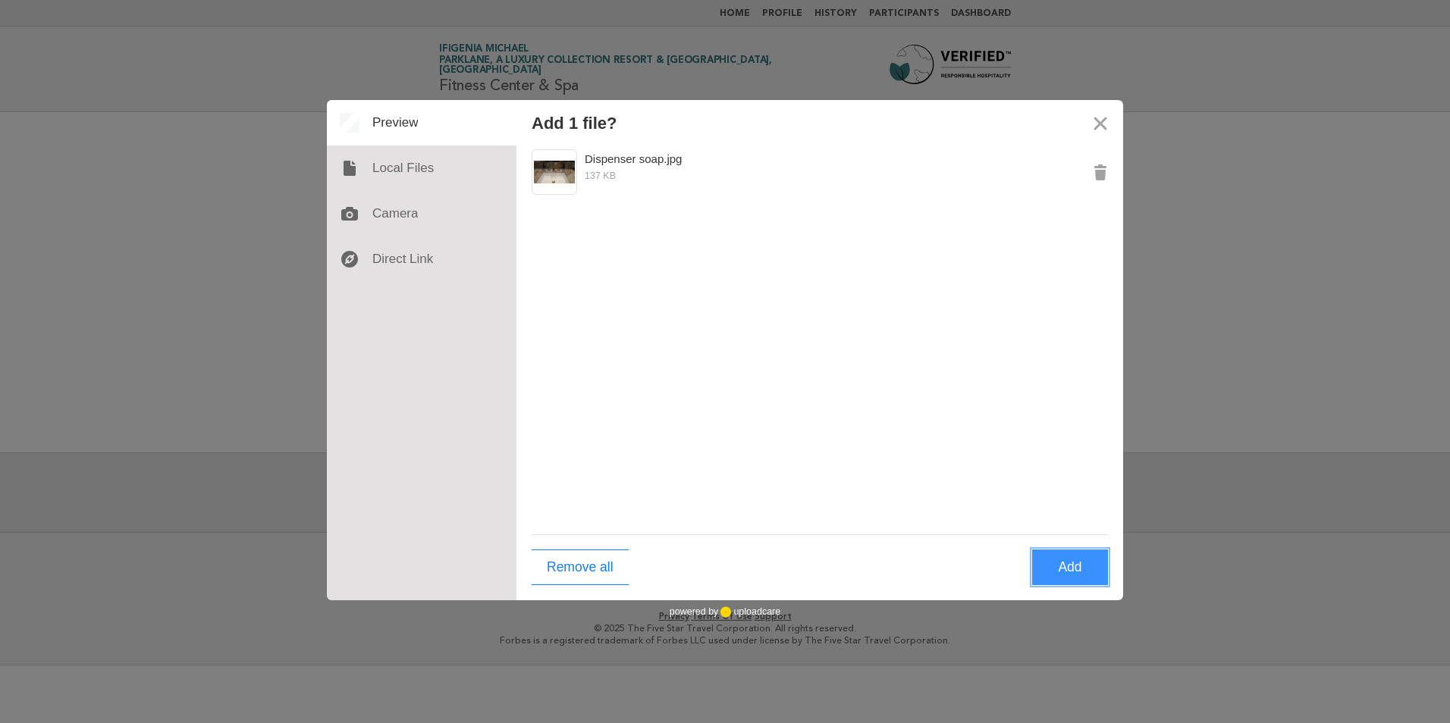
click at [1070, 571] on button "Add" at bounding box center [1070, 568] width 76 height 36
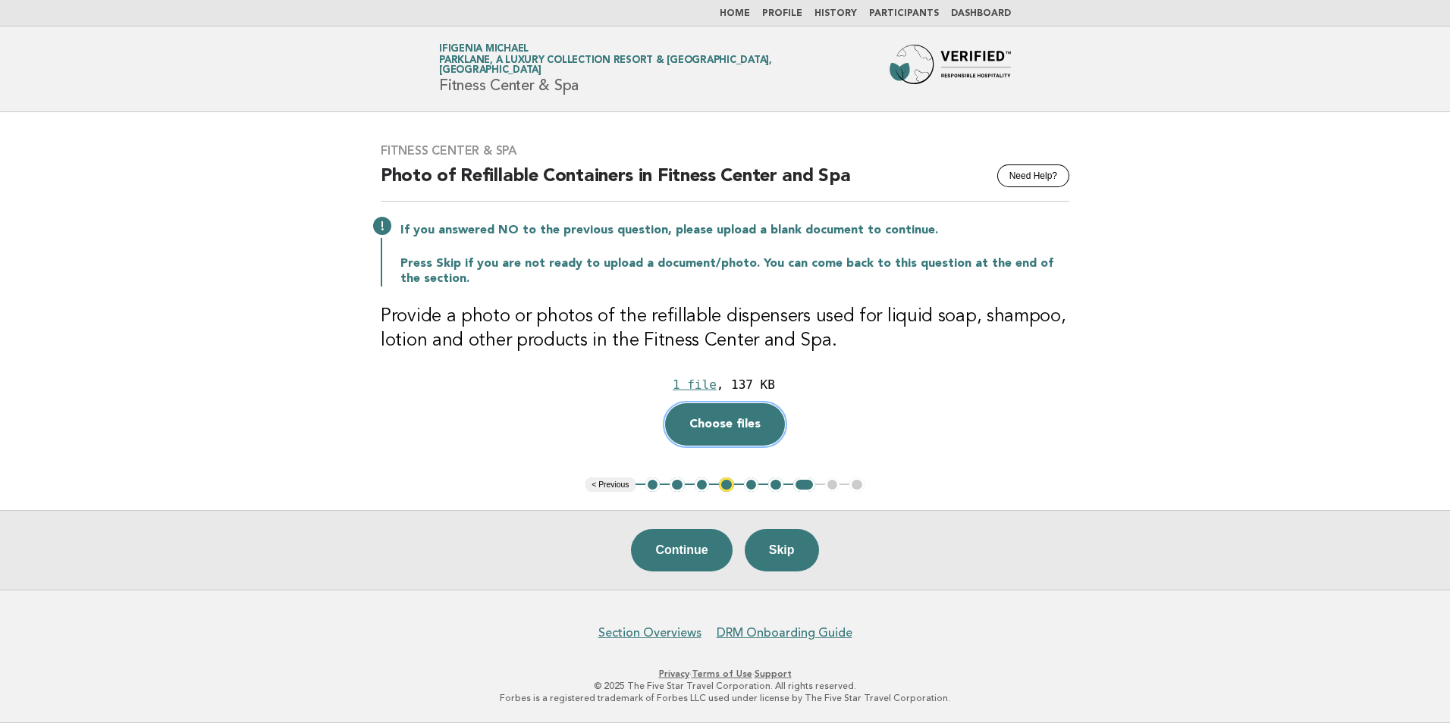
click at [711, 422] on button "Choose files" at bounding box center [725, 424] width 120 height 42
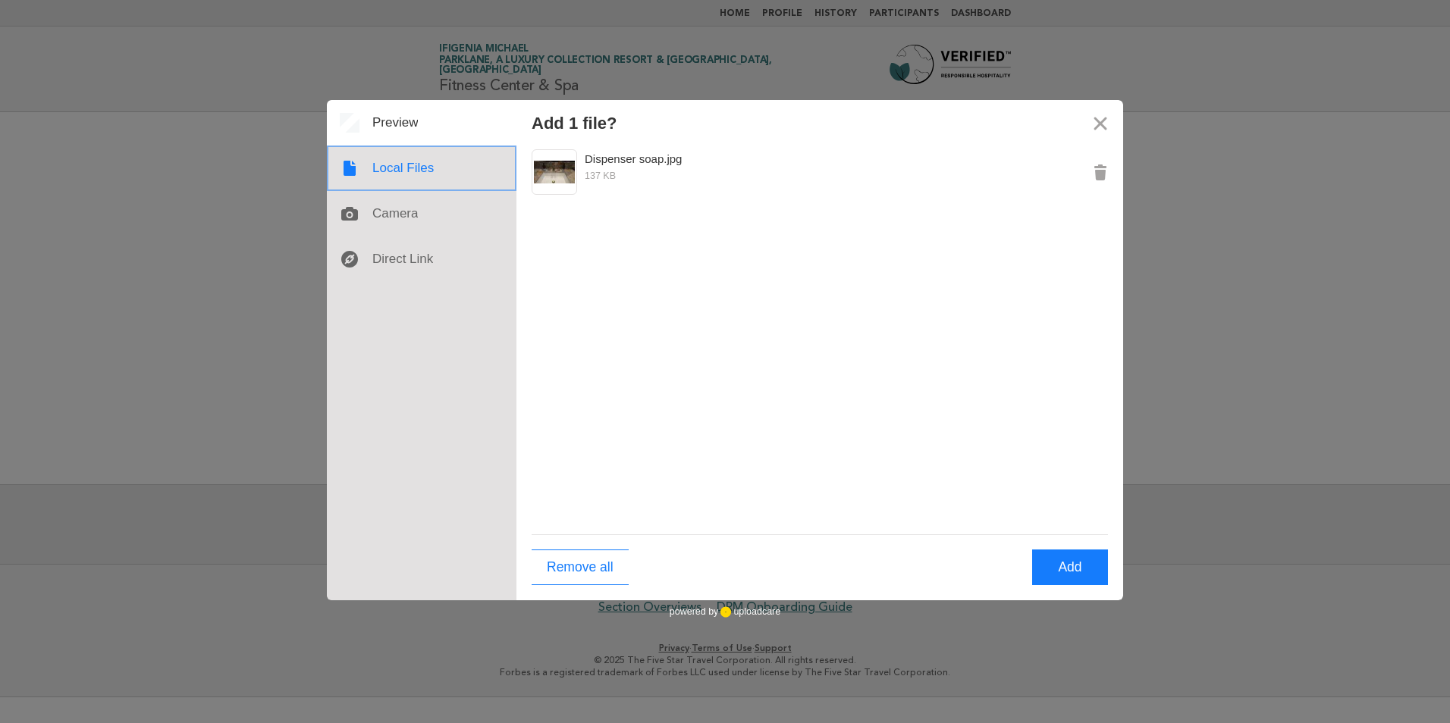
click at [386, 170] on div at bounding box center [422, 169] width 190 height 46
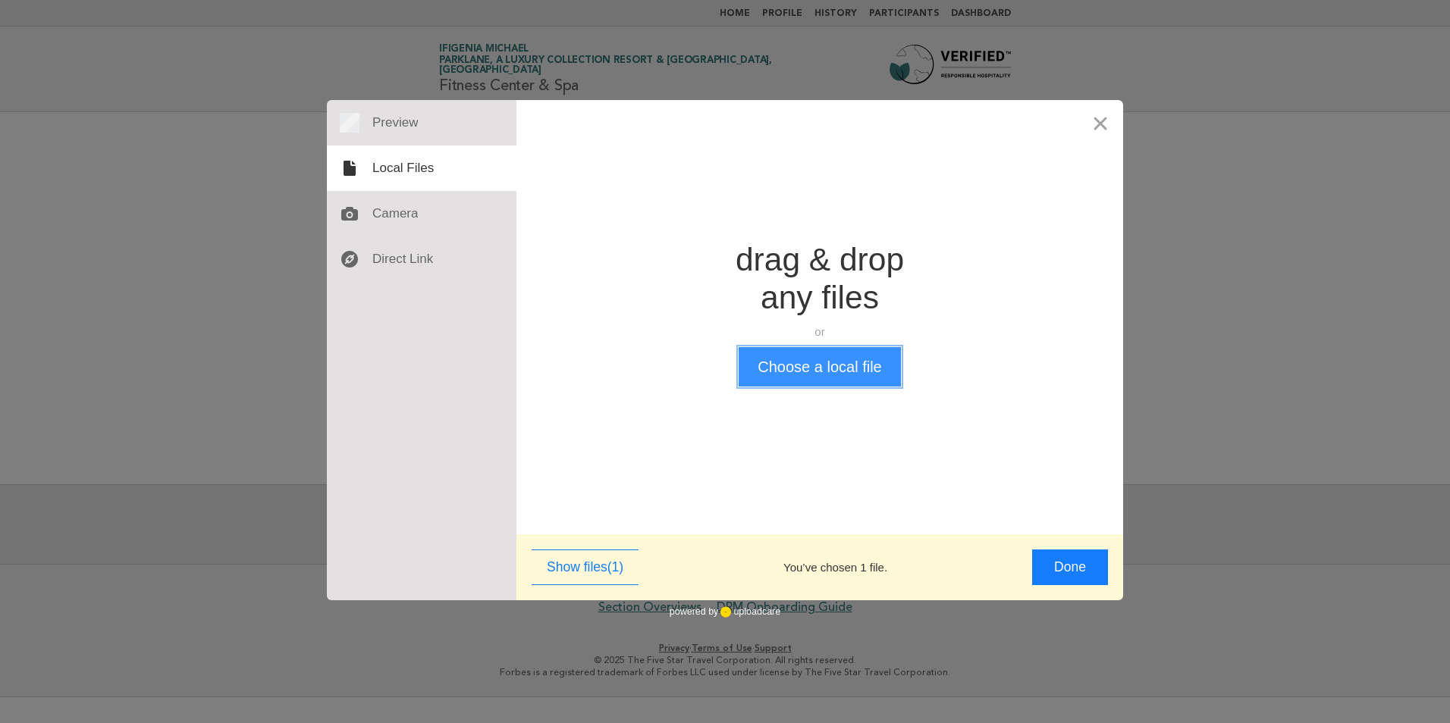
click at [846, 368] on button "Choose a local file" at bounding box center [820, 366] width 162 height 39
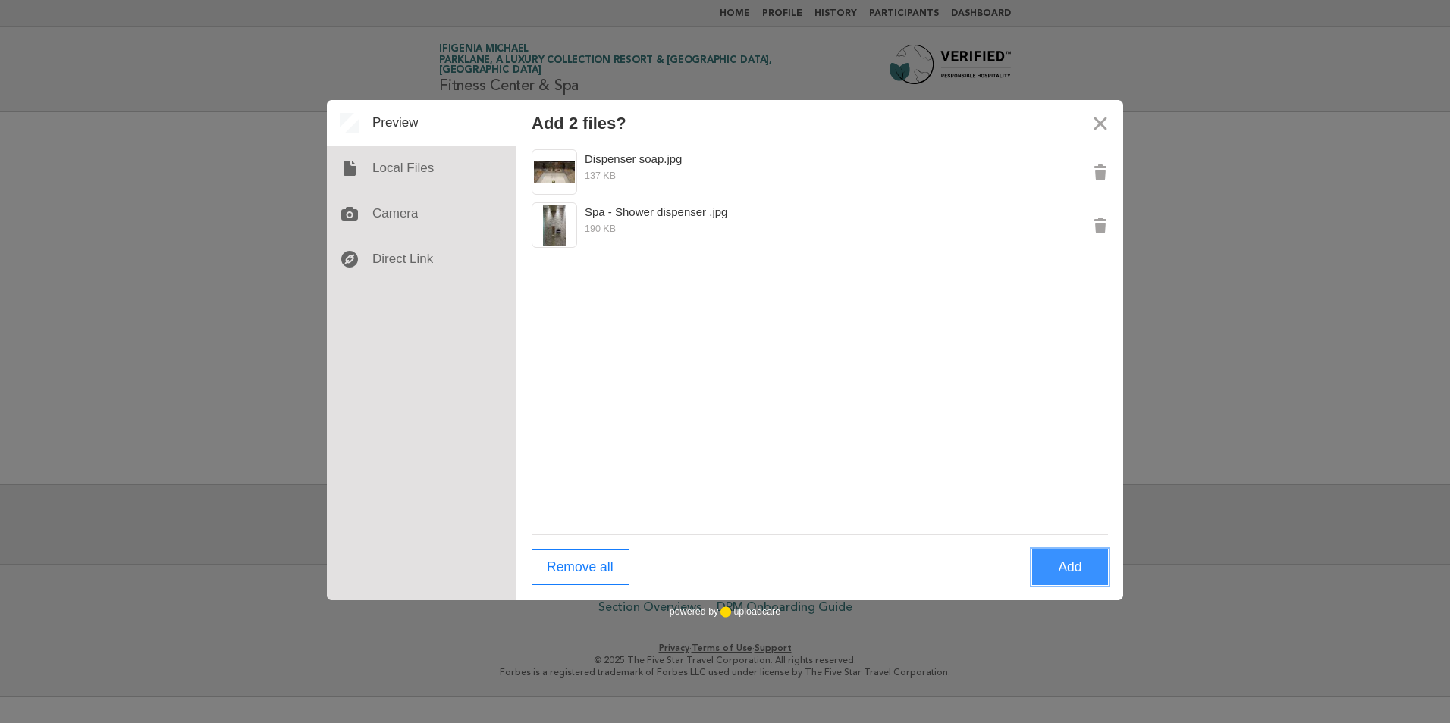
click at [1080, 569] on button "Add" at bounding box center [1070, 568] width 76 height 36
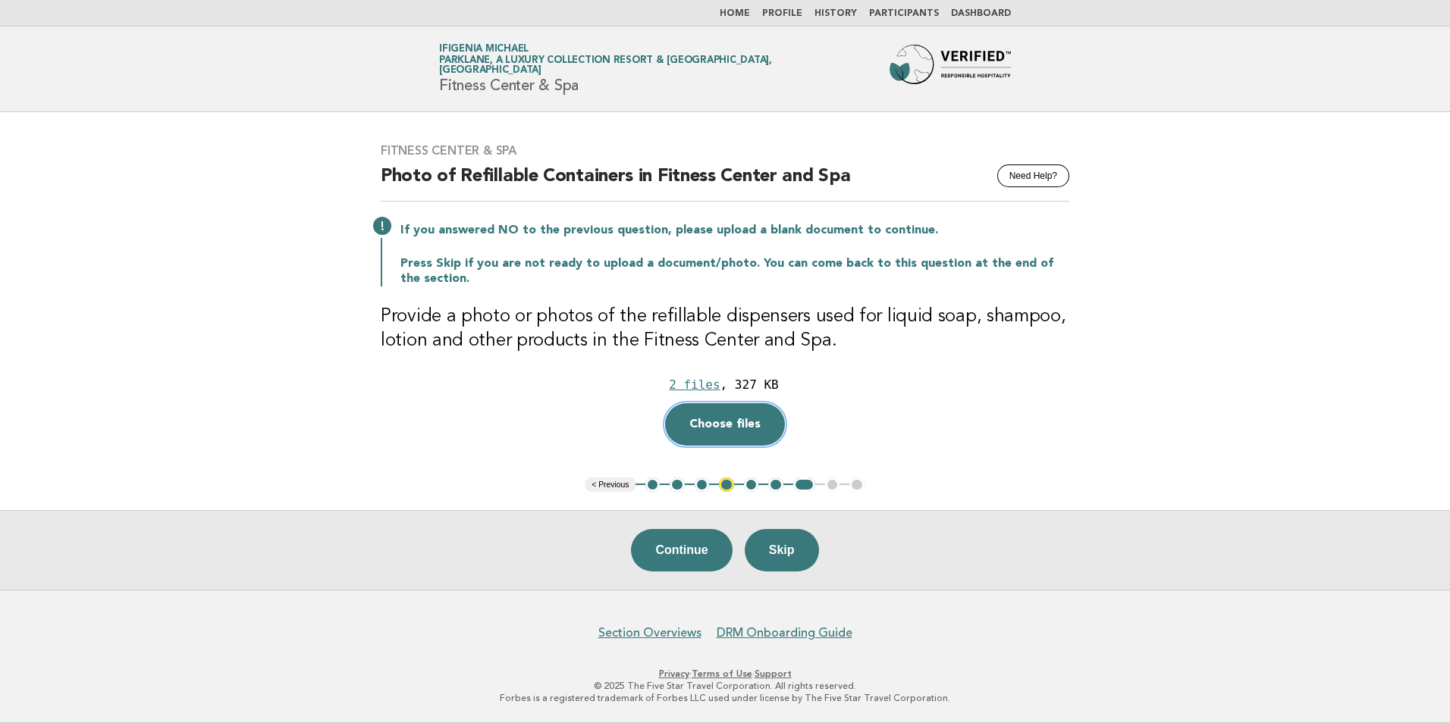
click at [742, 422] on button "Choose files" at bounding box center [725, 424] width 120 height 42
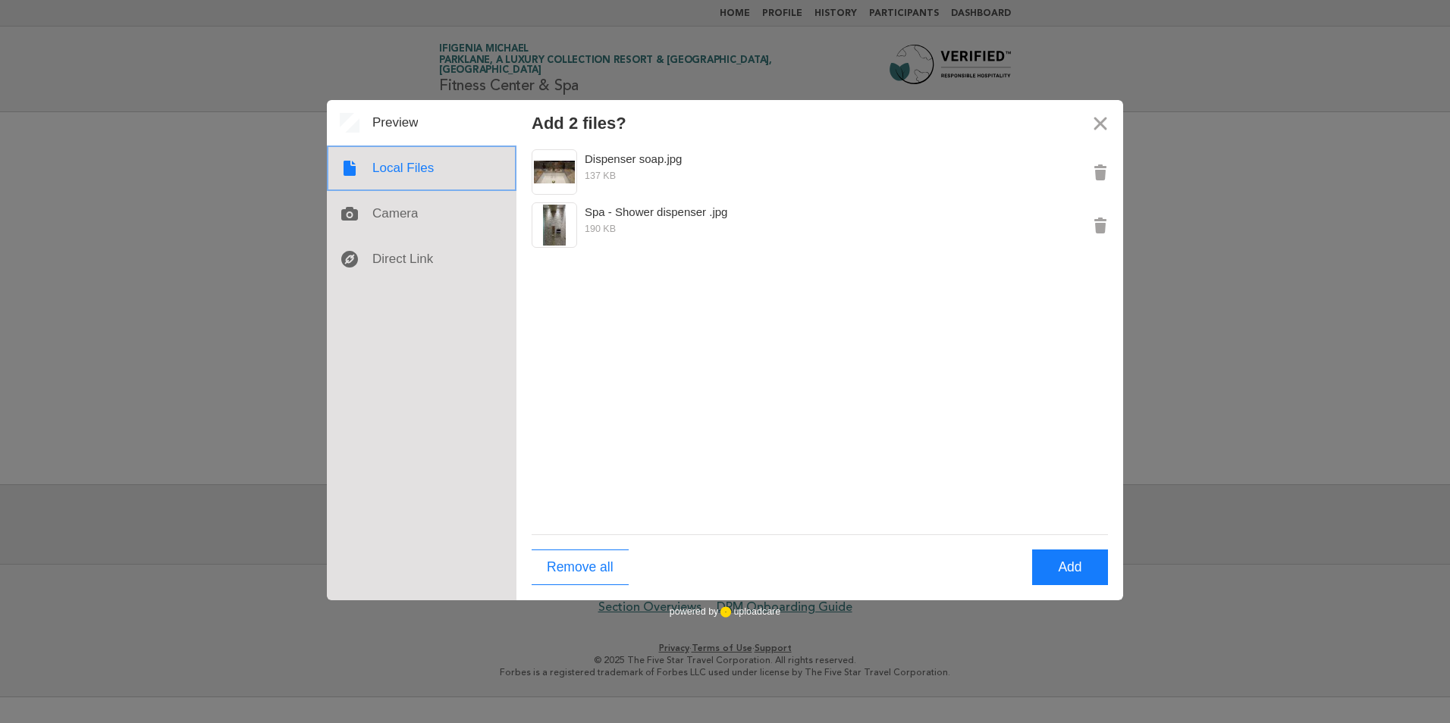
click at [403, 165] on div at bounding box center [422, 169] width 190 height 46
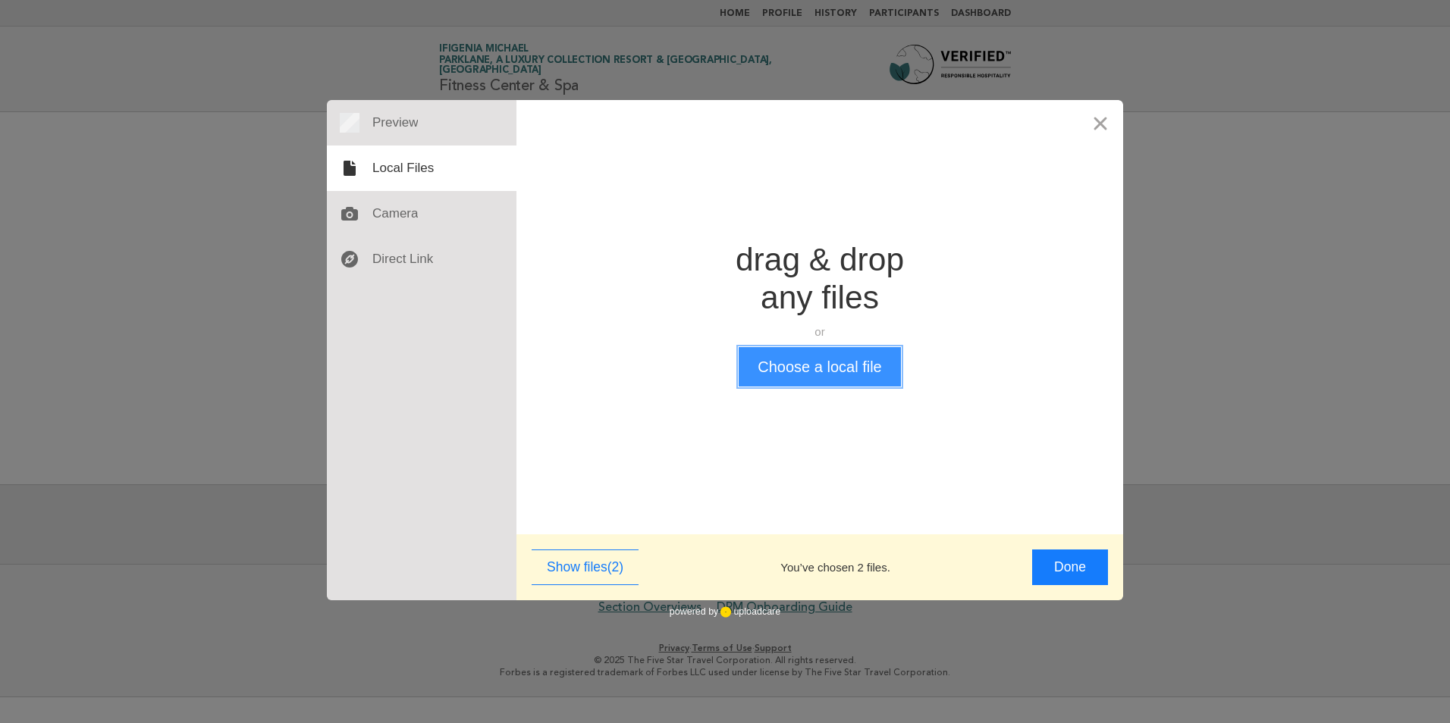
click at [864, 366] on button "Choose a local file" at bounding box center [820, 366] width 162 height 39
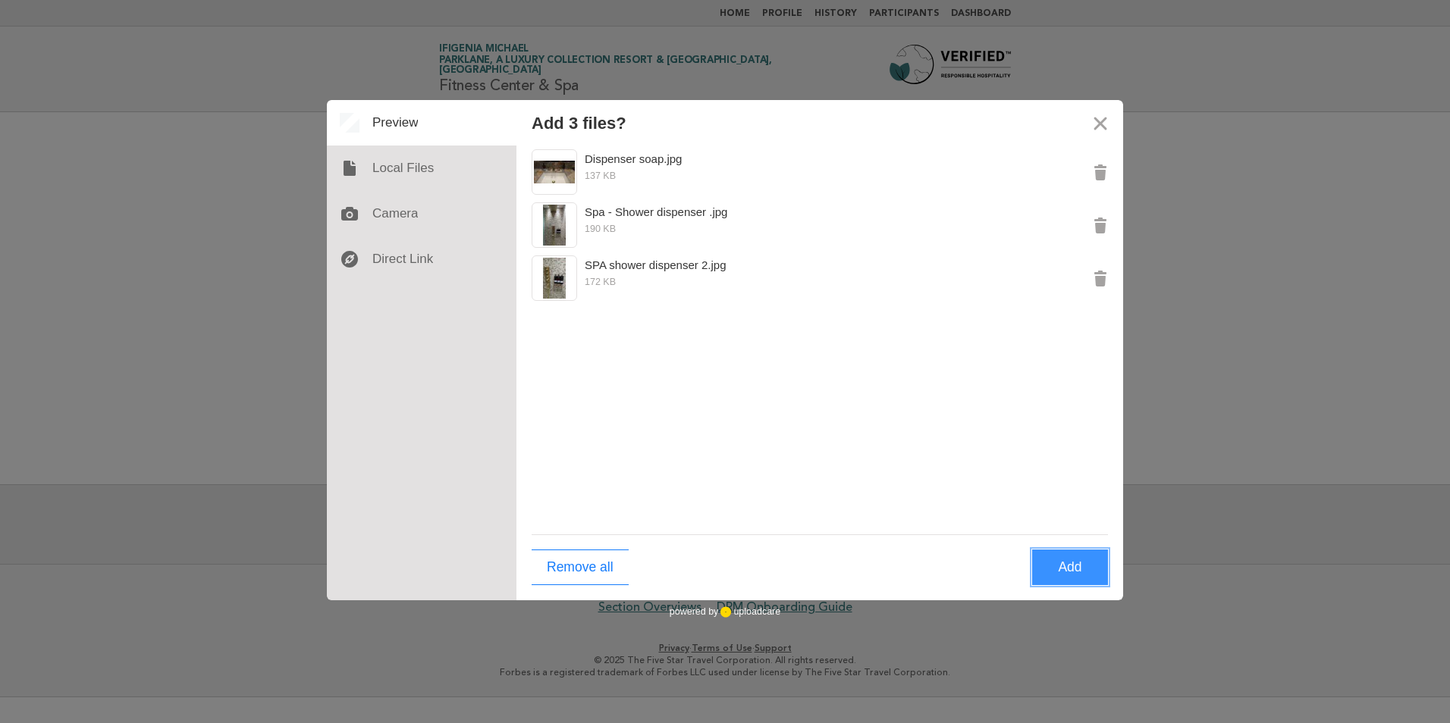
click at [1066, 564] on button "Add" at bounding box center [1070, 568] width 76 height 36
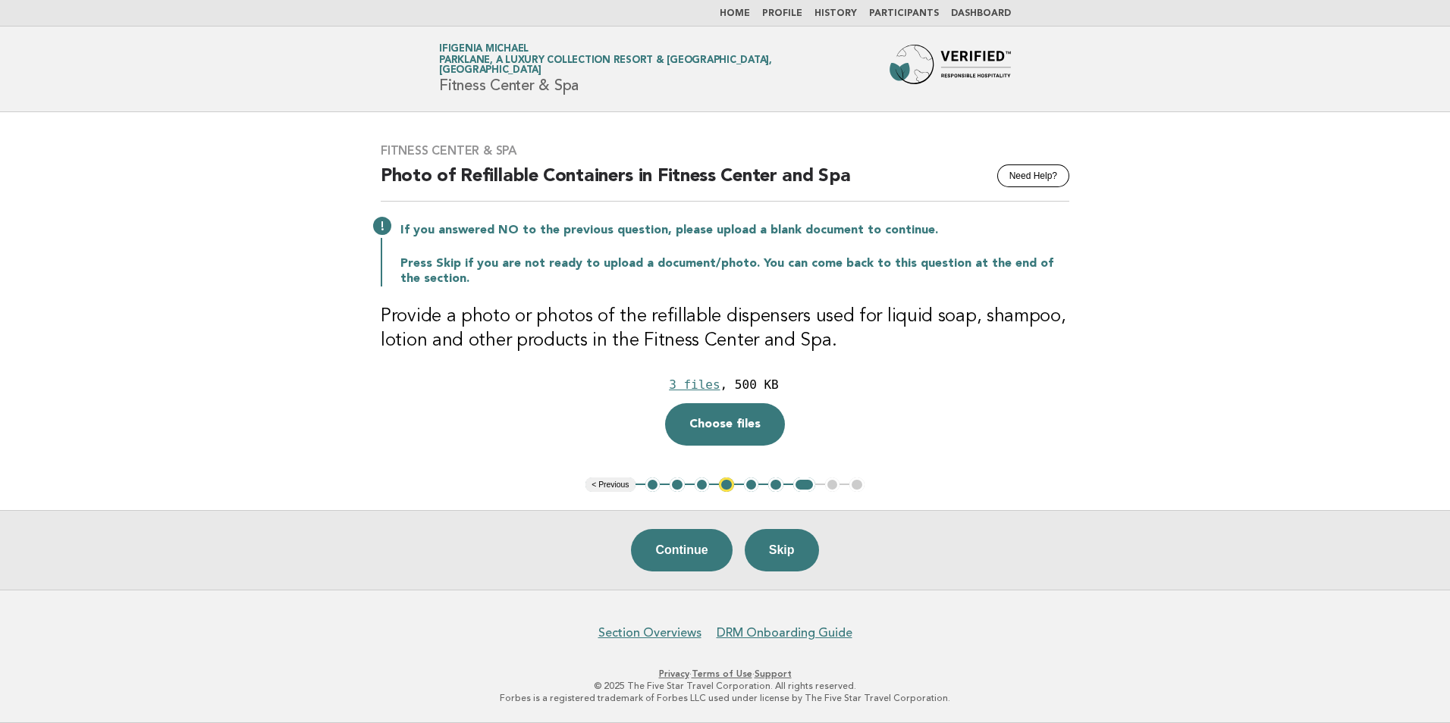
click at [748, 482] on button "5" at bounding box center [751, 485] width 15 height 15
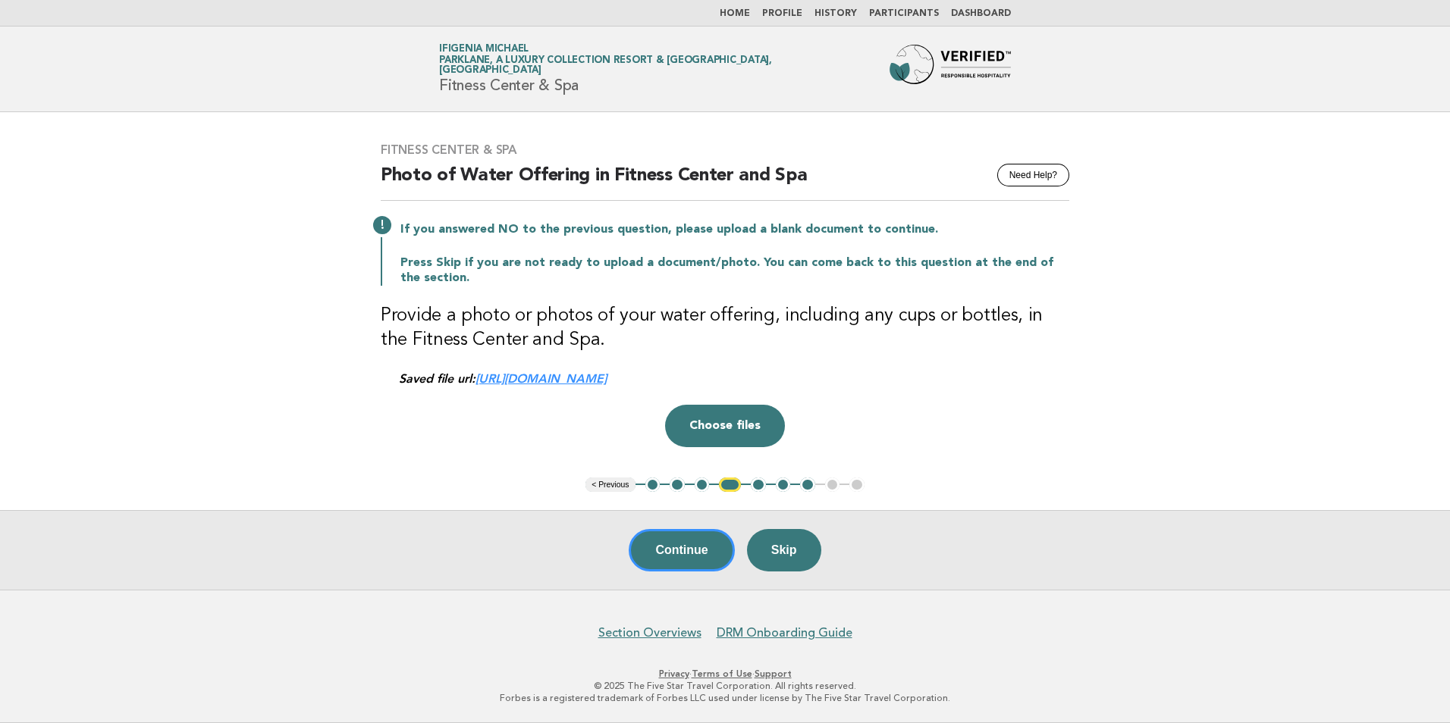
drag, startPoint x: 918, startPoint y: 381, endPoint x: 393, endPoint y: 376, distance: 525.6
click at [393, 376] on div "Fitness Center & Spa Need Help? Photo of Water Offering in Fitness Center and S…" at bounding box center [724, 294] width 725 height 341
click at [778, 550] on button "Skip" at bounding box center [784, 550] width 74 height 42
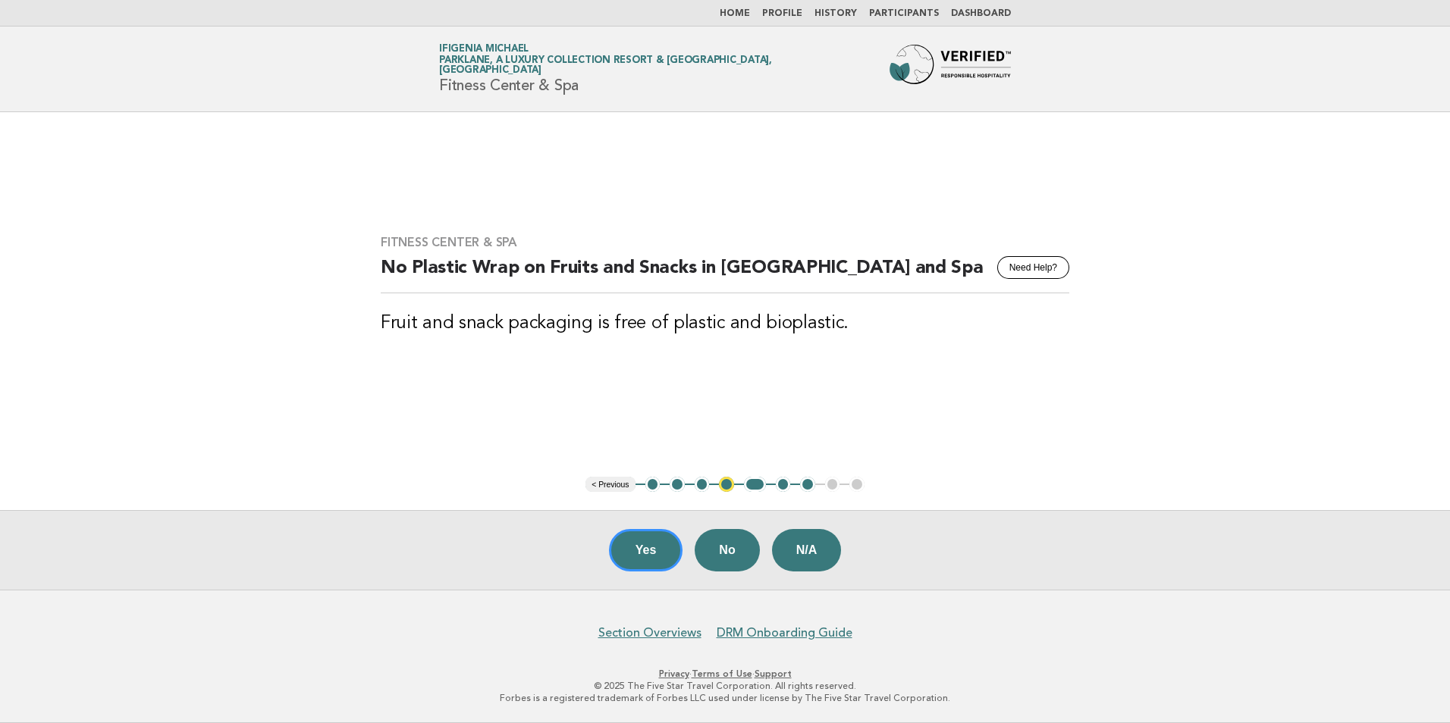
click at [623, 486] on button "< Previous" at bounding box center [609, 484] width 49 height 15
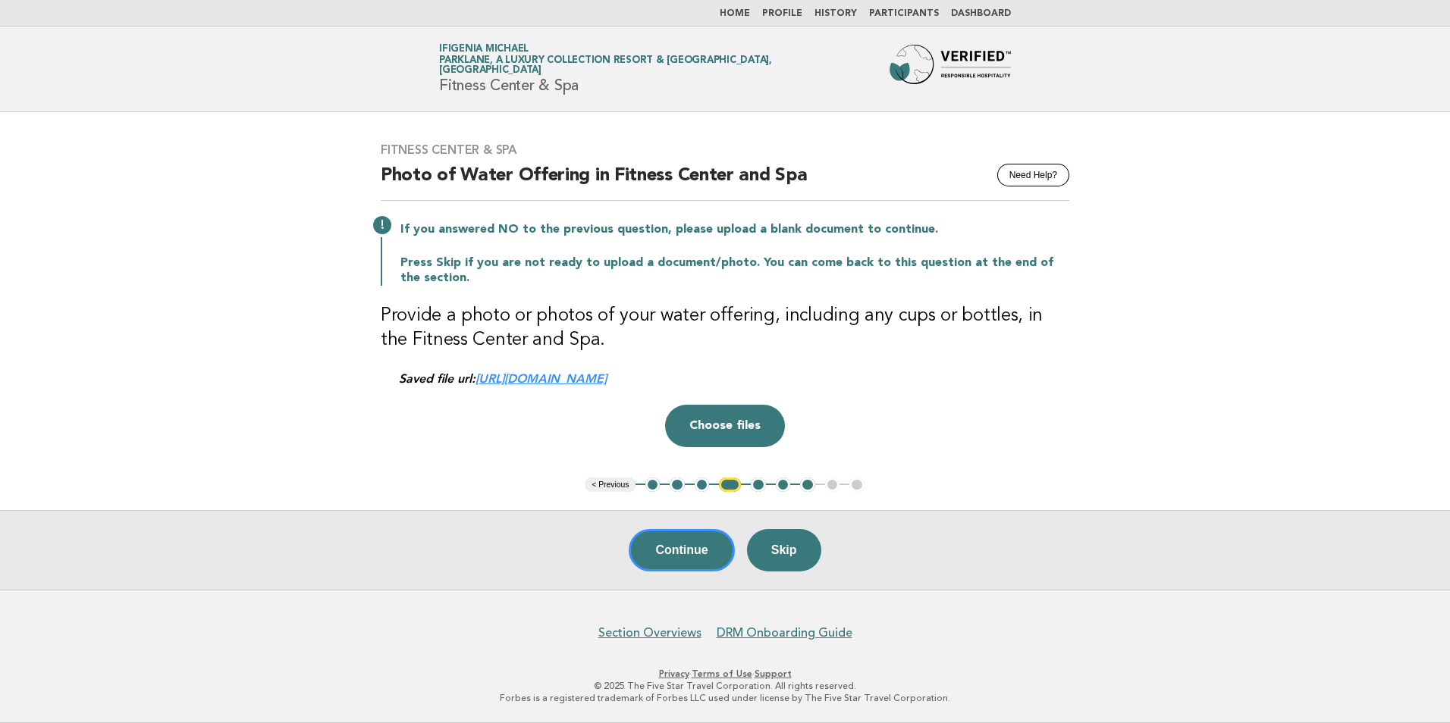
drag, startPoint x: 927, startPoint y: 383, endPoint x: 393, endPoint y: 374, distance: 534.0
click at [393, 374] on div "Fitness Center & Spa Need Help? Photo of Water Offering in Fitness Center and S…" at bounding box center [724, 294] width 725 height 341
drag, startPoint x: 393, startPoint y: 374, endPoint x: 456, endPoint y: 382, distance: 63.5
copy div "Saved file url: https://be0idi9hwh.ucarecd.net/3247fb99-361c-48e9-9cae-69f3330c…"
click at [607, 377] on link "https://be0idi9hwh.ucarecd.net/3247fb99-361c-48e9-9cae-69f3330c7012~1/" at bounding box center [540, 379] width 131 height 14
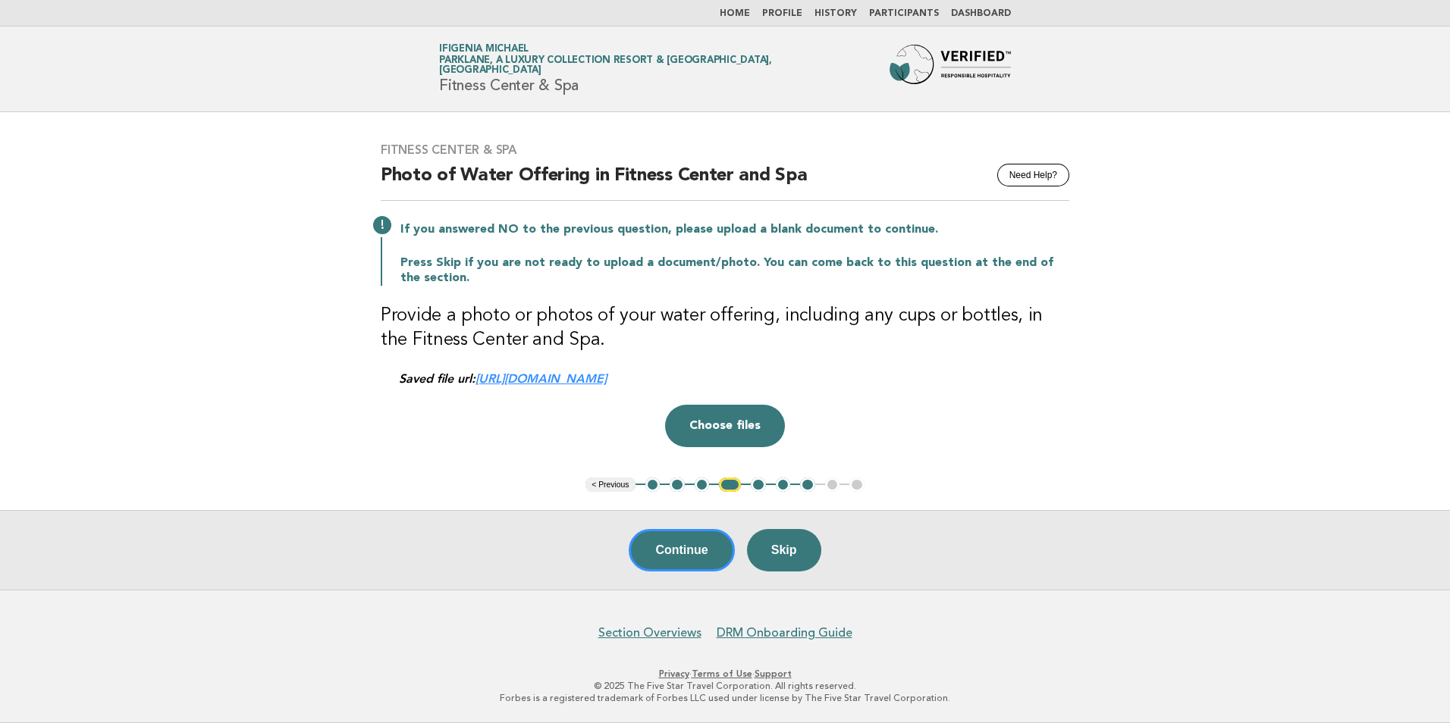
drag, startPoint x: 917, startPoint y: 373, endPoint x: 1024, endPoint y: 417, distance: 115.6
click at [1024, 417] on div "Drop a file here Choose files Cancel Remove" at bounding box center [725, 426] width 689 height 42
click at [784, 559] on button "Skip" at bounding box center [784, 550] width 74 height 42
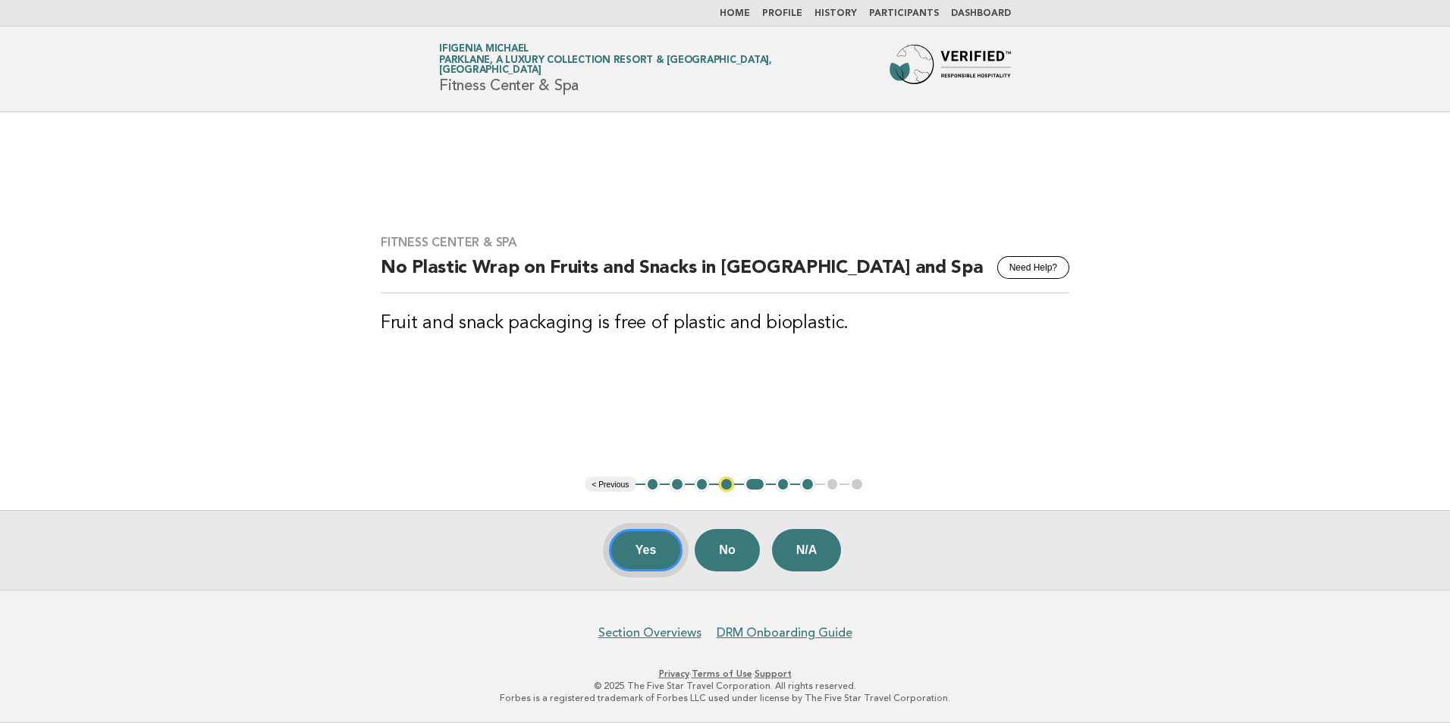
click at [653, 552] on button "Yes" at bounding box center [646, 550] width 74 height 42
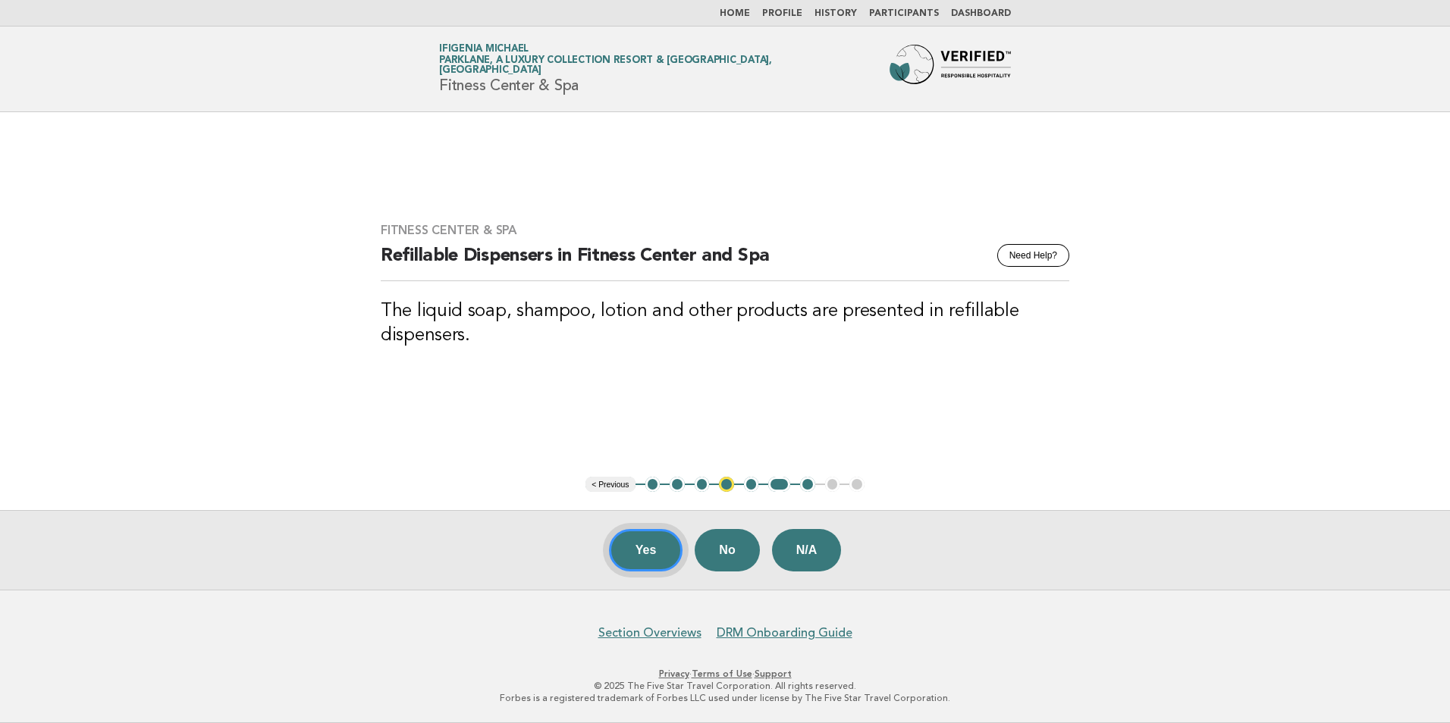
click at [653, 546] on button "Yes" at bounding box center [646, 550] width 74 height 42
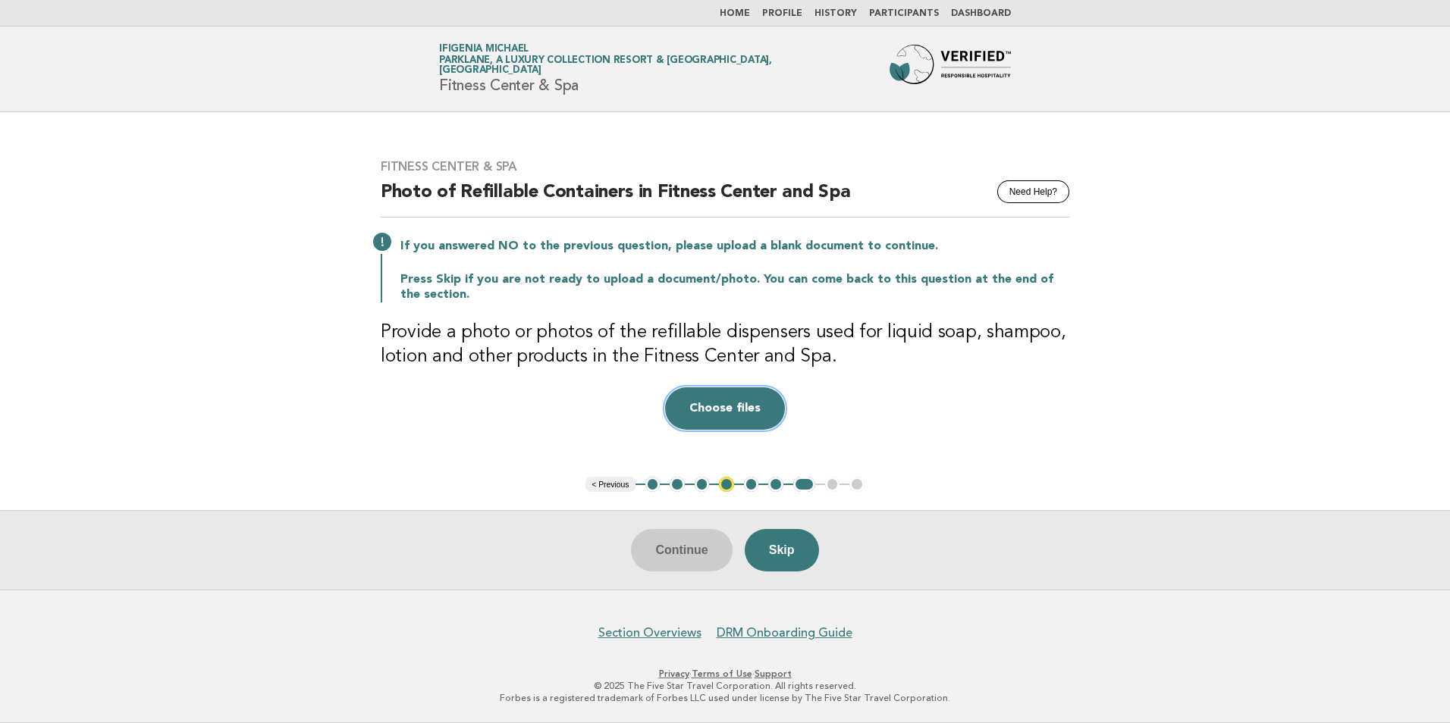
click at [755, 413] on button "Choose files" at bounding box center [725, 409] width 120 height 42
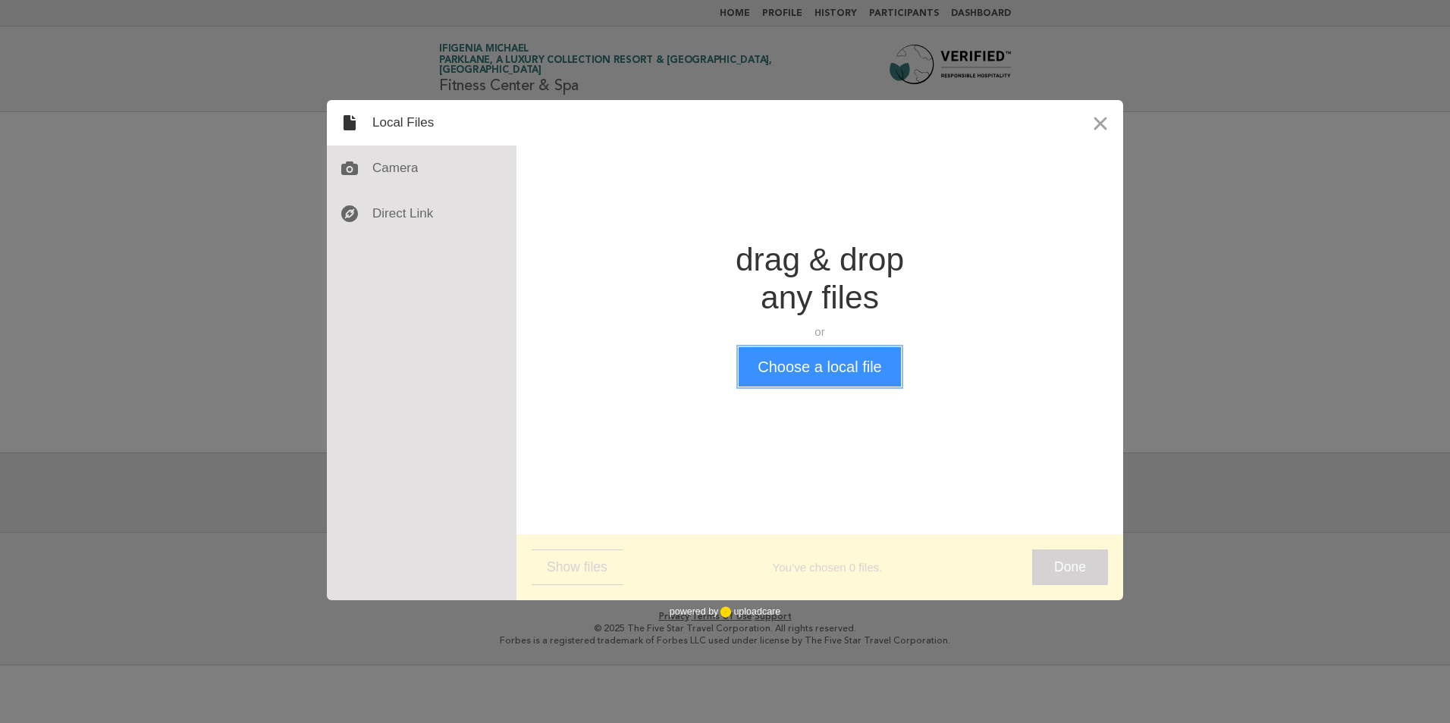
click at [792, 367] on button "Choose a local file" at bounding box center [820, 366] width 162 height 39
click at [1099, 119] on button "Close" at bounding box center [1101, 123] width 46 height 46
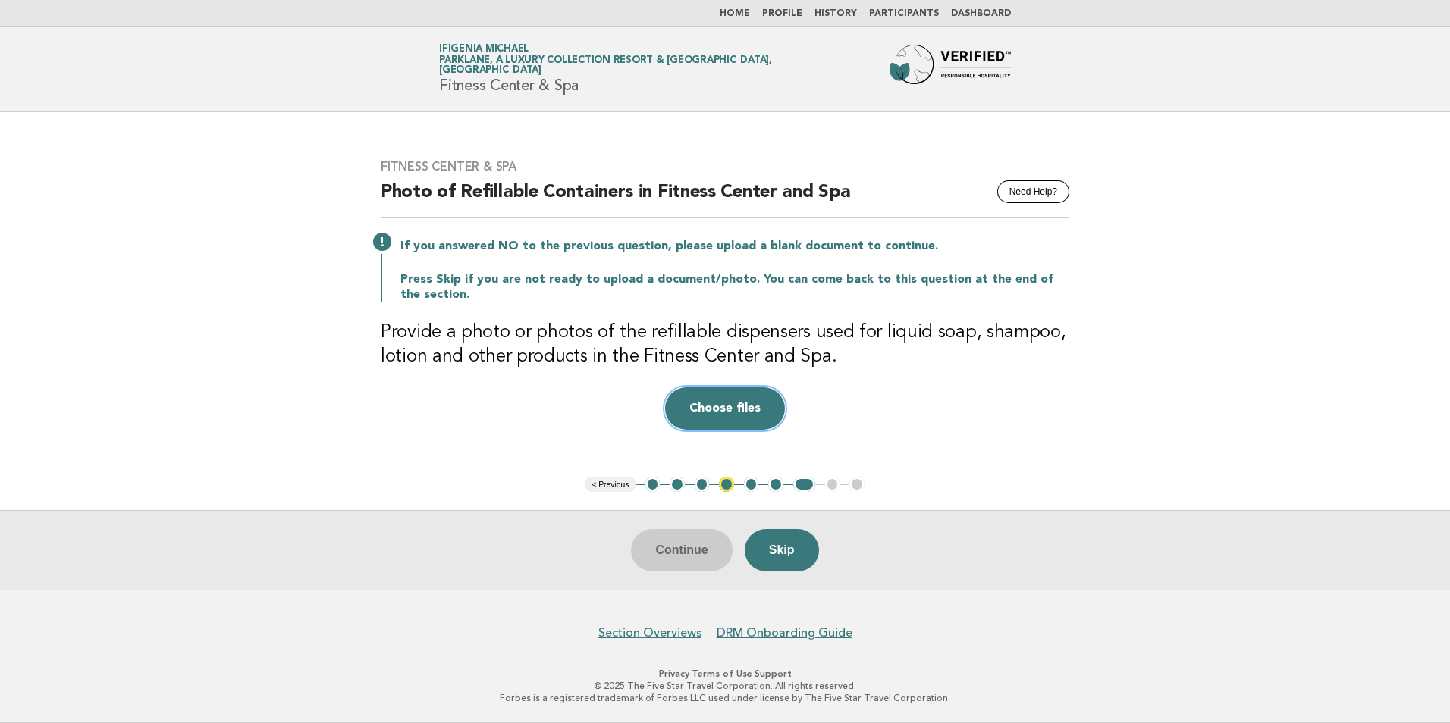
click at [716, 400] on button "Choose files" at bounding box center [725, 409] width 120 height 42
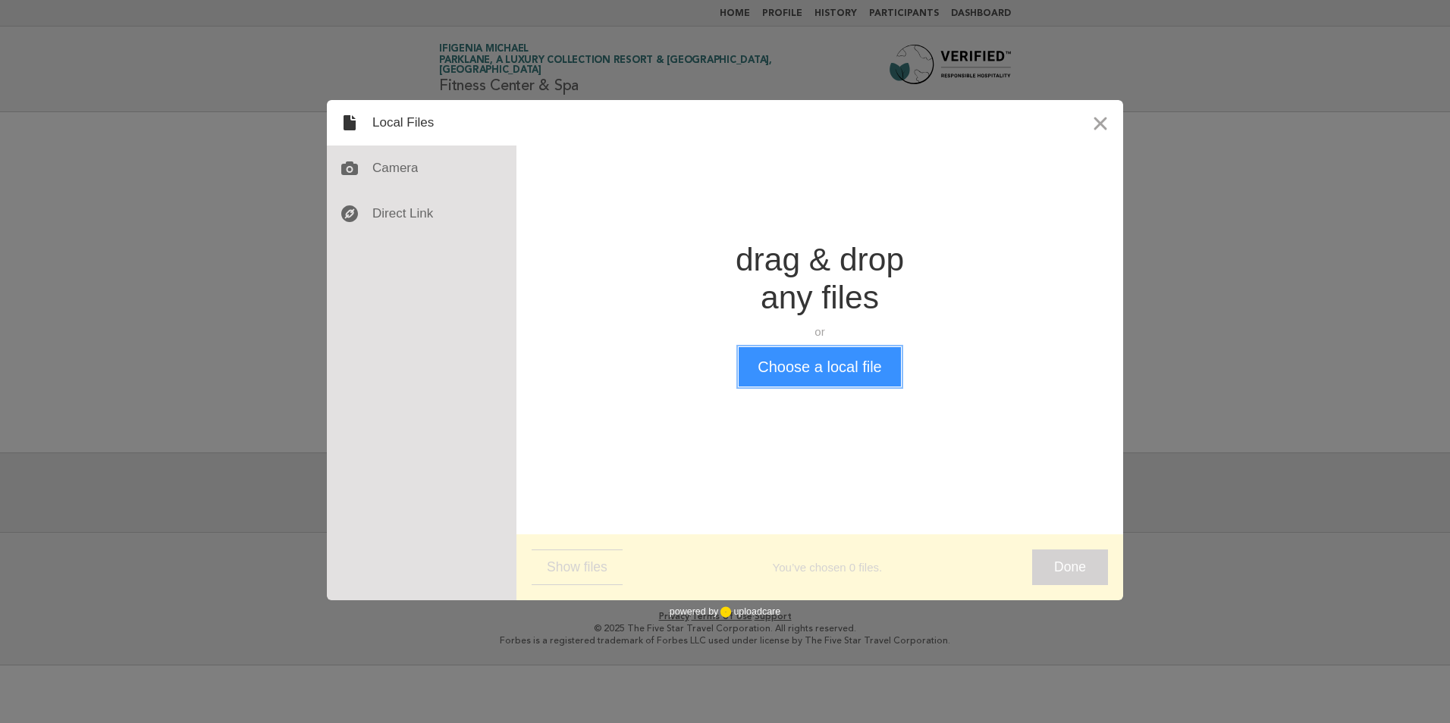
click at [794, 372] on button "Choose a local file" at bounding box center [820, 366] width 162 height 39
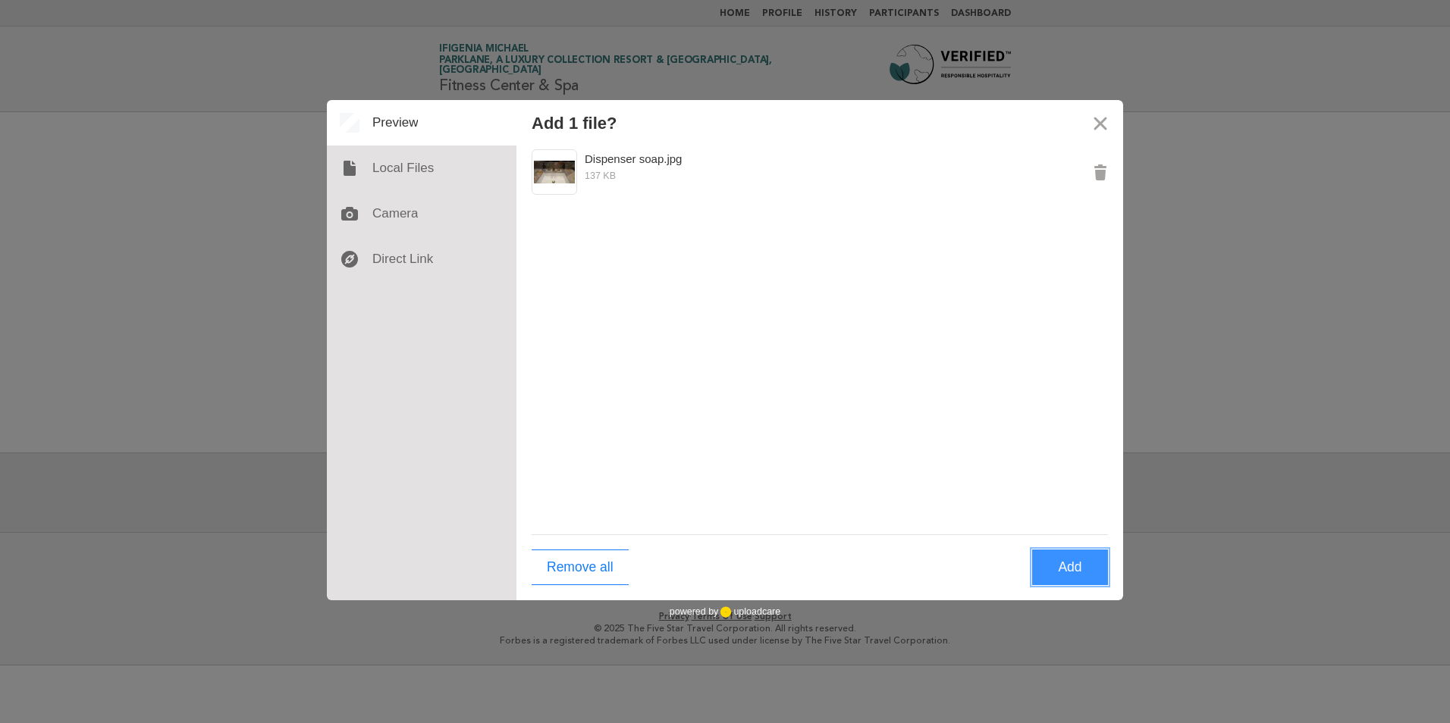
click at [1048, 559] on button "Add" at bounding box center [1070, 568] width 76 height 36
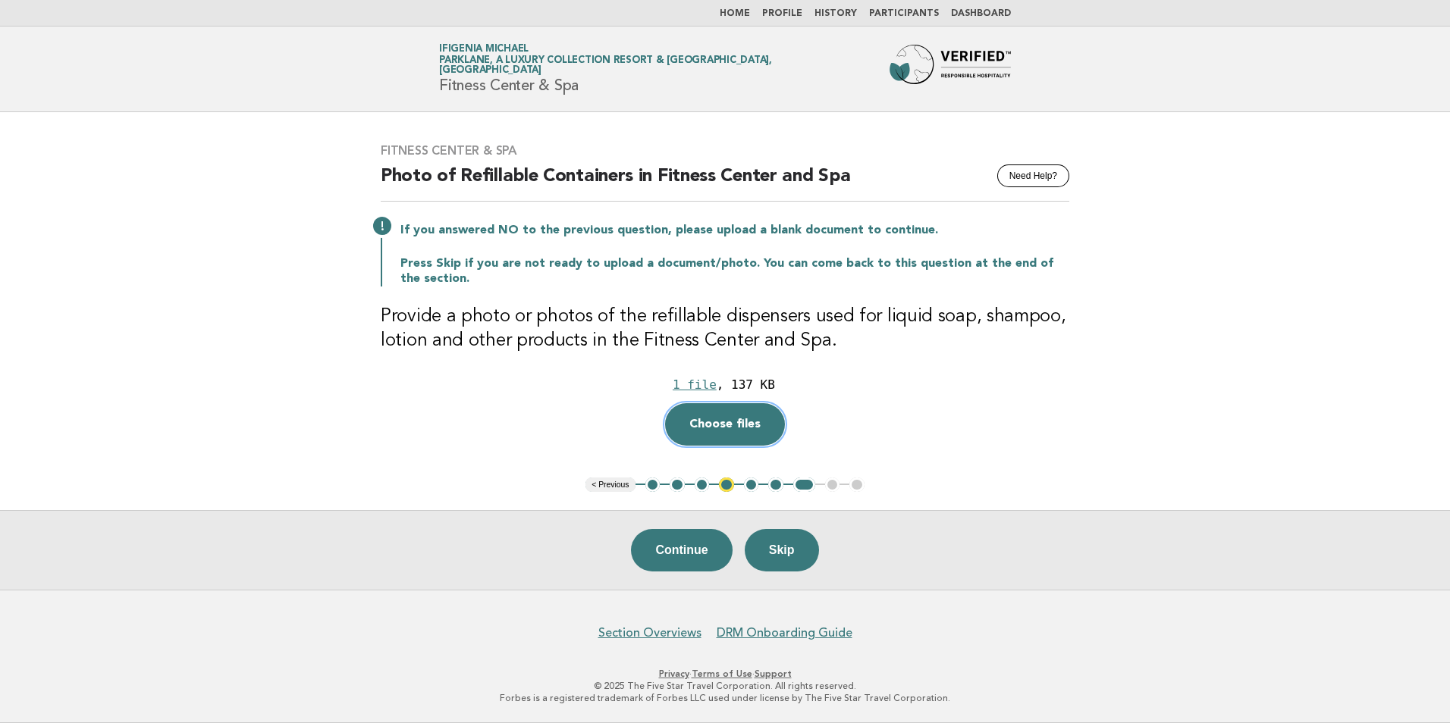
click at [715, 419] on button "Choose files" at bounding box center [725, 424] width 120 height 42
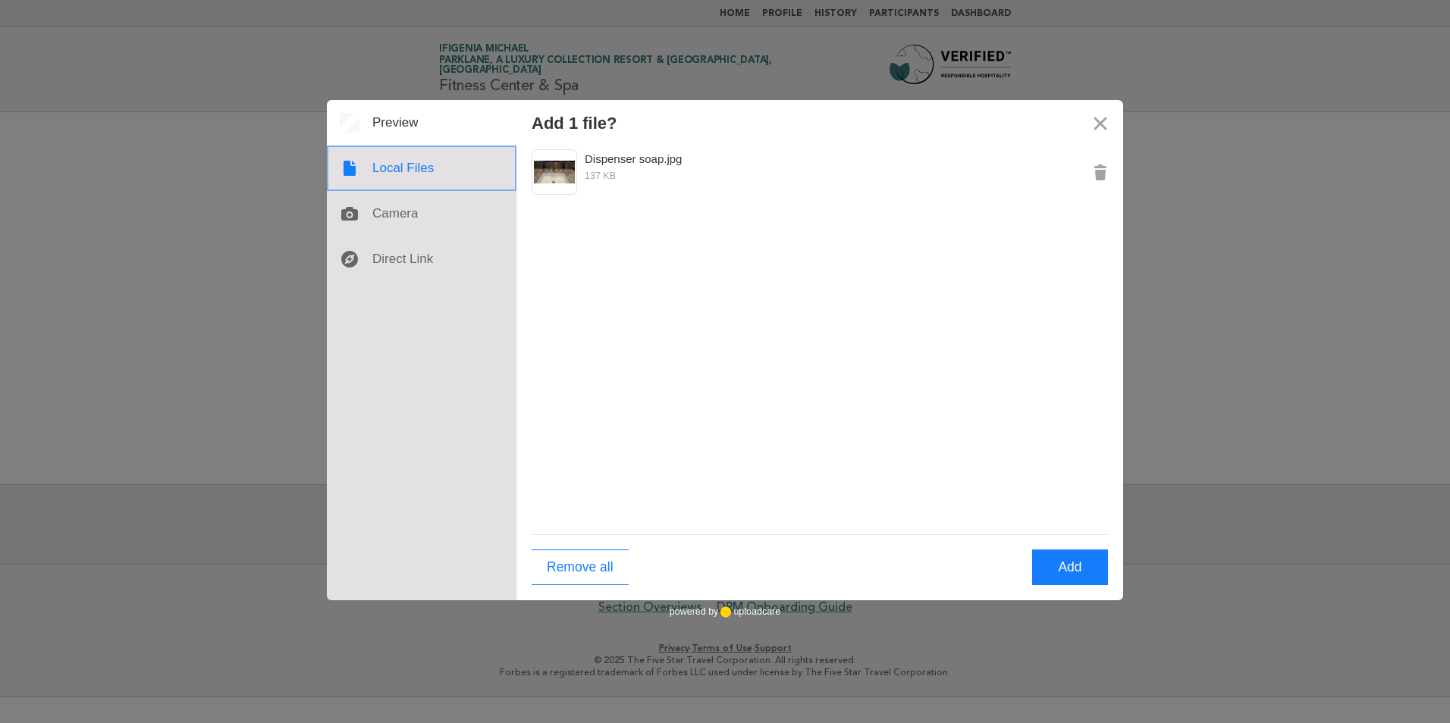
click at [406, 168] on div at bounding box center [422, 169] width 190 height 46
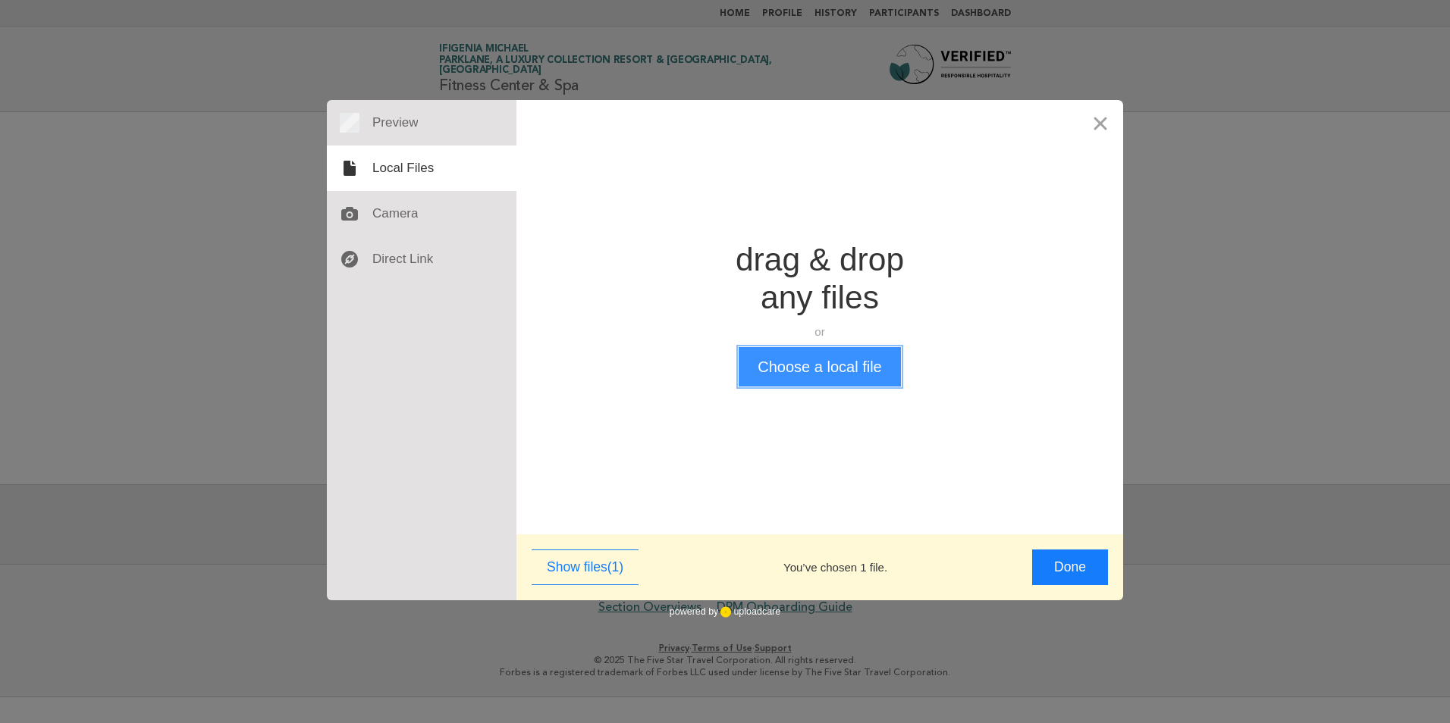
click at [803, 359] on button "Choose a local file" at bounding box center [820, 366] width 162 height 39
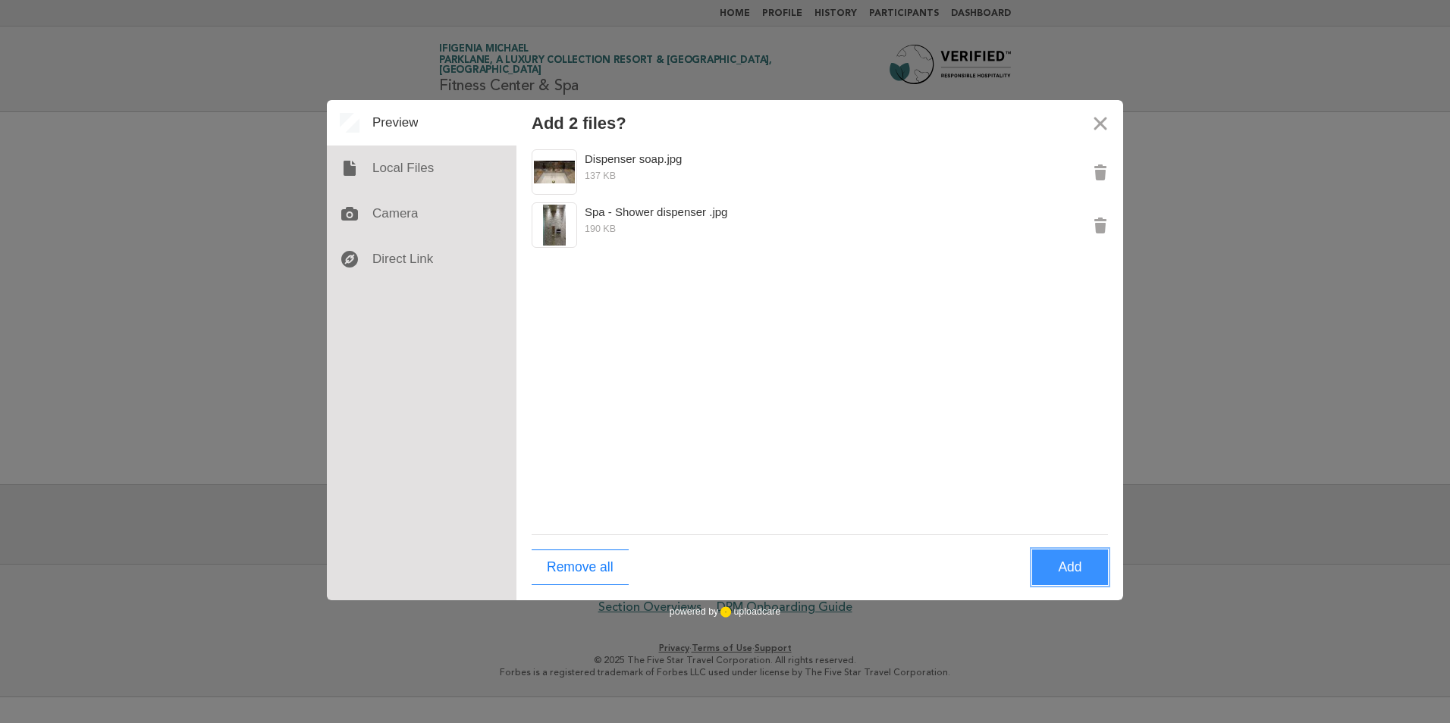
click at [1070, 571] on button "Add" at bounding box center [1070, 568] width 76 height 36
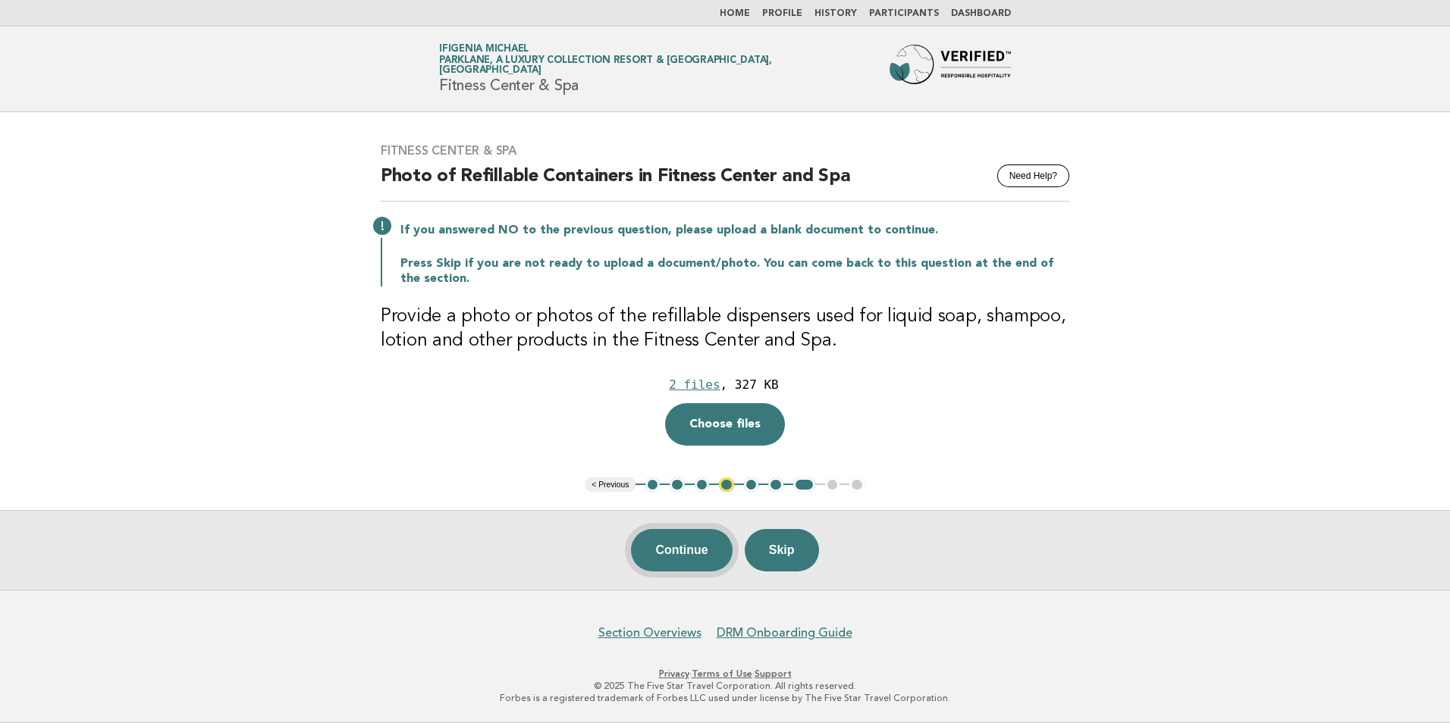
click at [698, 551] on button "Continue" at bounding box center [681, 550] width 101 height 42
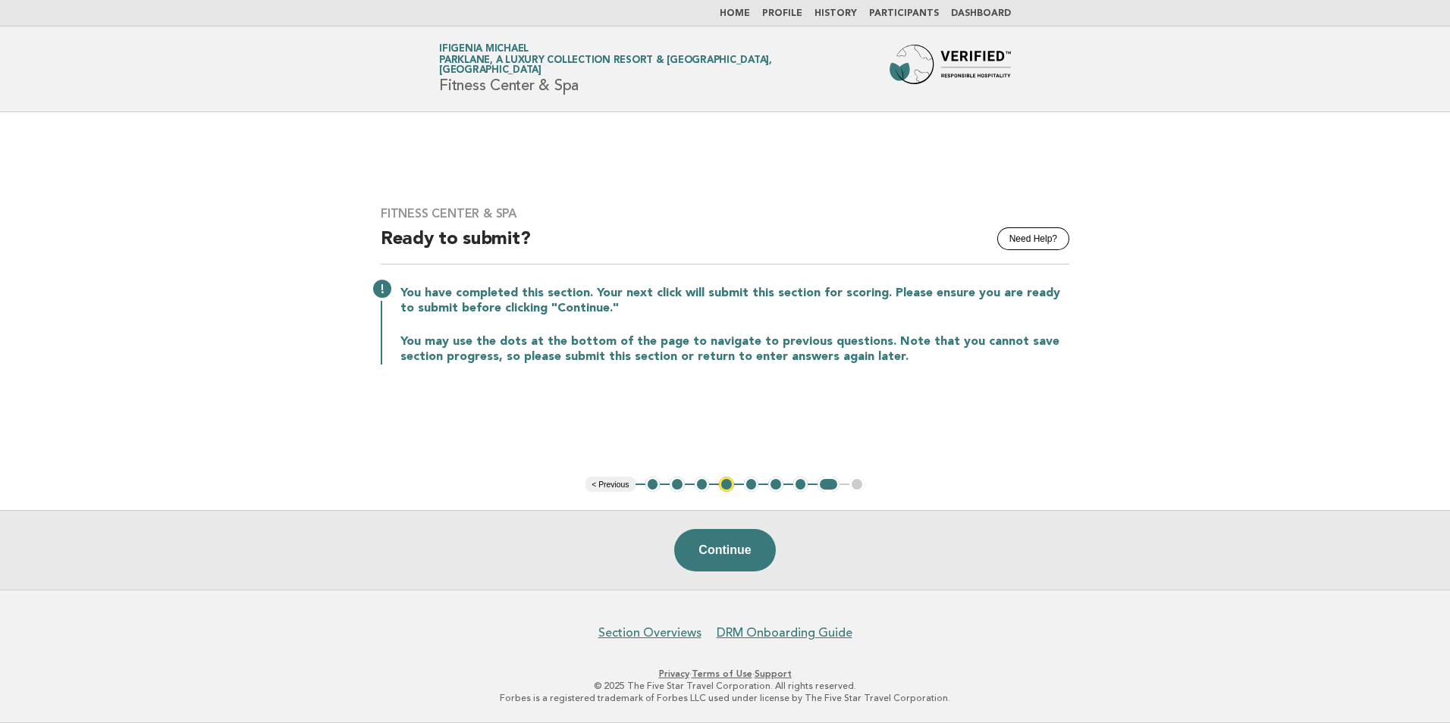
click at [730, 553] on button "Continue" at bounding box center [724, 550] width 101 height 42
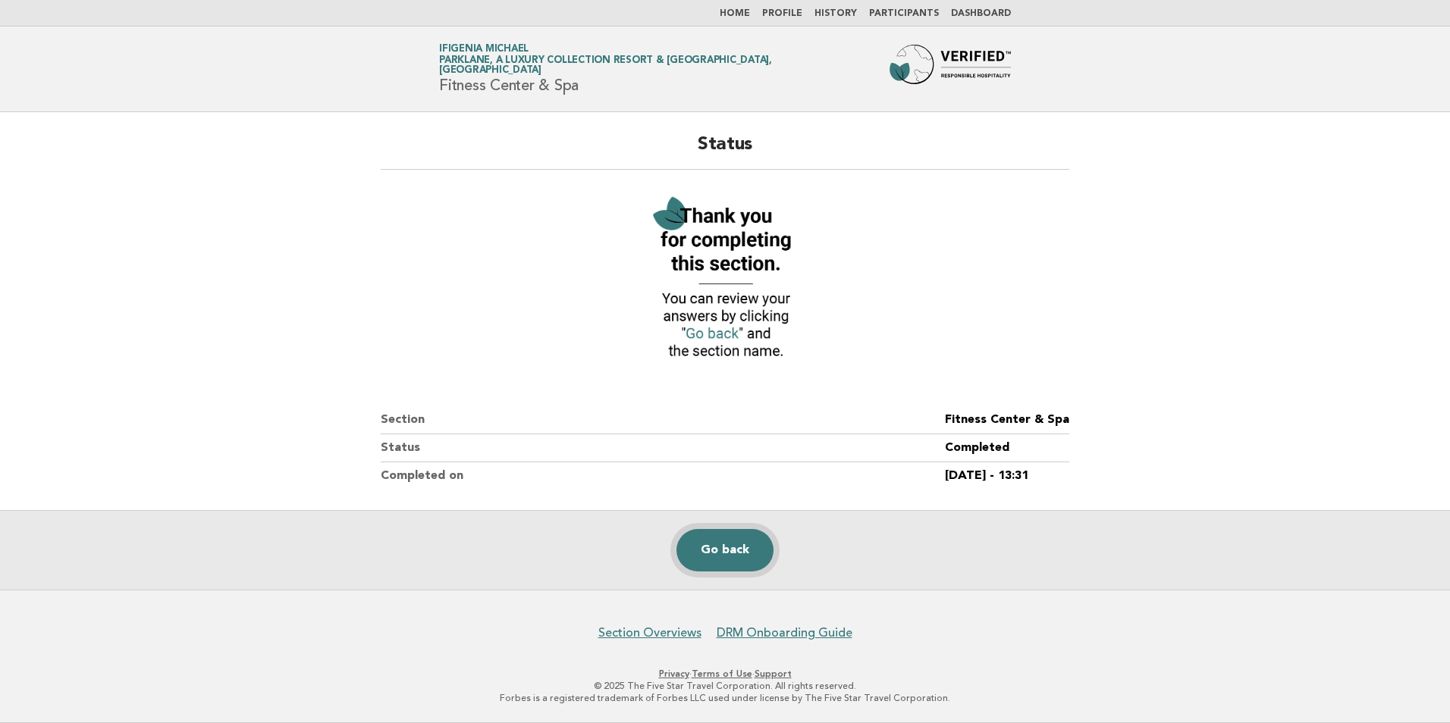
click at [749, 545] on link "Go back" at bounding box center [724, 550] width 97 height 42
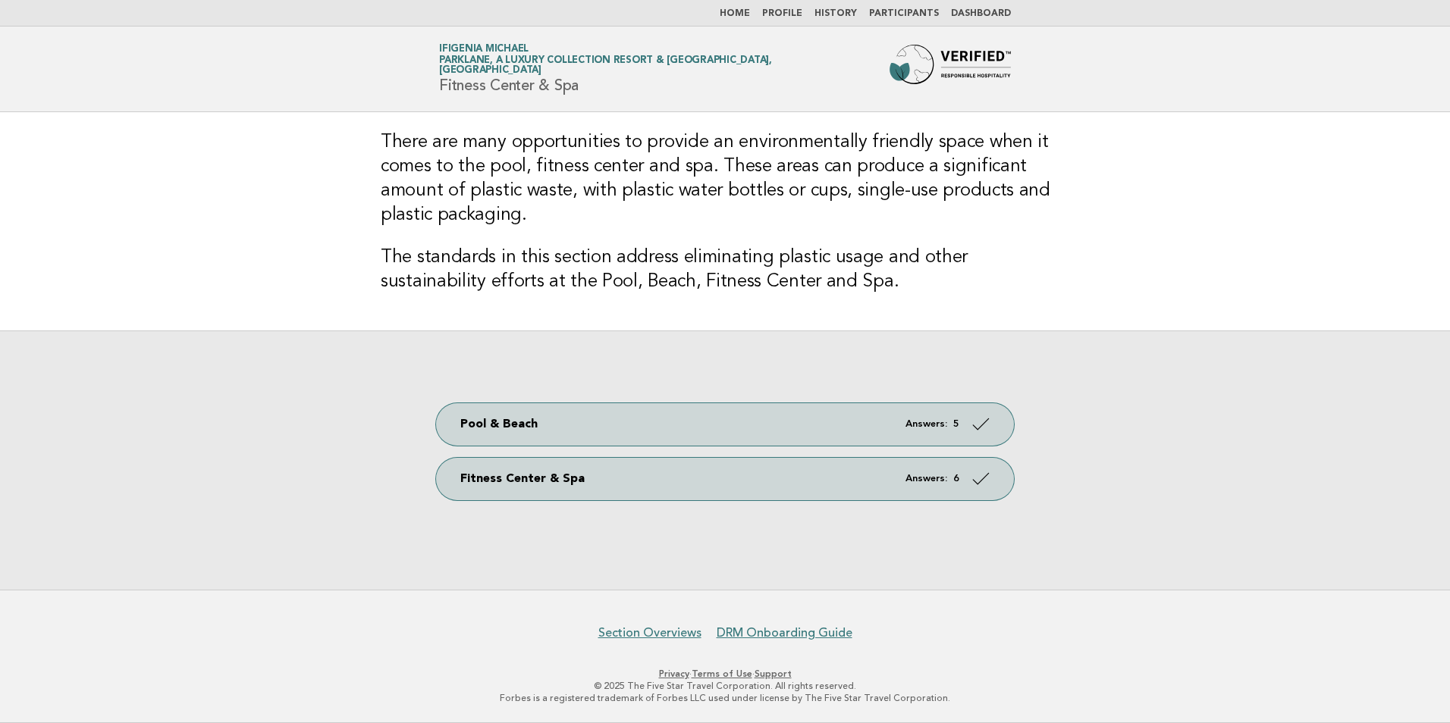
click at [802, 12] on link "Profile" at bounding box center [782, 13] width 40 height 9
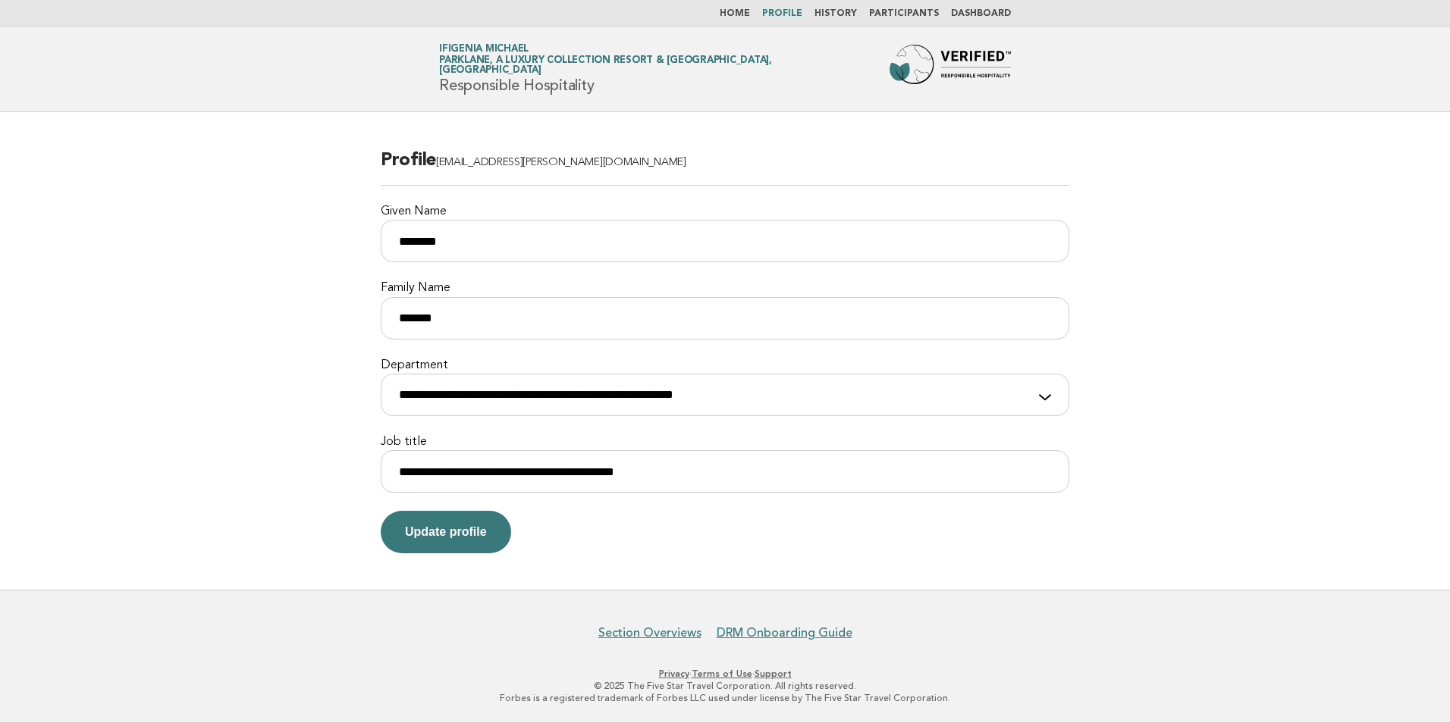
click at [746, 14] on link "Home" at bounding box center [735, 13] width 30 height 9
